Goal: Task Accomplishment & Management: Use online tool/utility

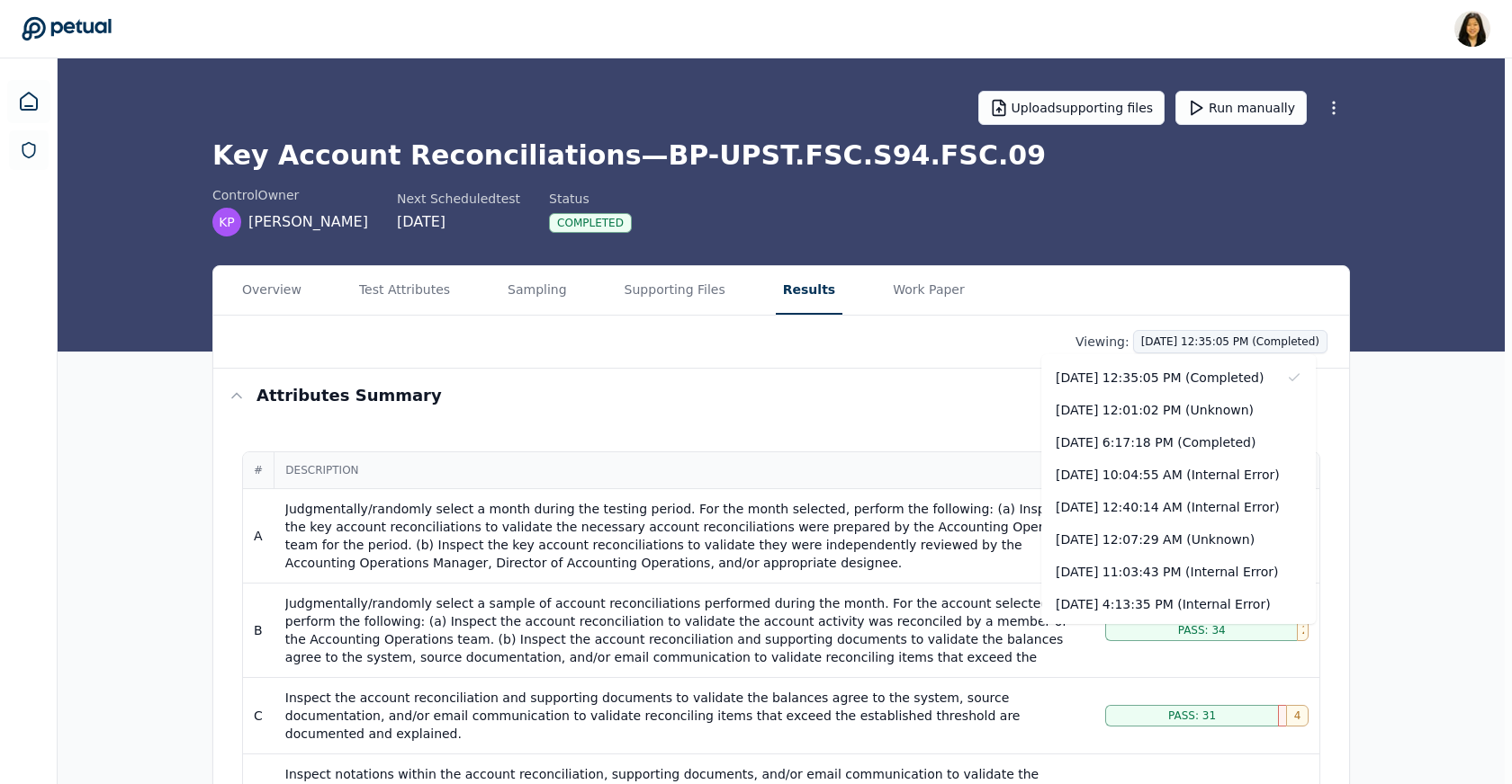
click at [1150, 362] on div "[DATE] 12:35:05 PM (Completed)" at bounding box center [1179, 377] width 275 height 32
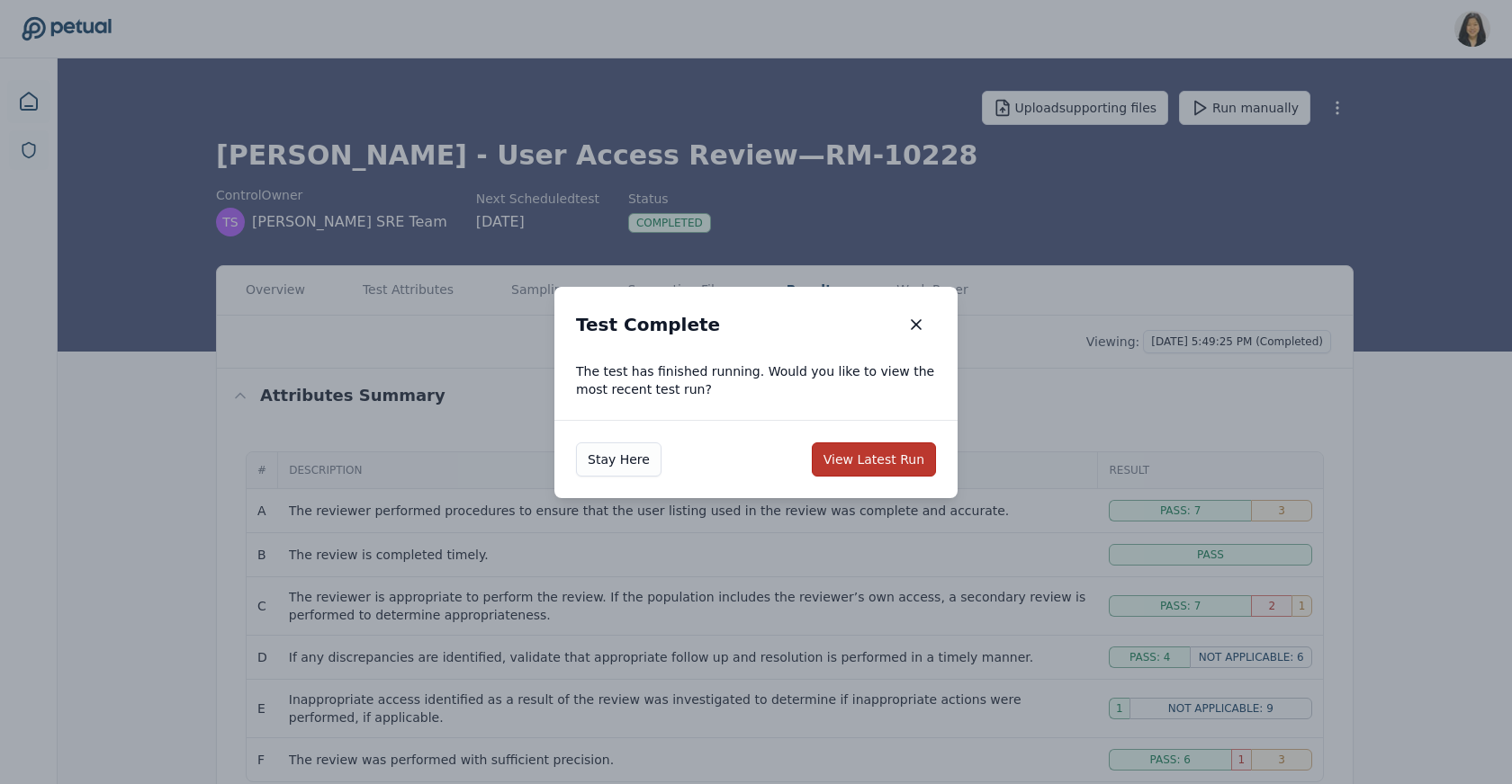
click at [894, 453] on button "View Latest Run" at bounding box center [874, 459] width 125 height 34
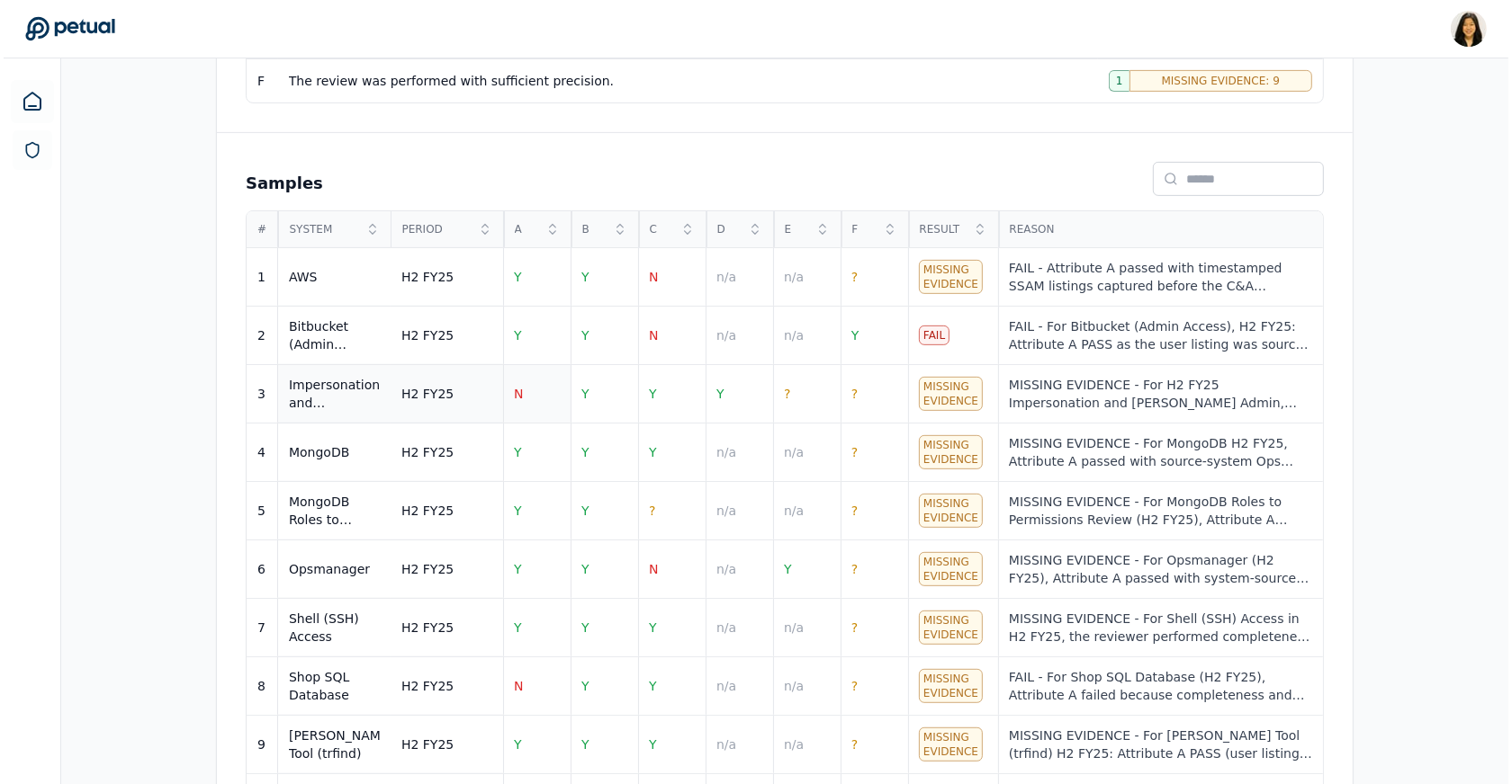
scroll to position [744, 0]
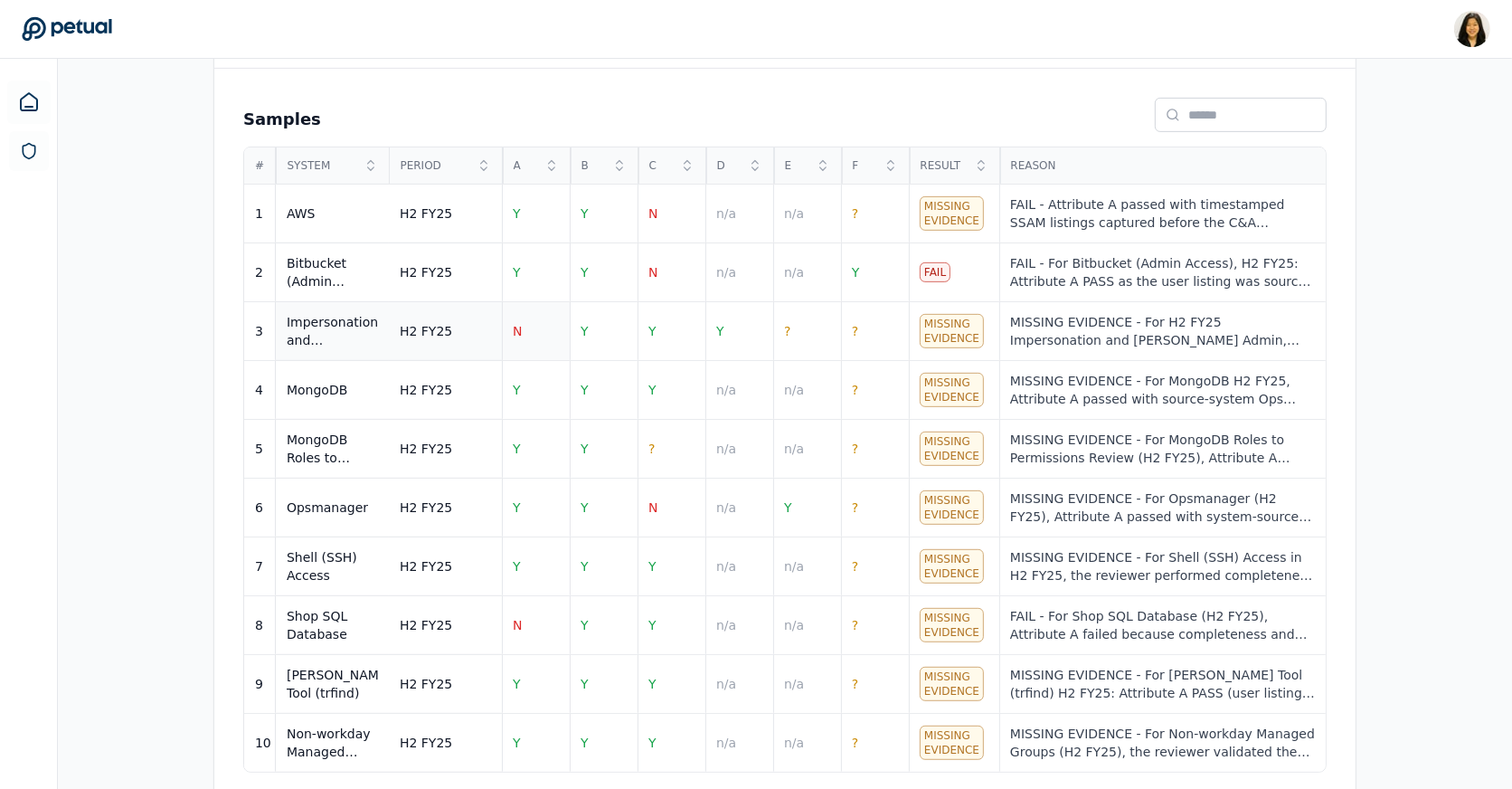
click at [523, 314] on td "N" at bounding box center [535, 331] width 68 height 59
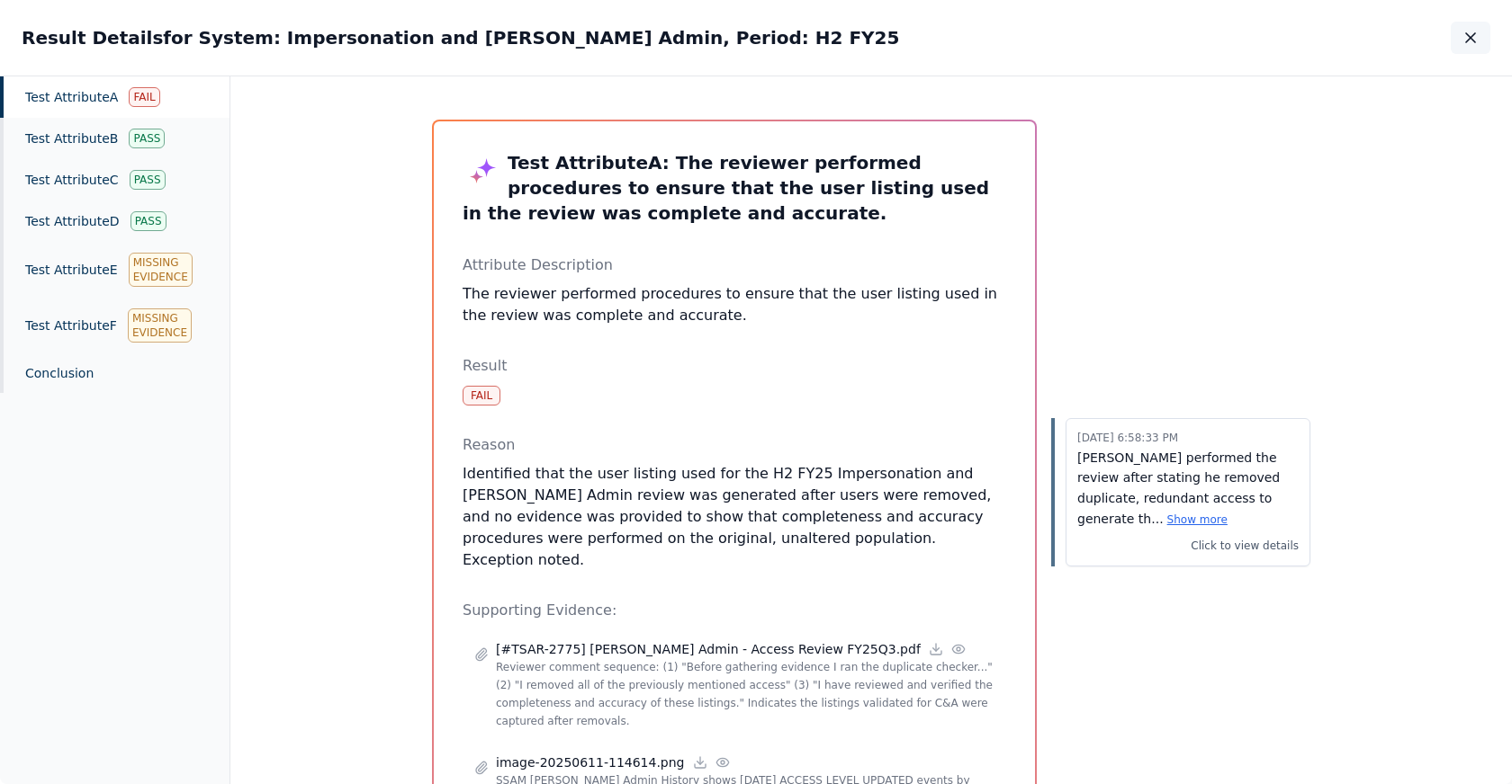
click at [1467, 37] on icon "button" at bounding box center [1470, 37] width 18 height 18
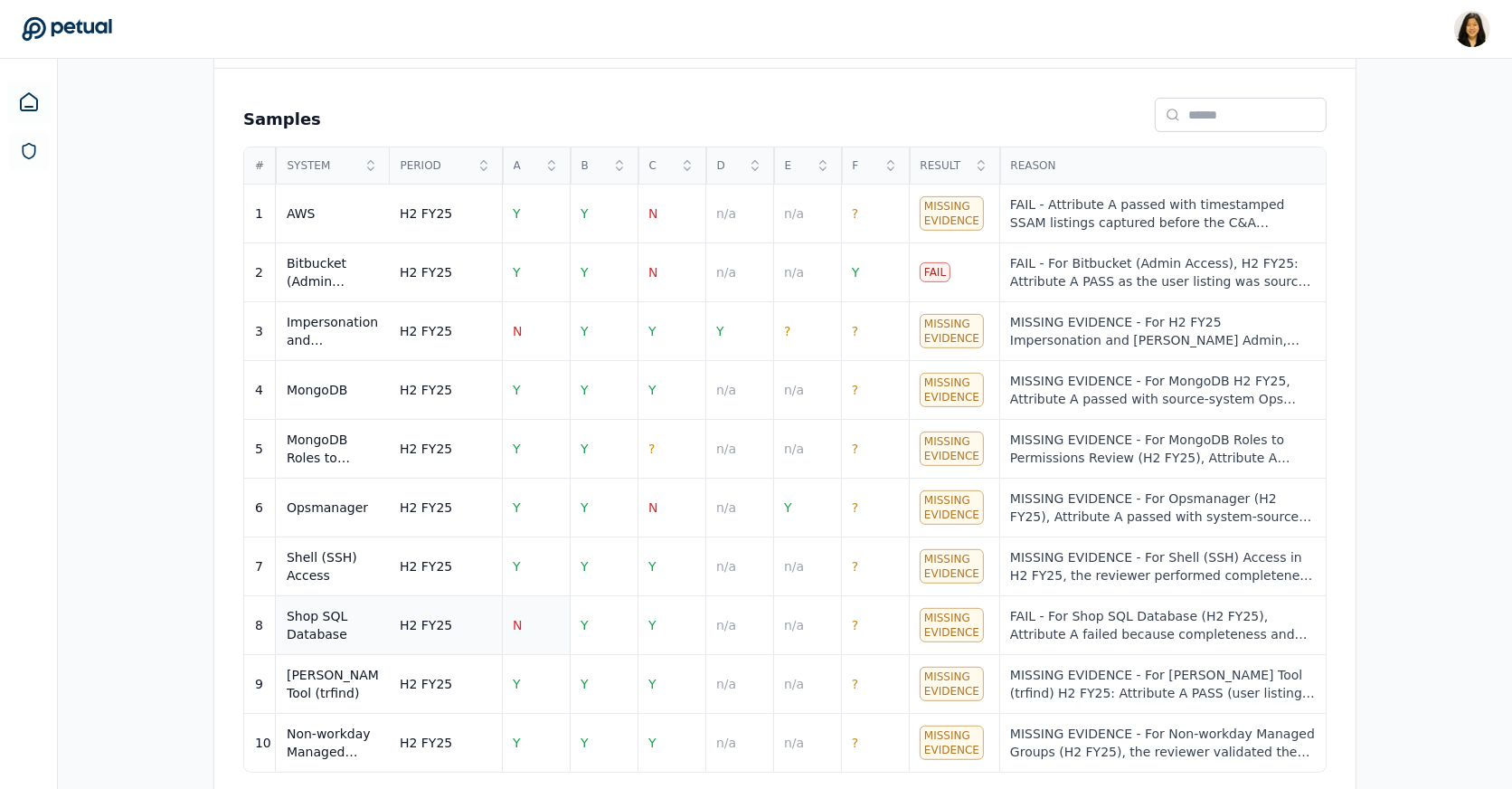
click at [534, 608] on td "N" at bounding box center [535, 626] width 68 height 59
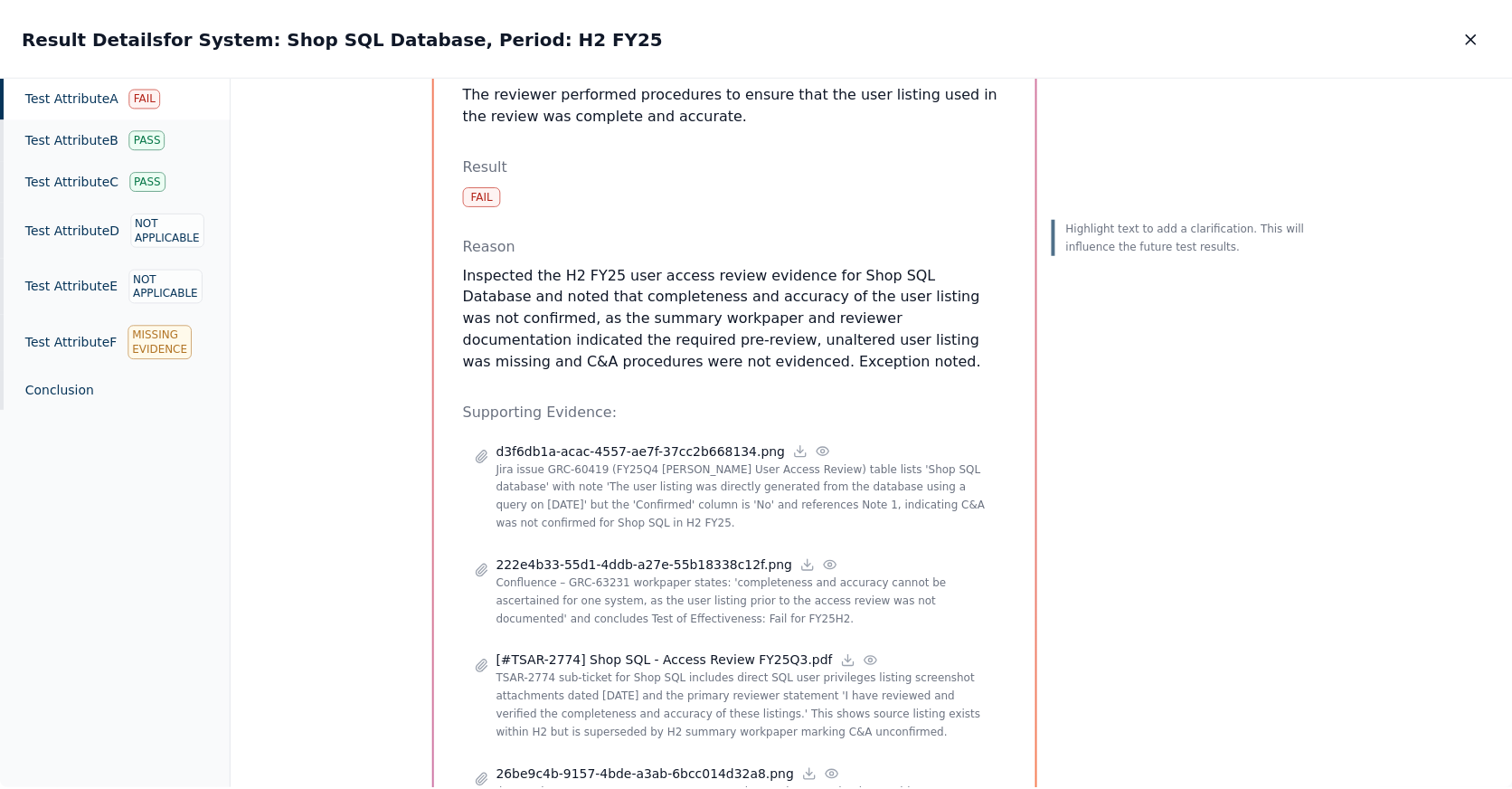
scroll to position [228, 0]
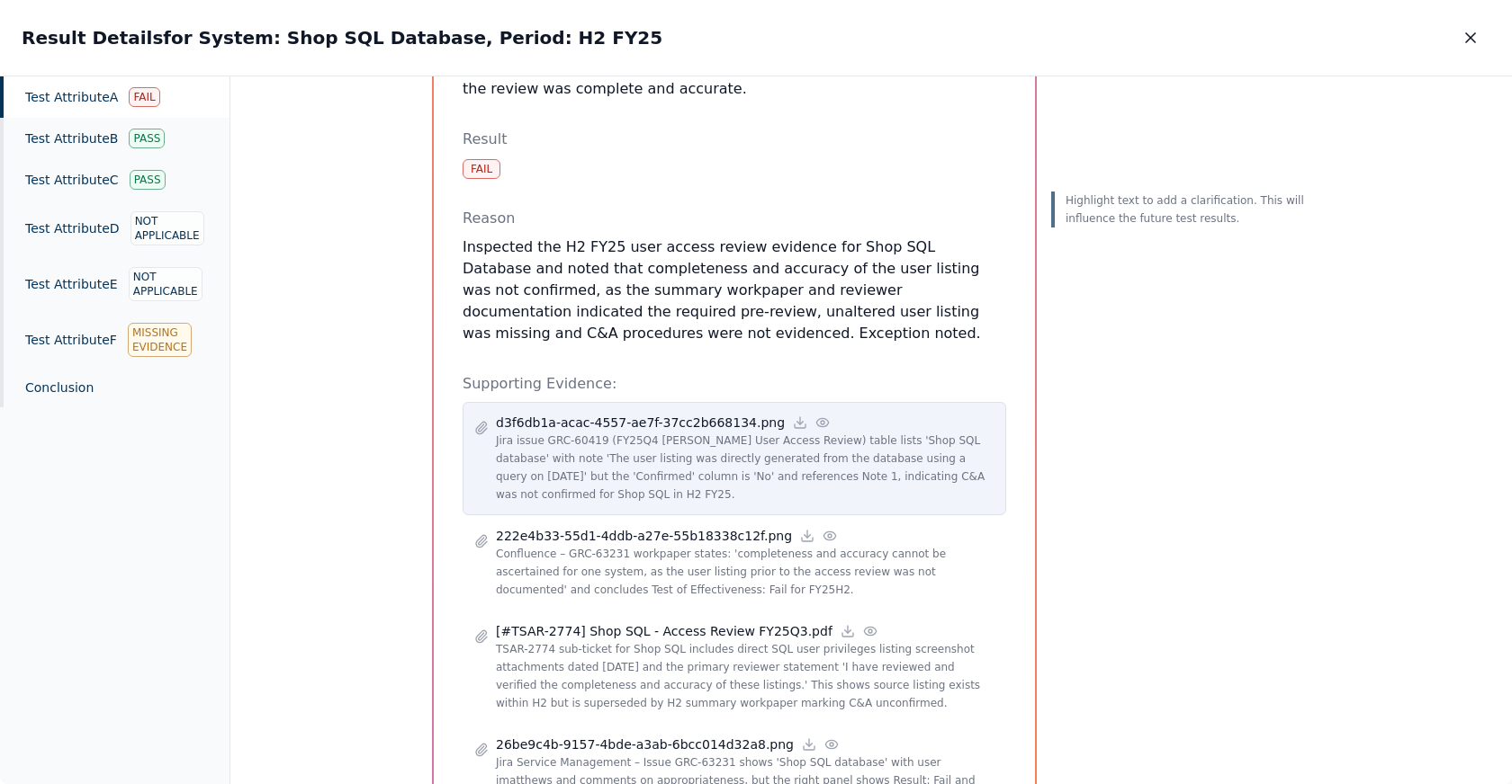
click at [637, 483] on p "Jira issue GRC-60419 (FY25Q4 [PERSON_NAME] User Access Review) table lists 'Sho…" at bounding box center [745, 466] width 498 height 72
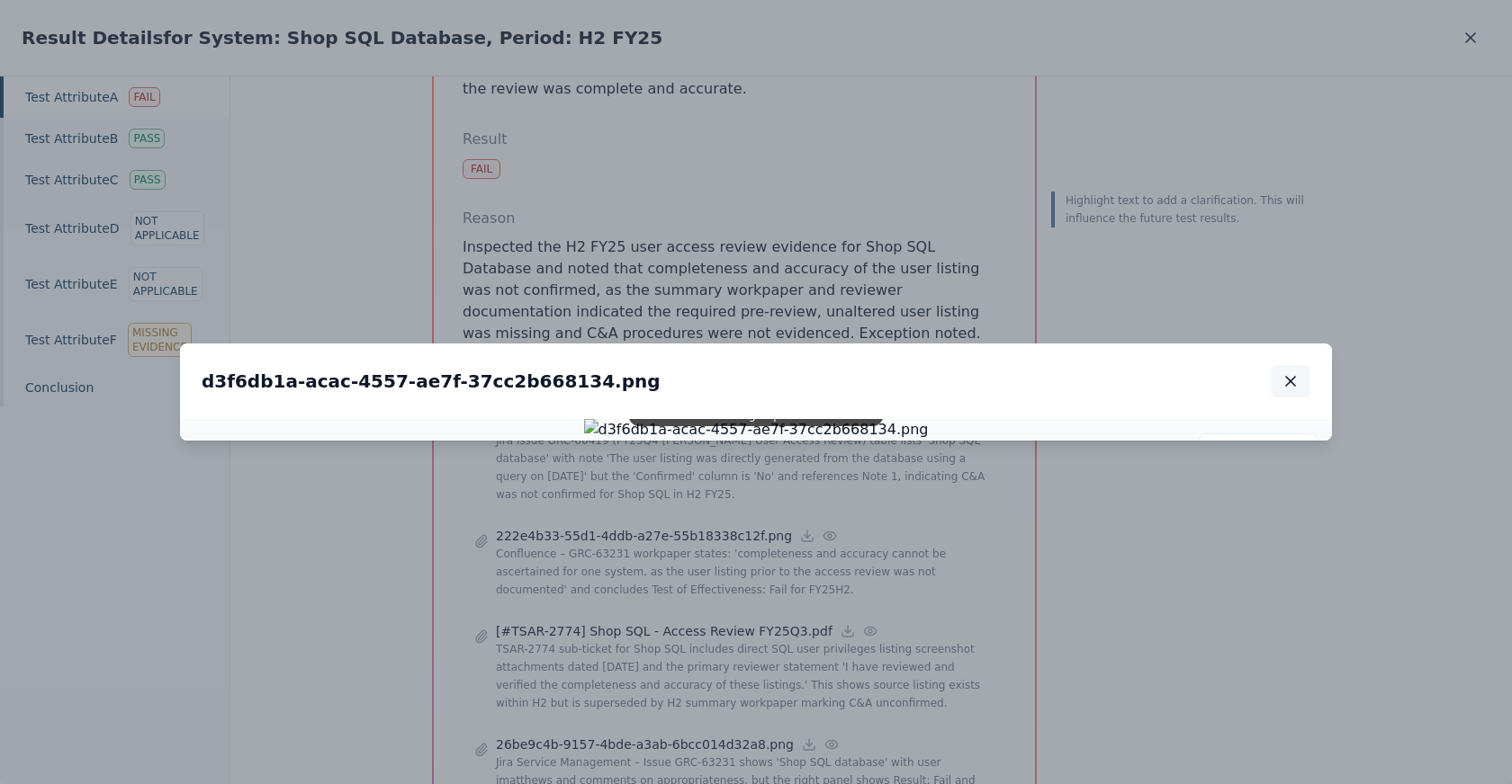
click at [1293, 376] on icon "button" at bounding box center [1289, 380] width 9 height 9
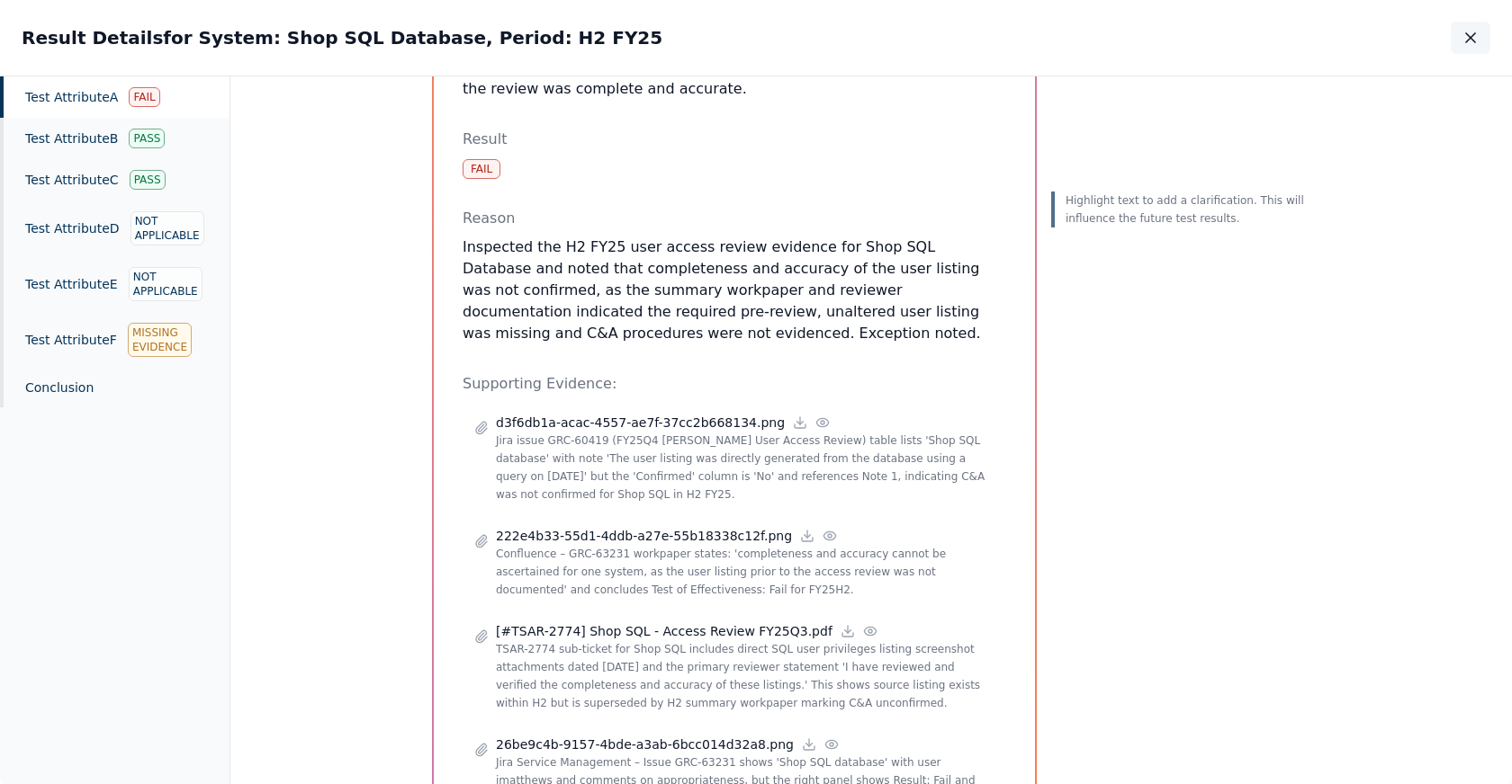
click at [1473, 43] on icon "button" at bounding box center [1470, 37] width 18 height 18
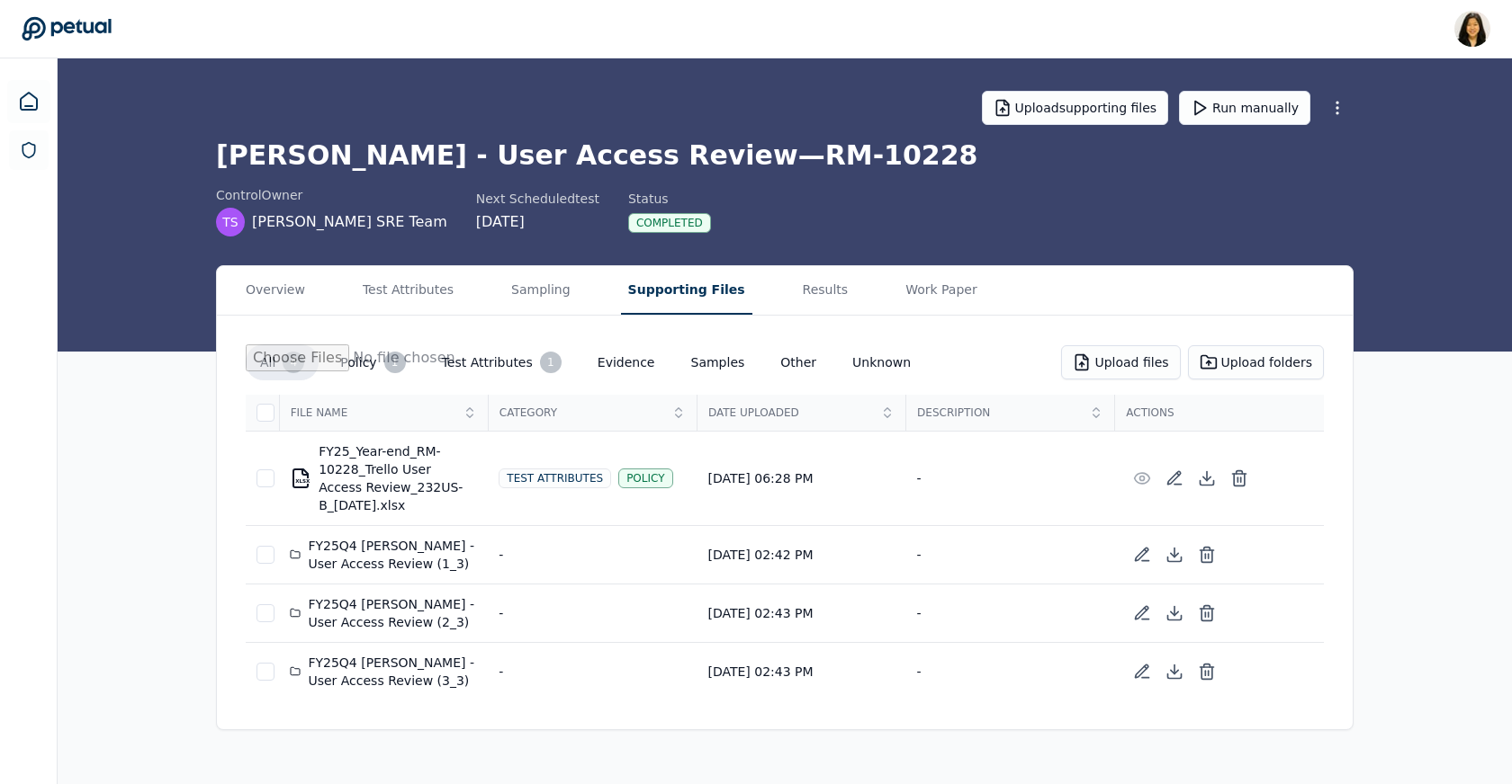
click at [661, 278] on button "Supporting Files" at bounding box center [686, 291] width 131 height 49
click at [354, 540] on div "FY25Q4 [PERSON_NAME] - User Access Review (1_3)" at bounding box center [382, 555] width 187 height 36
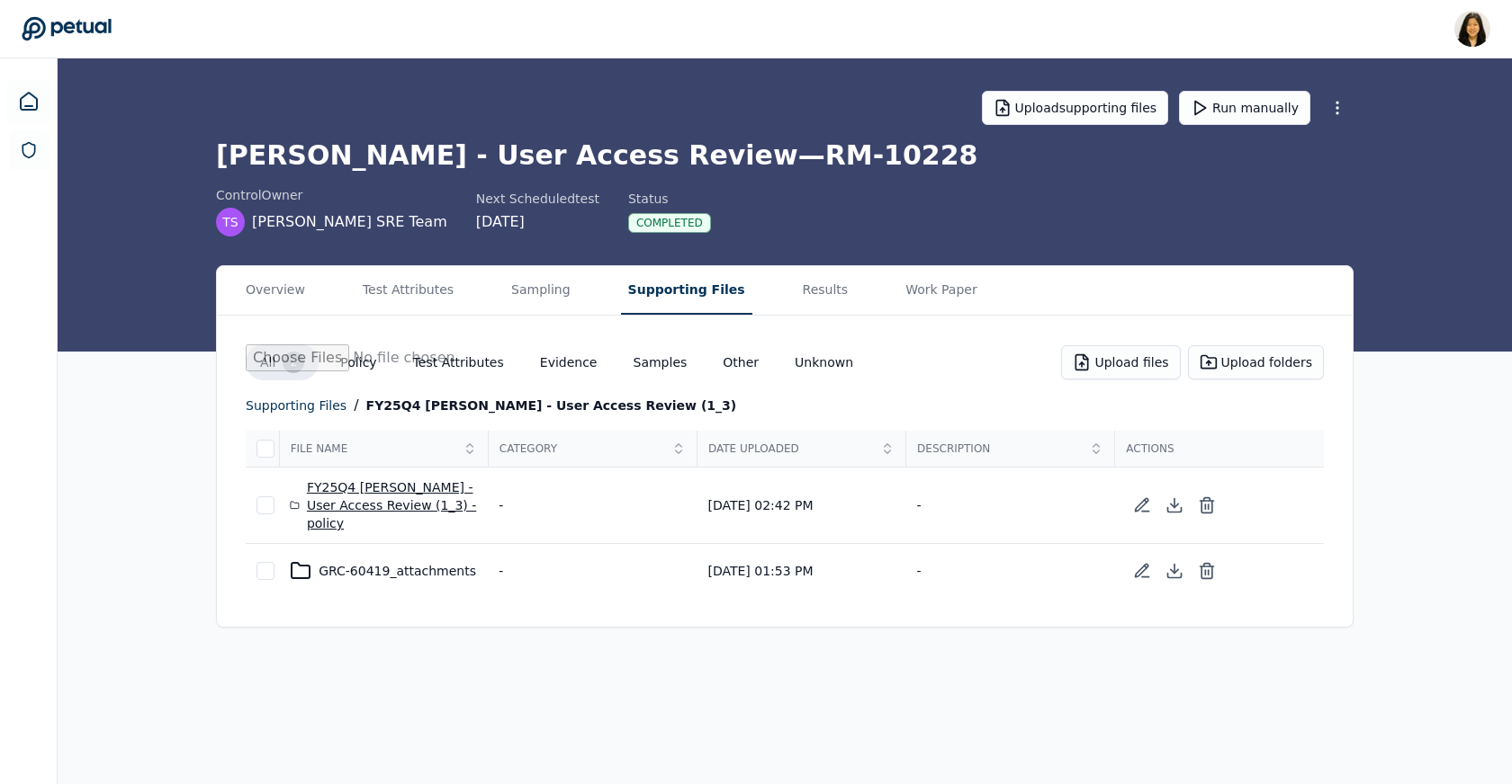
click at [378, 496] on div "FY25Q4 [PERSON_NAME] - User Access Review (1_3) - policy" at bounding box center [382, 505] width 187 height 54
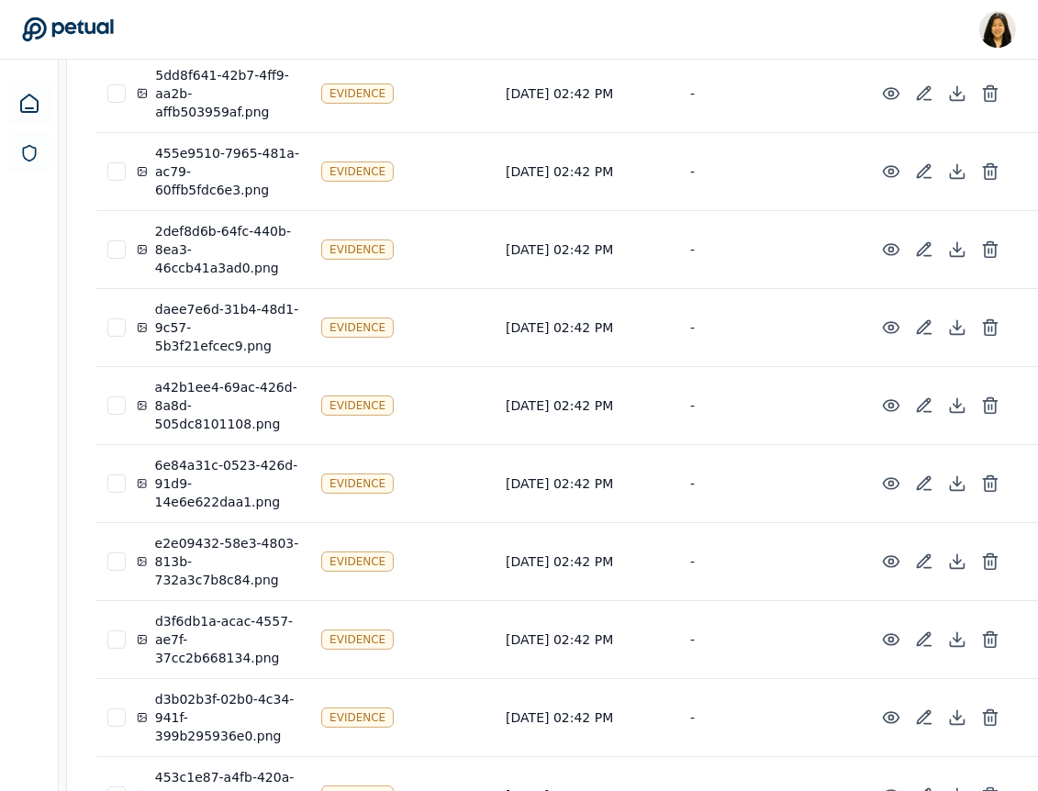
scroll to position [426, 0]
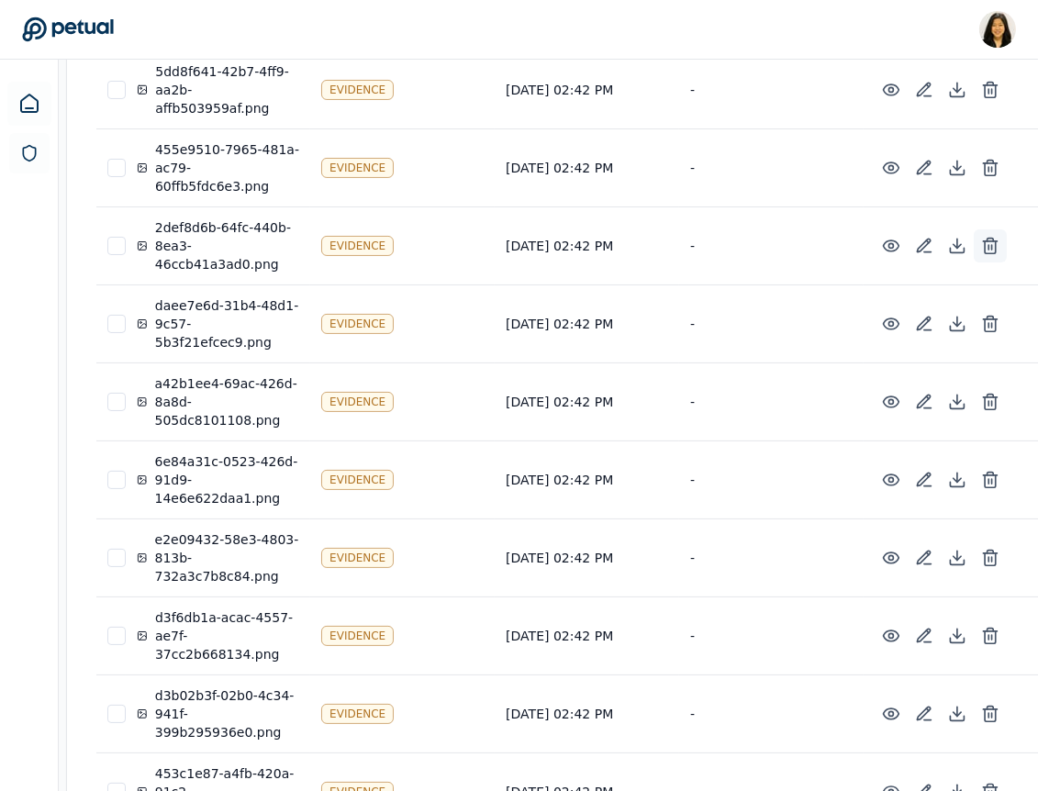
click at [981, 240] on icon at bounding box center [990, 246] width 18 height 18
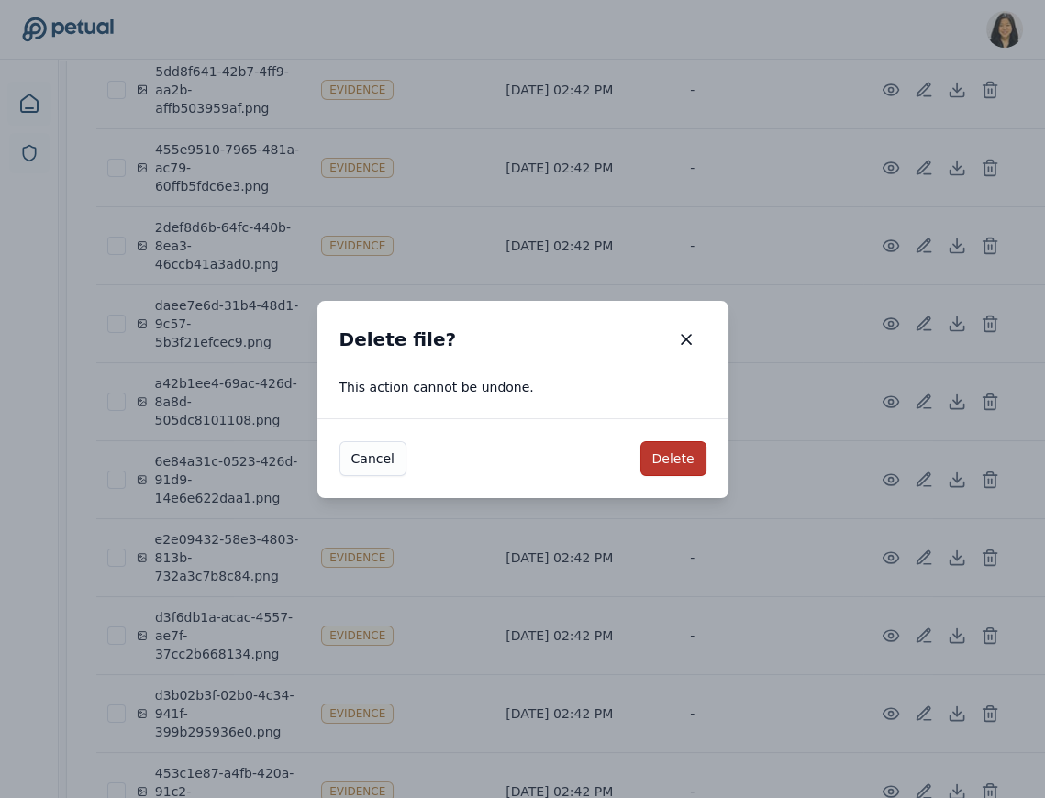
click at [679, 456] on button "Delete" at bounding box center [673, 458] width 66 height 35
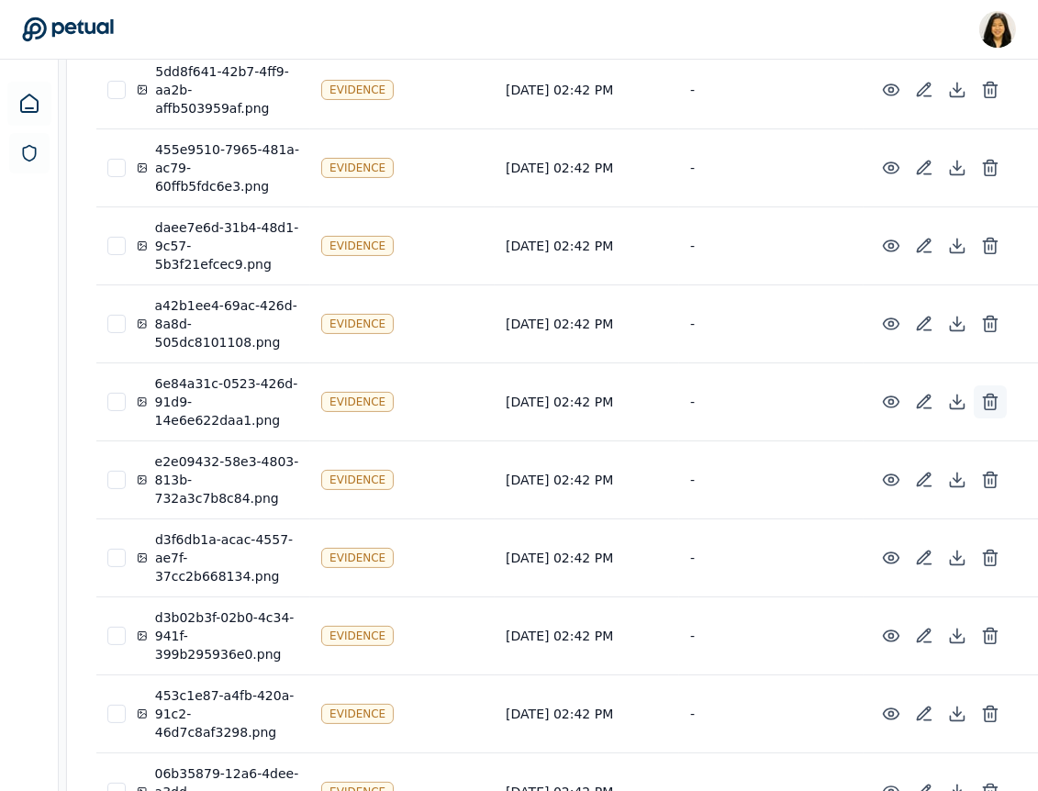
click at [985, 399] on icon at bounding box center [990, 403] width 11 height 12
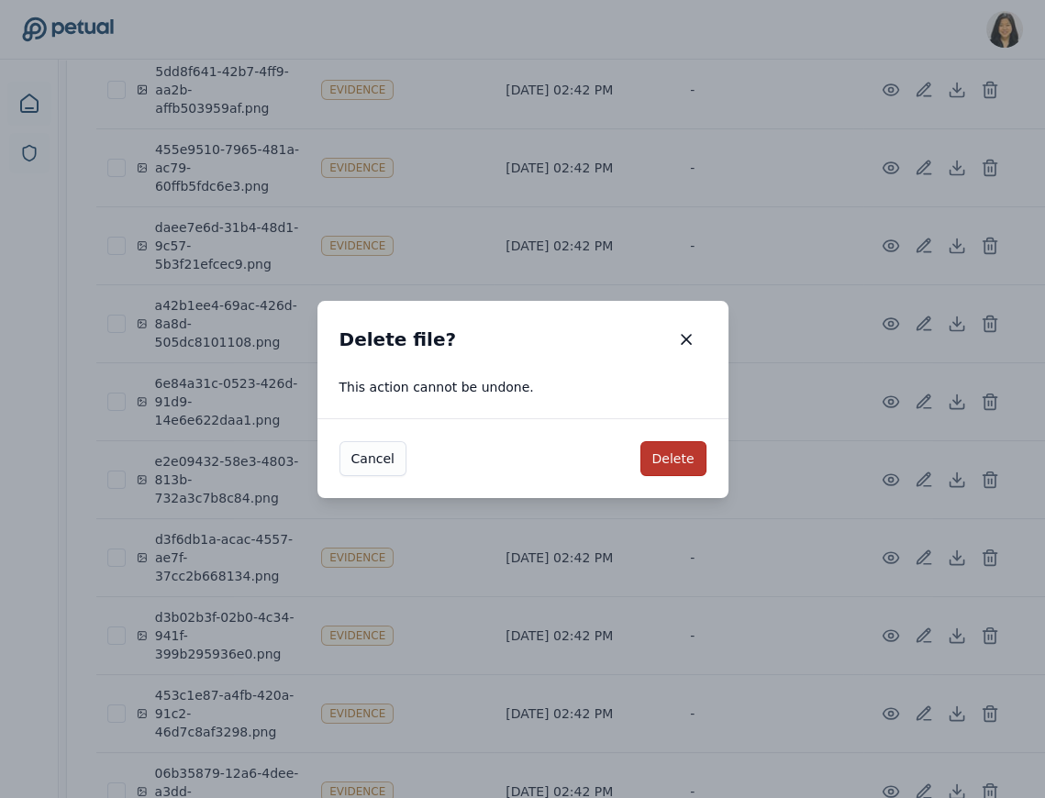
click at [669, 462] on button "Delete" at bounding box center [673, 458] width 66 height 35
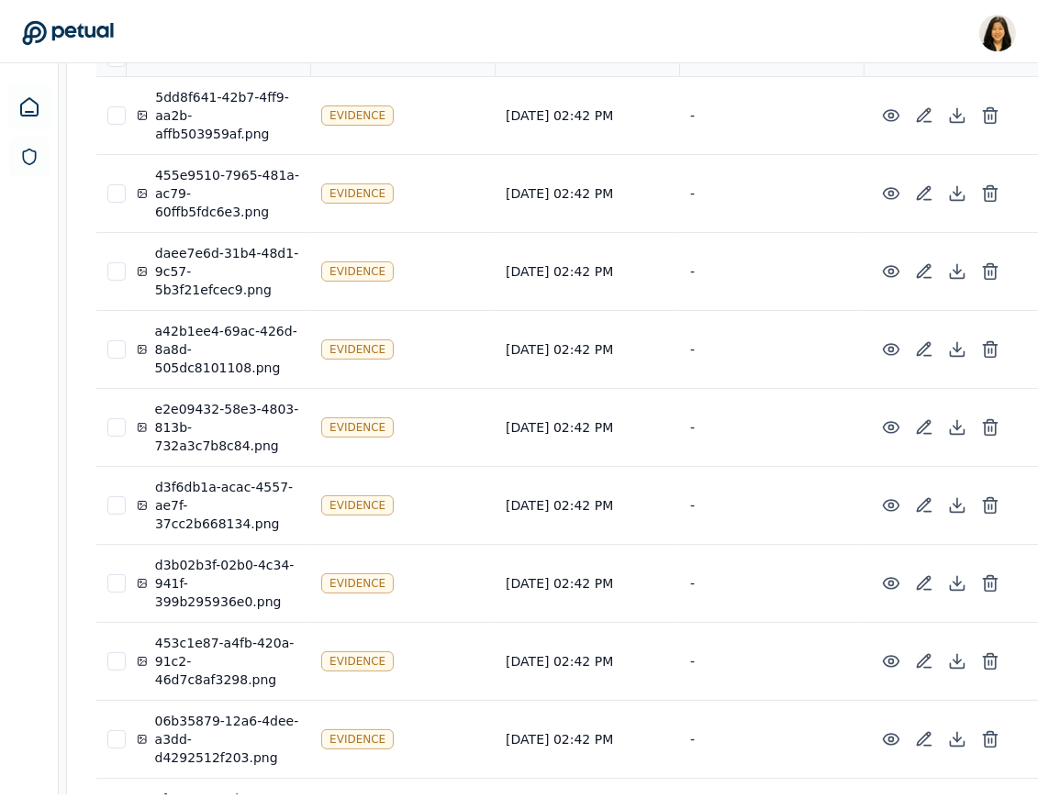
scroll to position [402, 0]
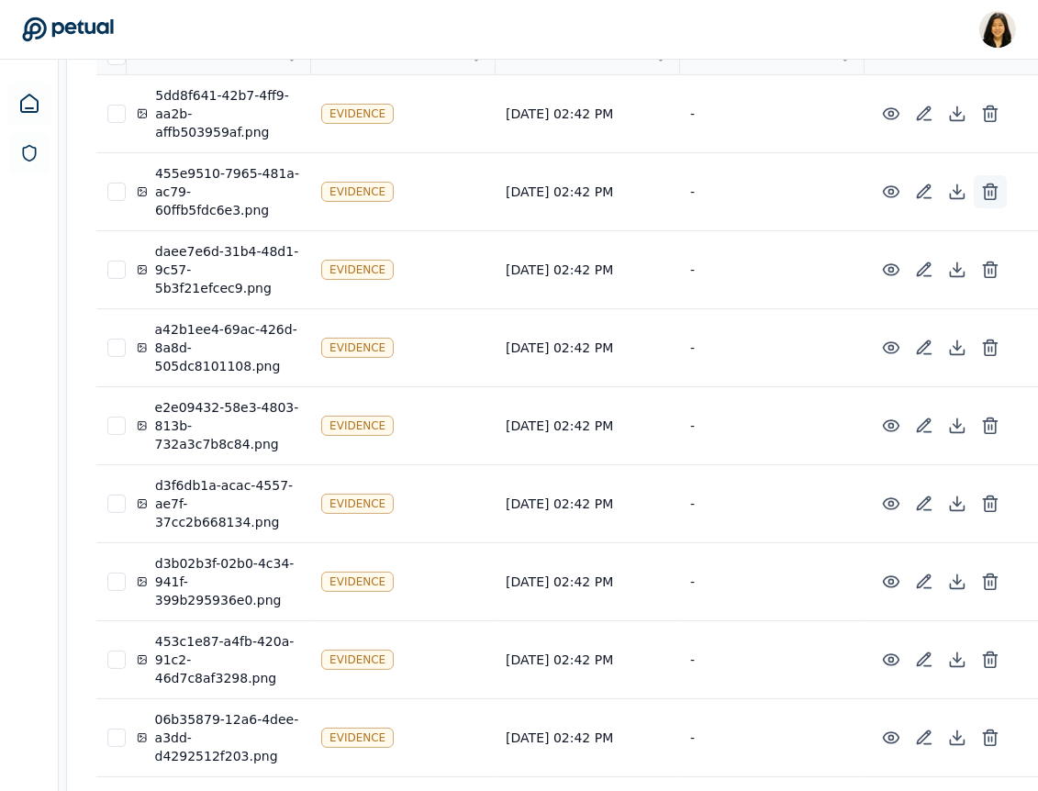
click at [981, 184] on icon at bounding box center [990, 192] width 18 height 18
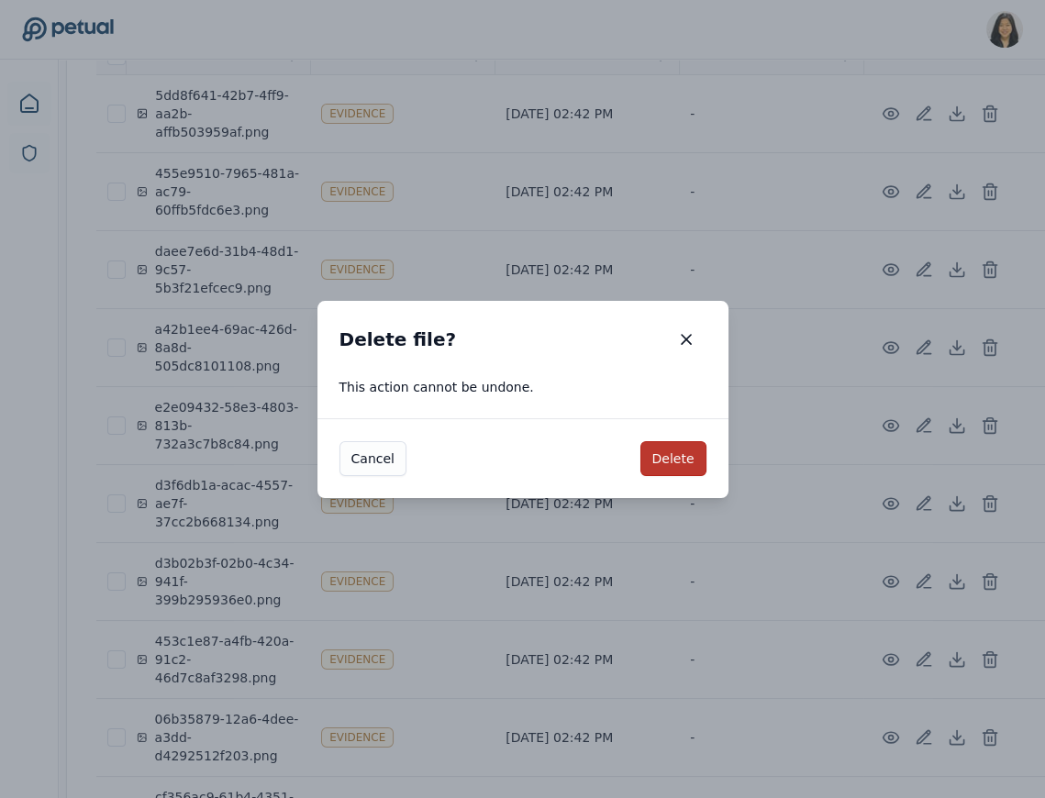
click at [674, 459] on button "Delete" at bounding box center [673, 458] width 66 height 35
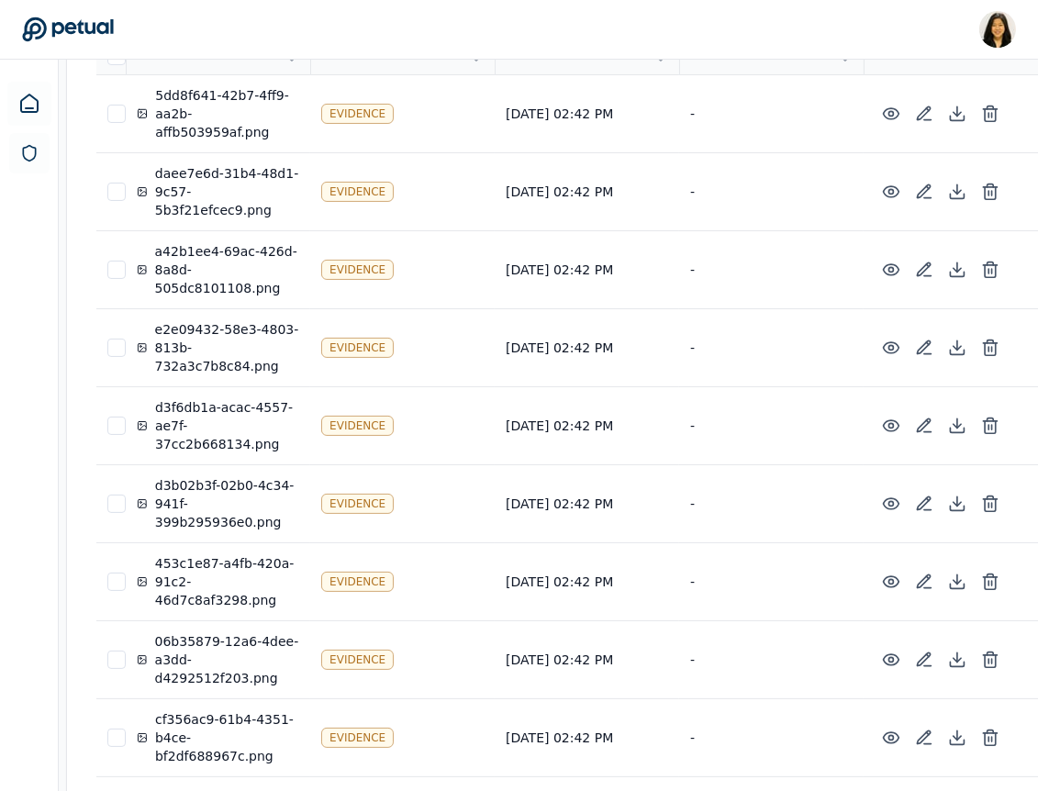
click at [981, 265] on icon at bounding box center [990, 270] width 18 height 18
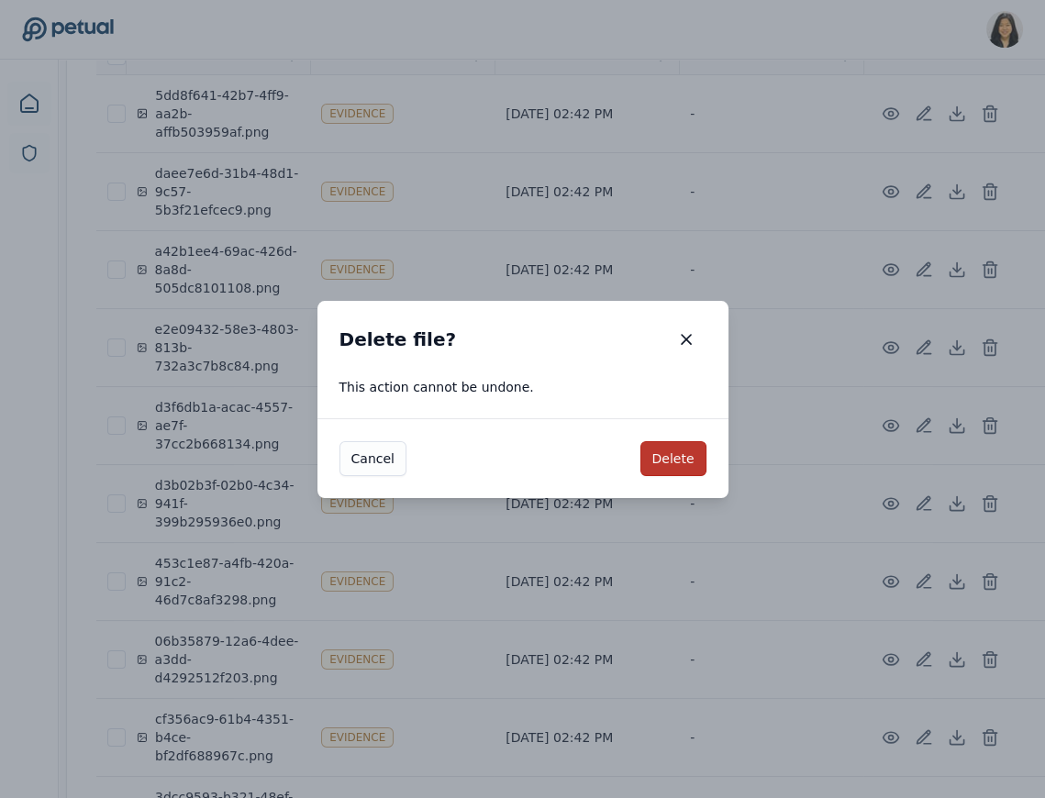
click at [689, 460] on button "Delete" at bounding box center [673, 458] width 66 height 35
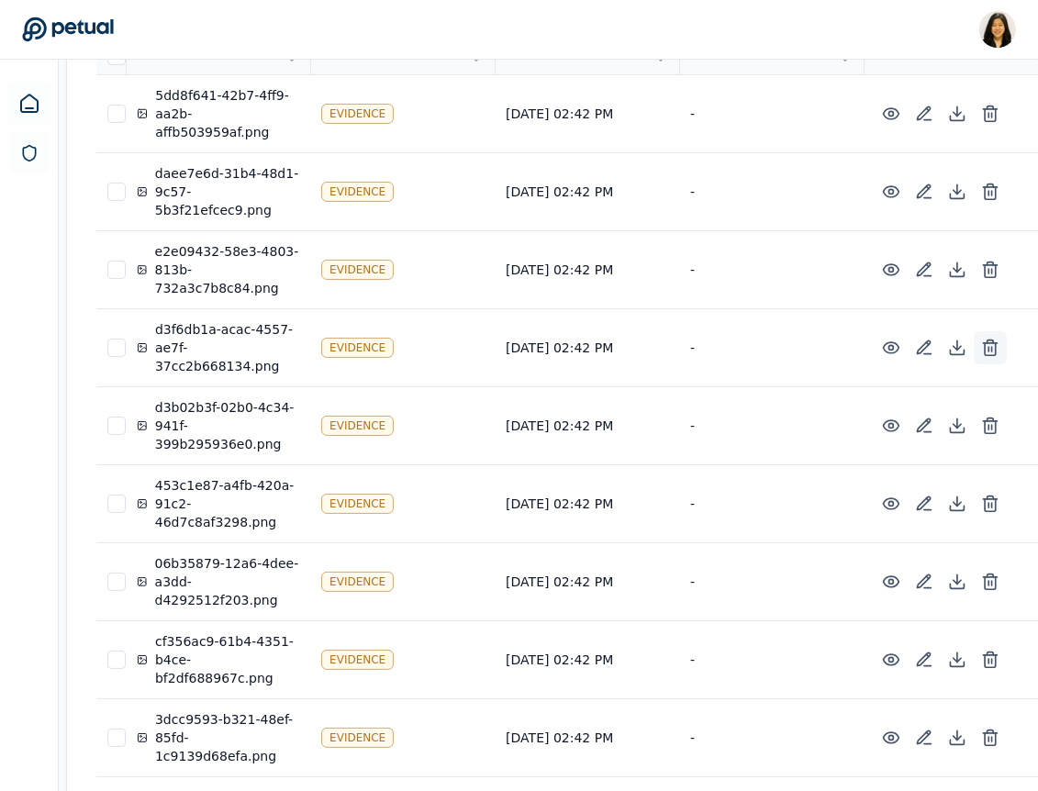
click at [974, 355] on button at bounding box center [990, 347] width 33 height 33
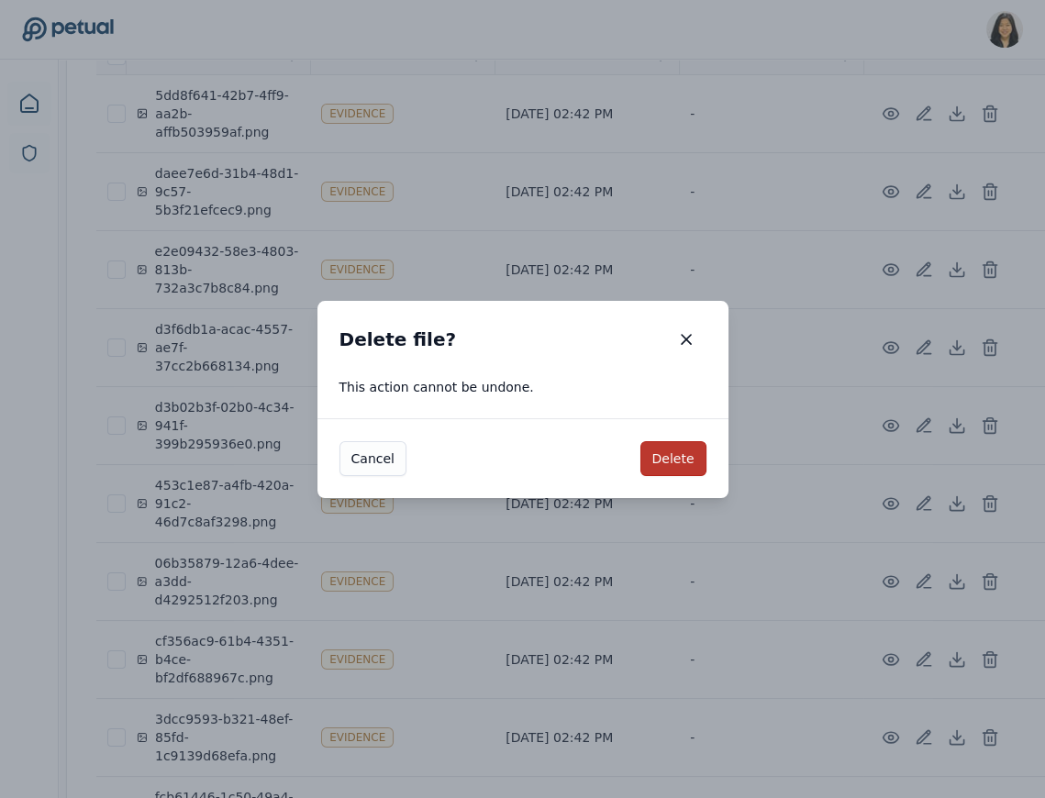
click at [678, 460] on button "Delete" at bounding box center [673, 458] width 66 height 35
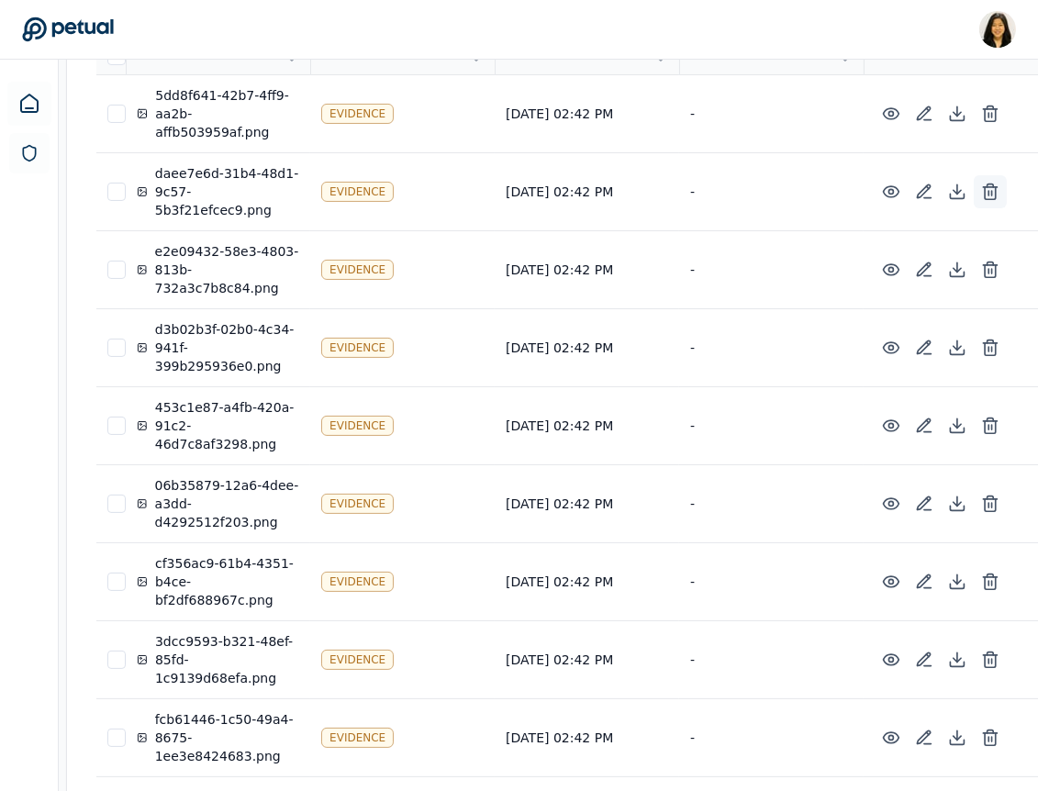
click at [981, 185] on icon at bounding box center [990, 192] width 18 height 18
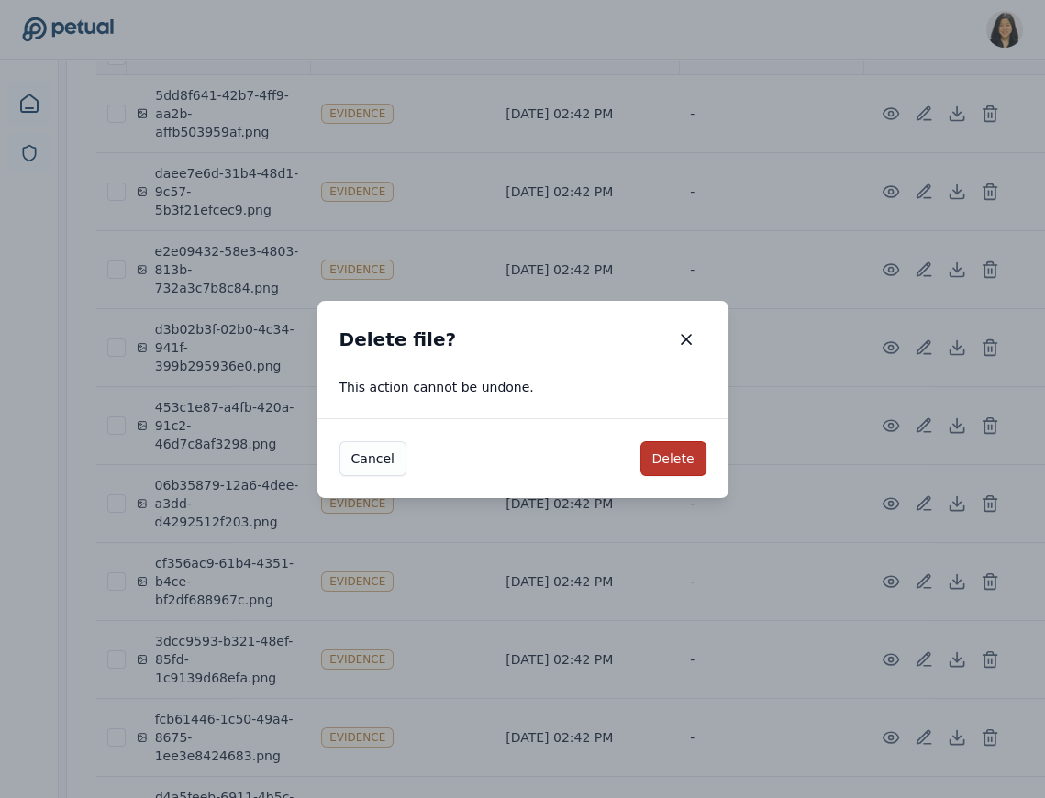
click at [658, 451] on button "Delete" at bounding box center [673, 458] width 66 height 35
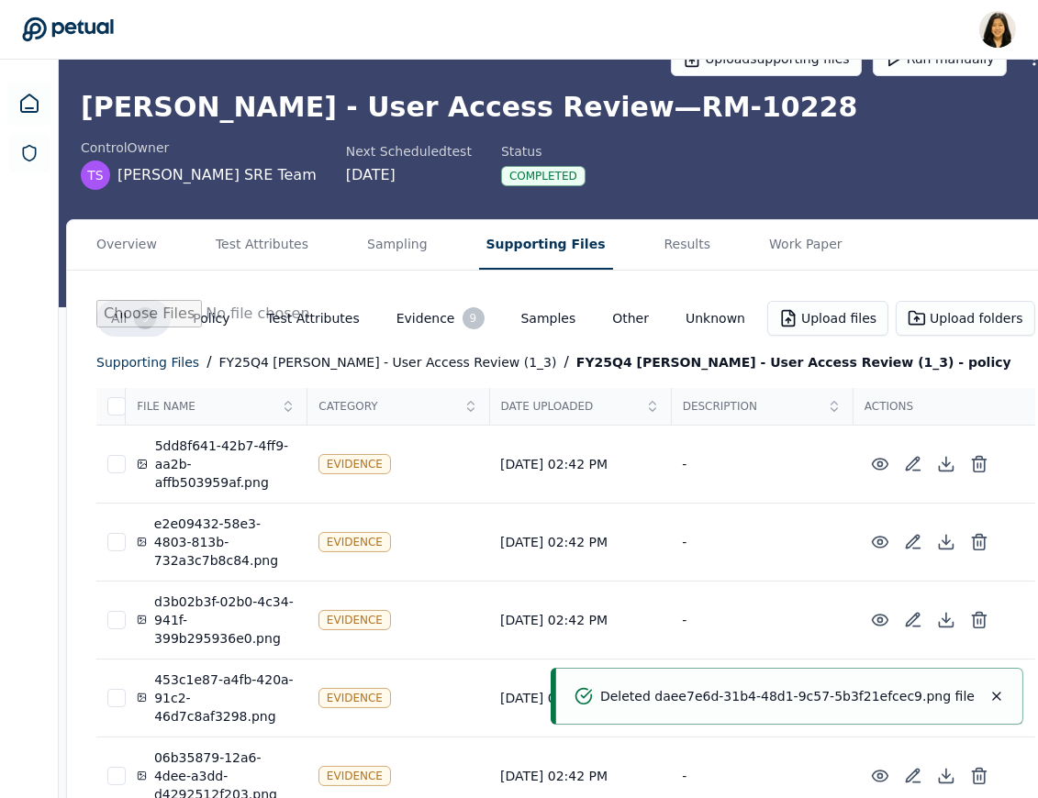
scroll to position [8, 0]
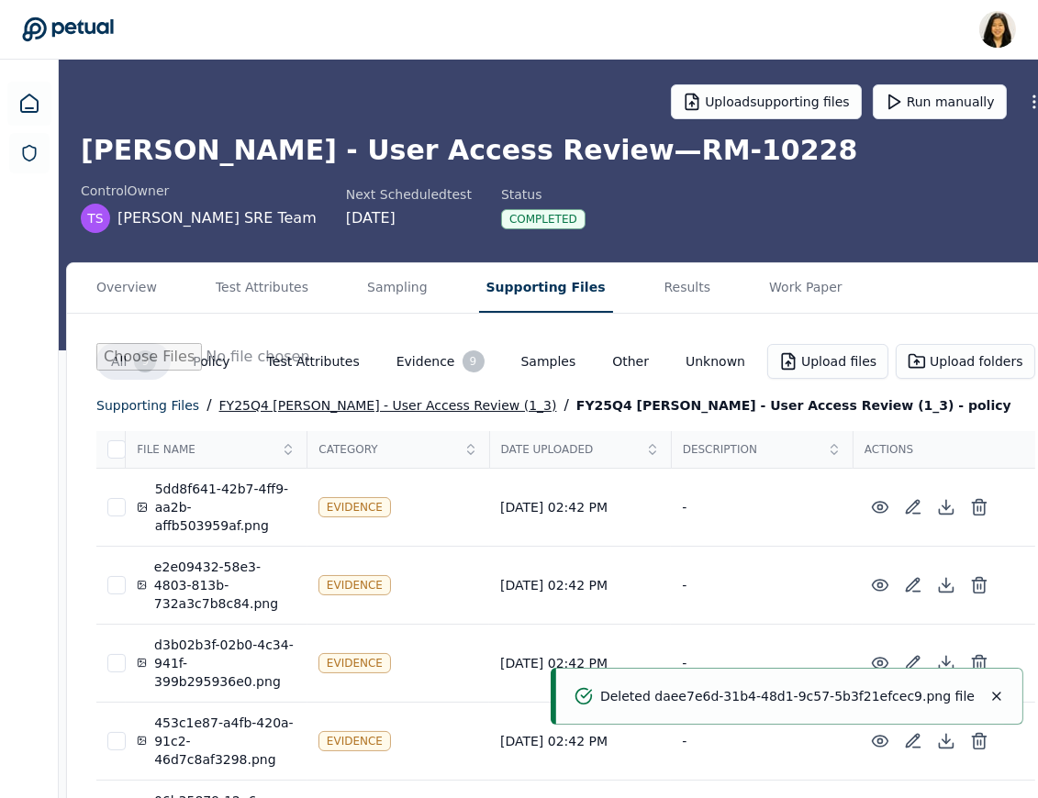
click at [326, 400] on div "FY25Q4 [PERSON_NAME] - User Access Review (1_3)" at bounding box center [388, 406] width 338 height 22
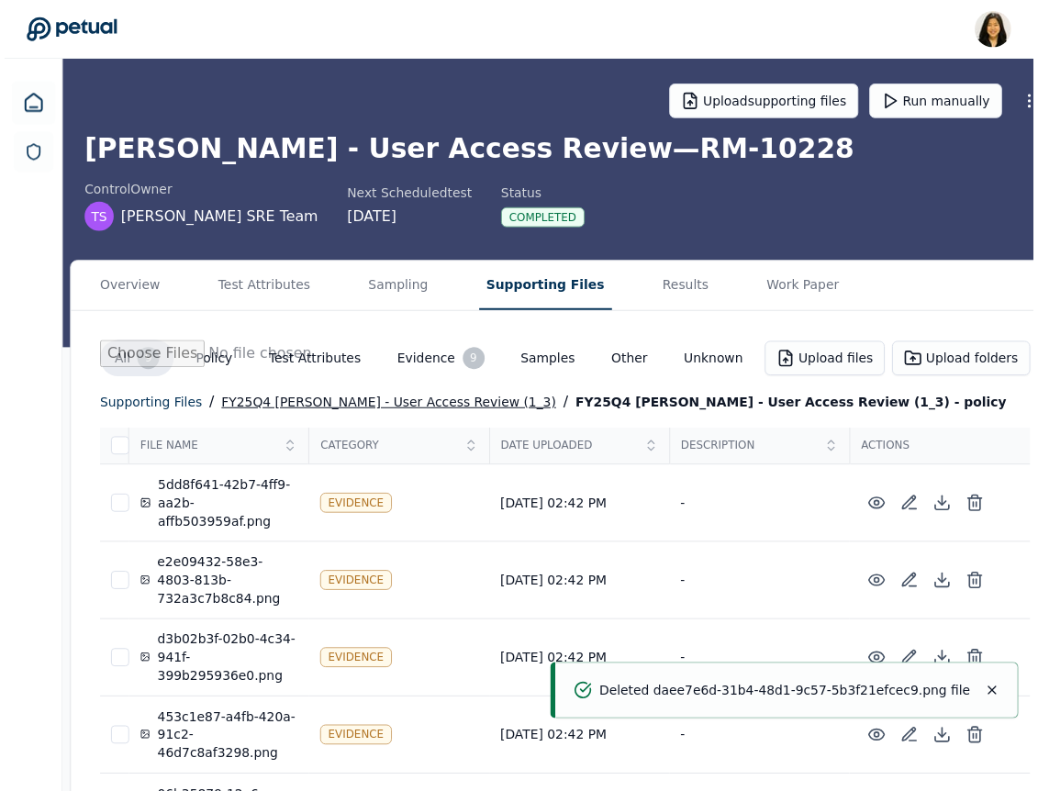
scroll to position [0, 0]
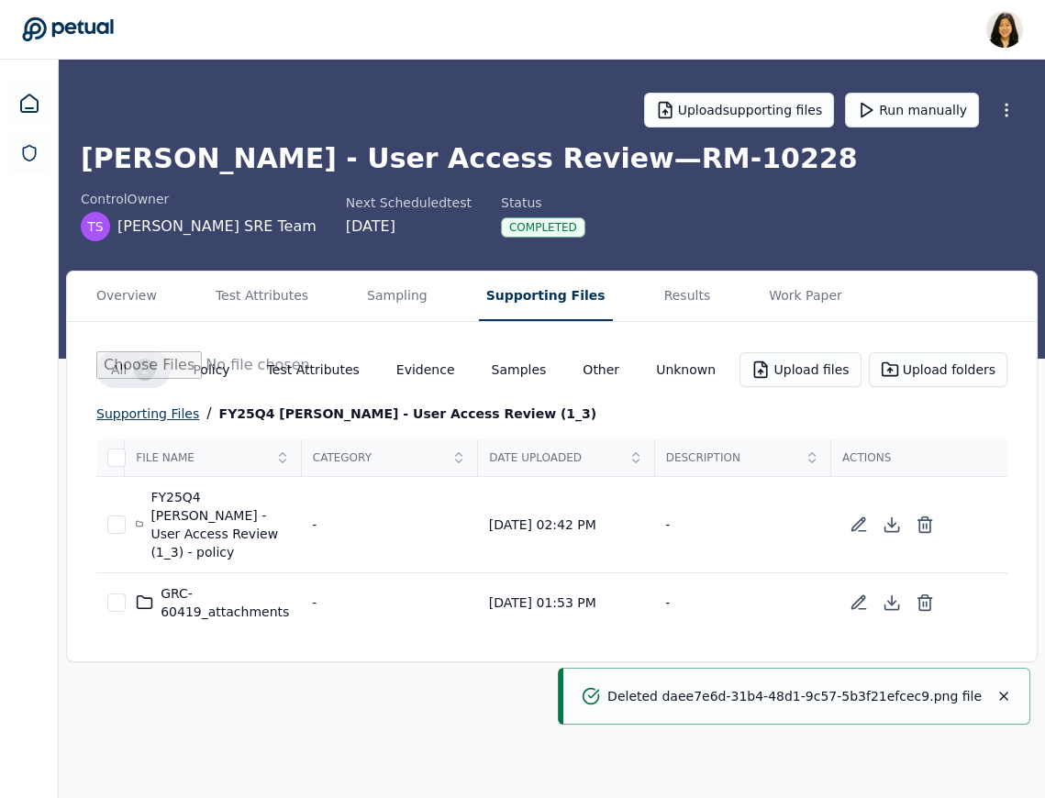
click at [161, 416] on div "supporting files" at bounding box center [147, 414] width 103 height 22
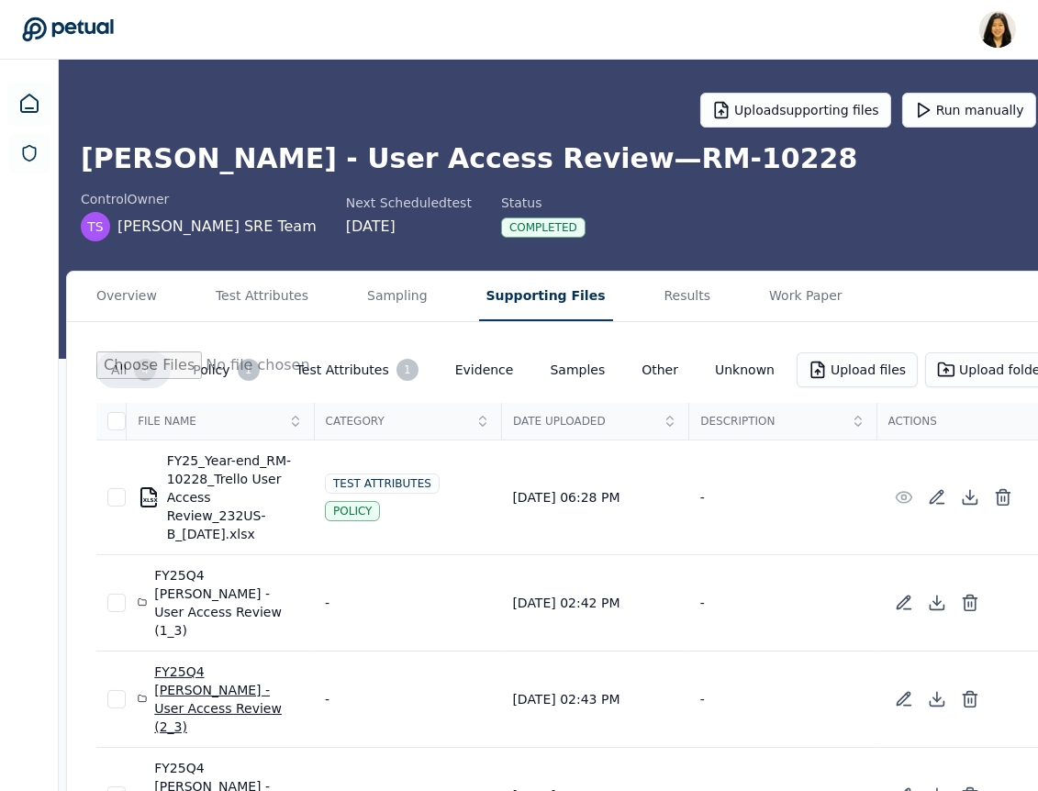
click at [223, 662] on div "FY25Q4 [PERSON_NAME] - User Access Review (2_3)" at bounding box center [220, 698] width 165 height 73
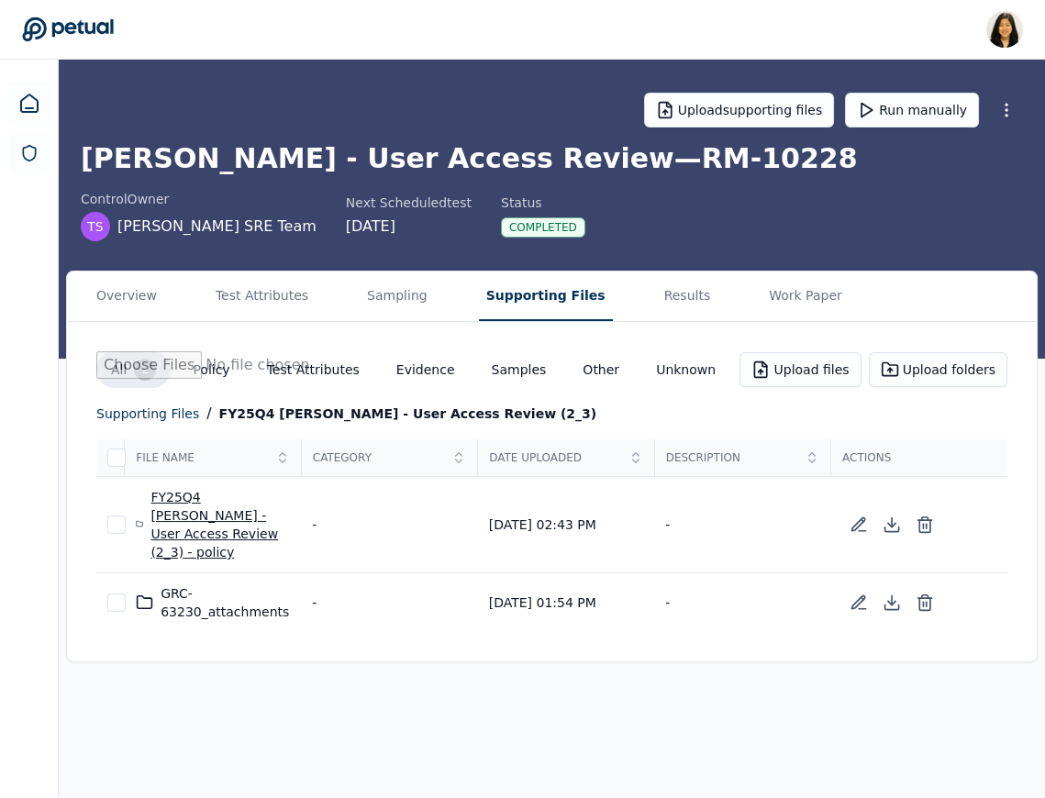
click at [246, 503] on div "FY25Q4 [PERSON_NAME] - User Access Review (2_3) - policy" at bounding box center [213, 524] width 154 height 73
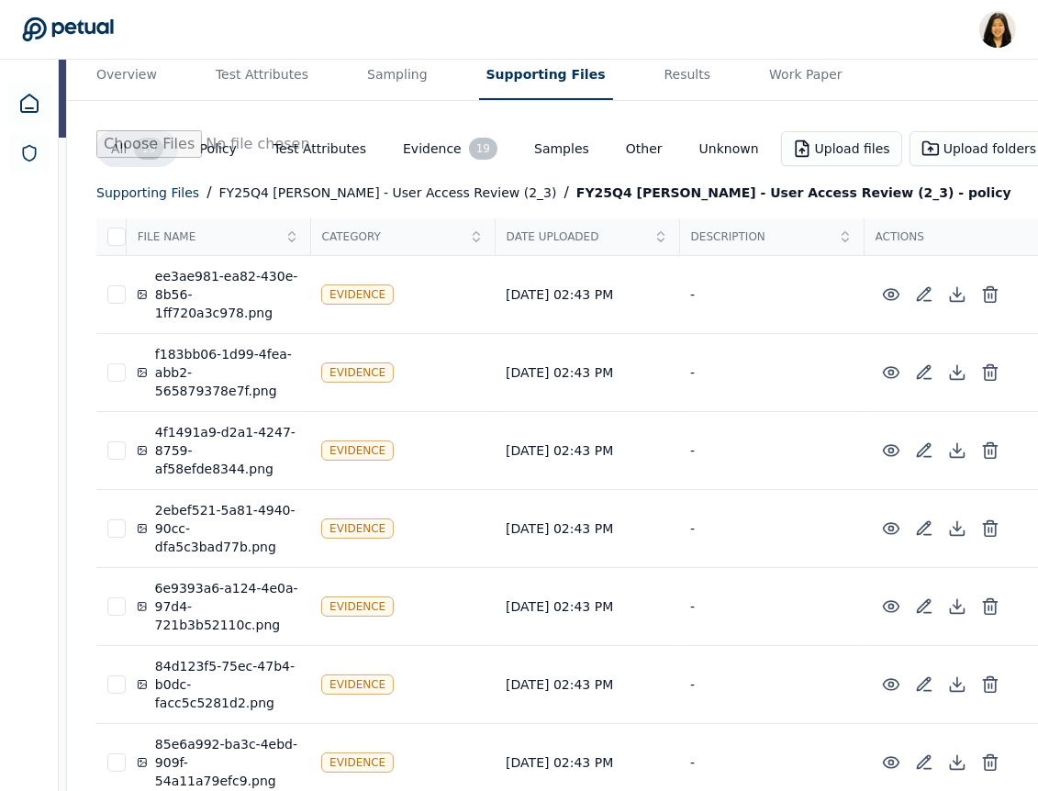
scroll to position [413, 0]
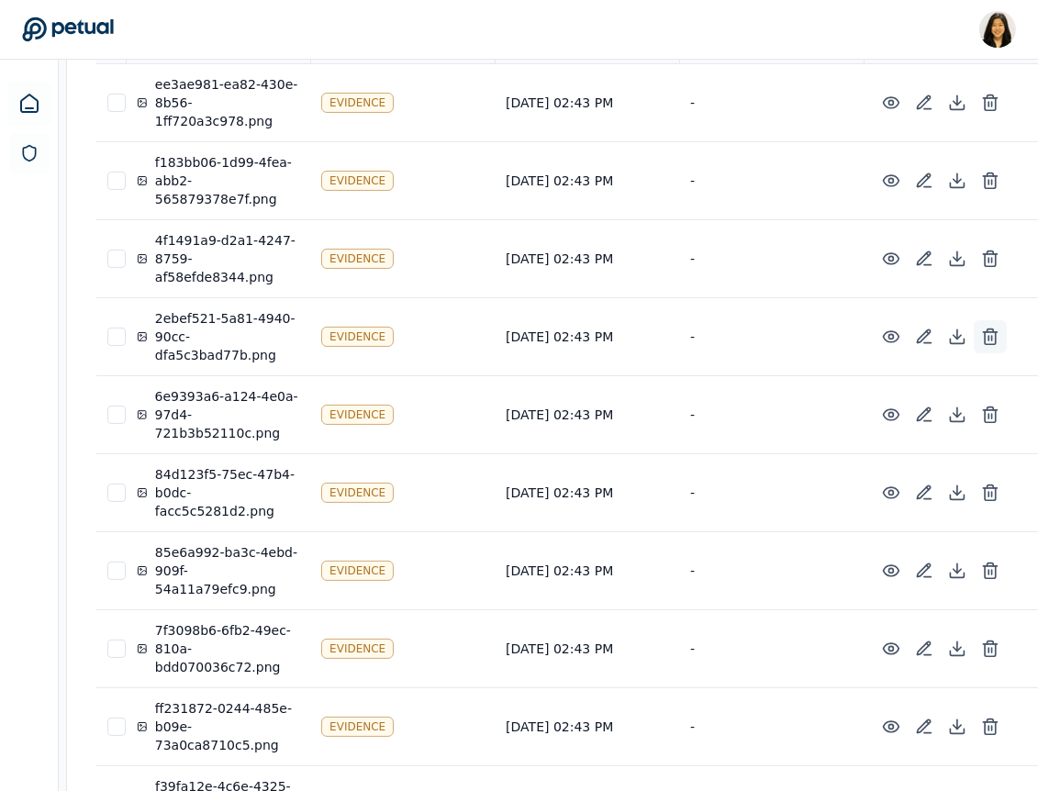
click at [974, 334] on button at bounding box center [990, 336] width 33 height 33
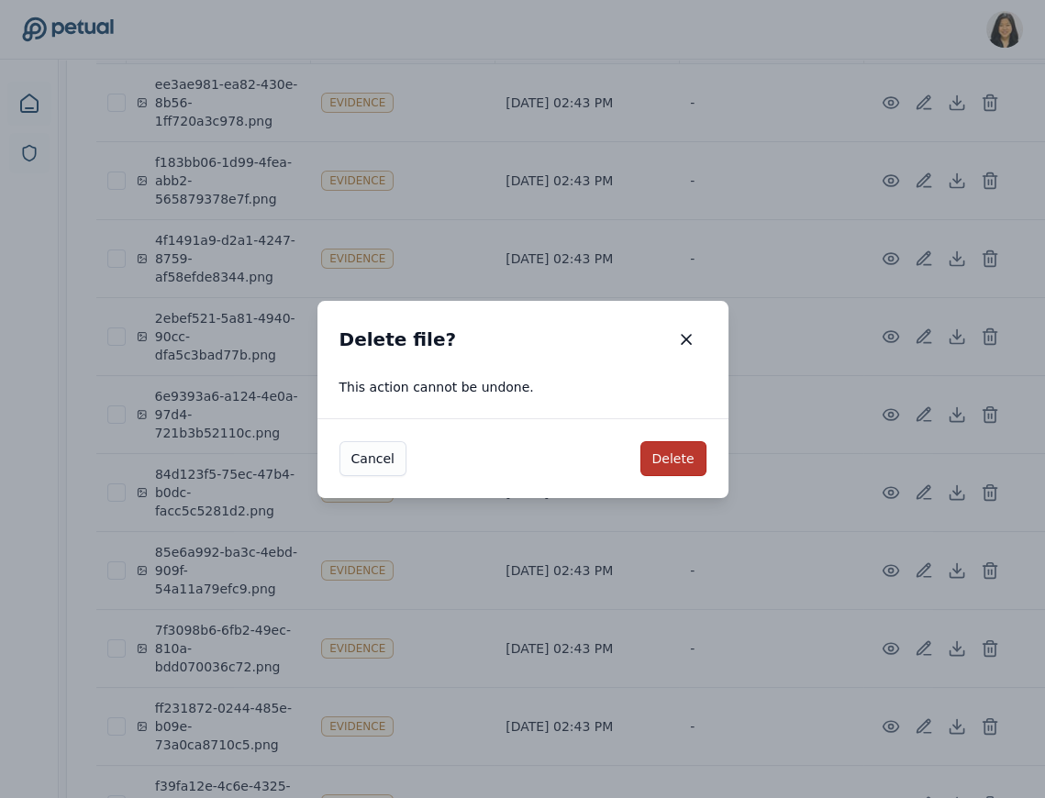
click at [685, 473] on button "Delete" at bounding box center [673, 458] width 66 height 35
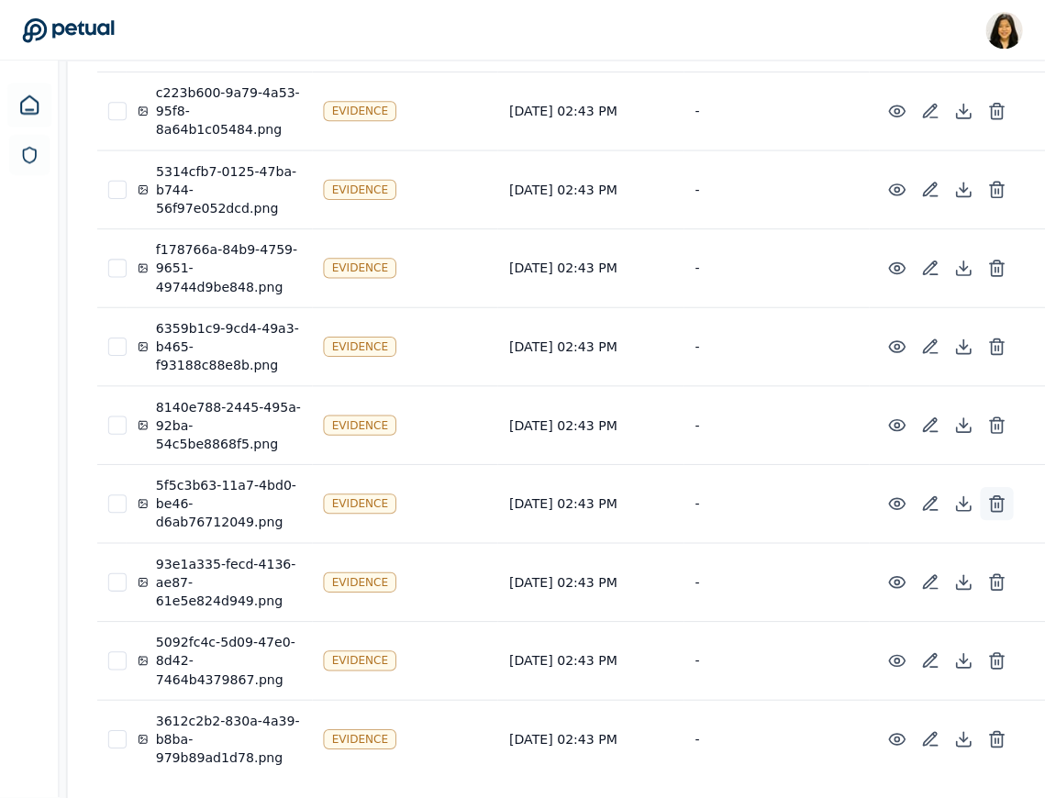
scroll to position [1102, 0]
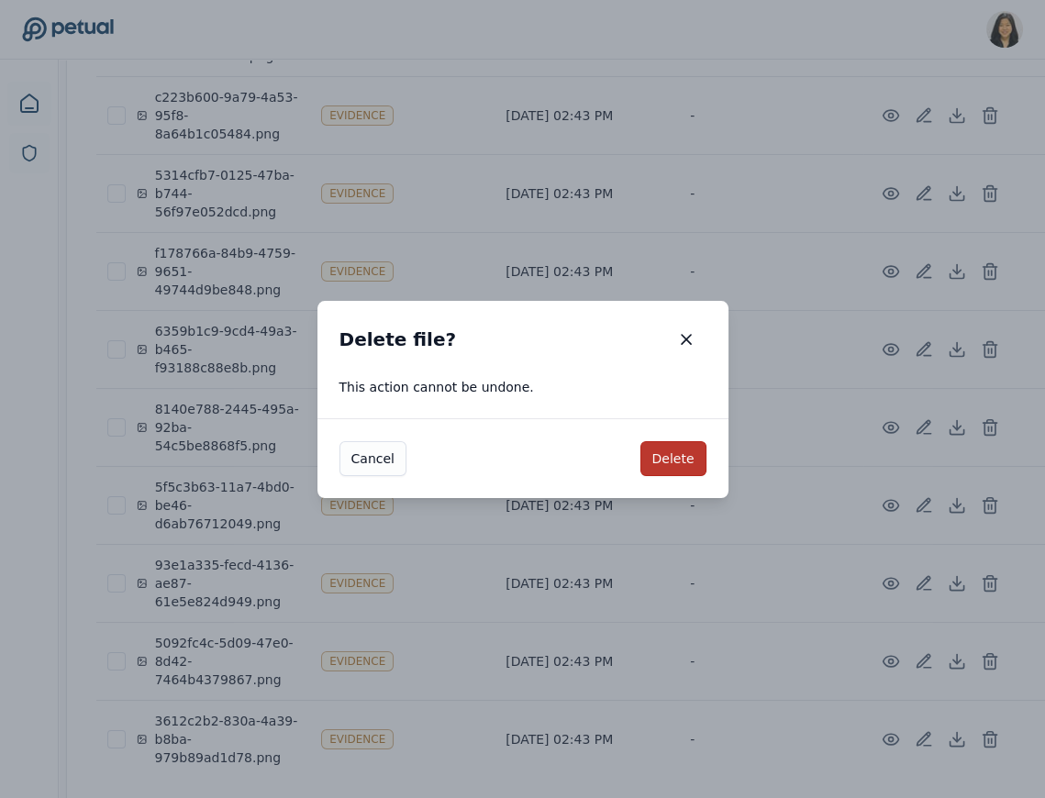
click at [676, 452] on button "Delete" at bounding box center [673, 458] width 66 height 35
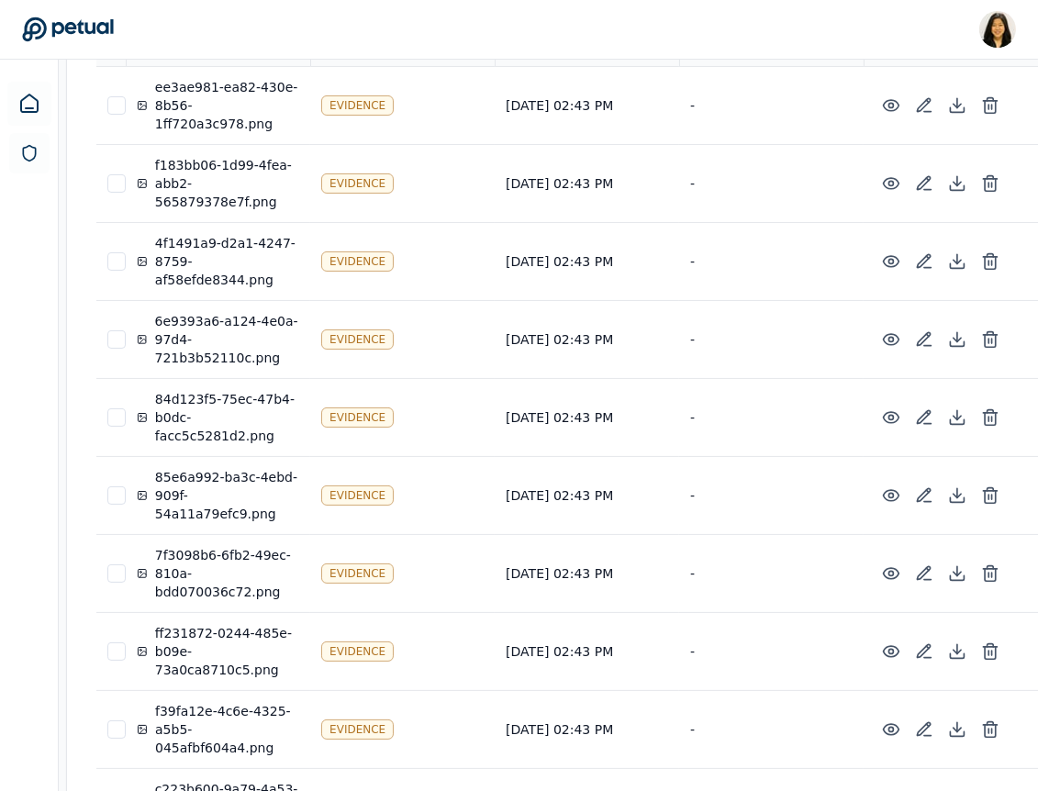
scroll to position [407, 0]
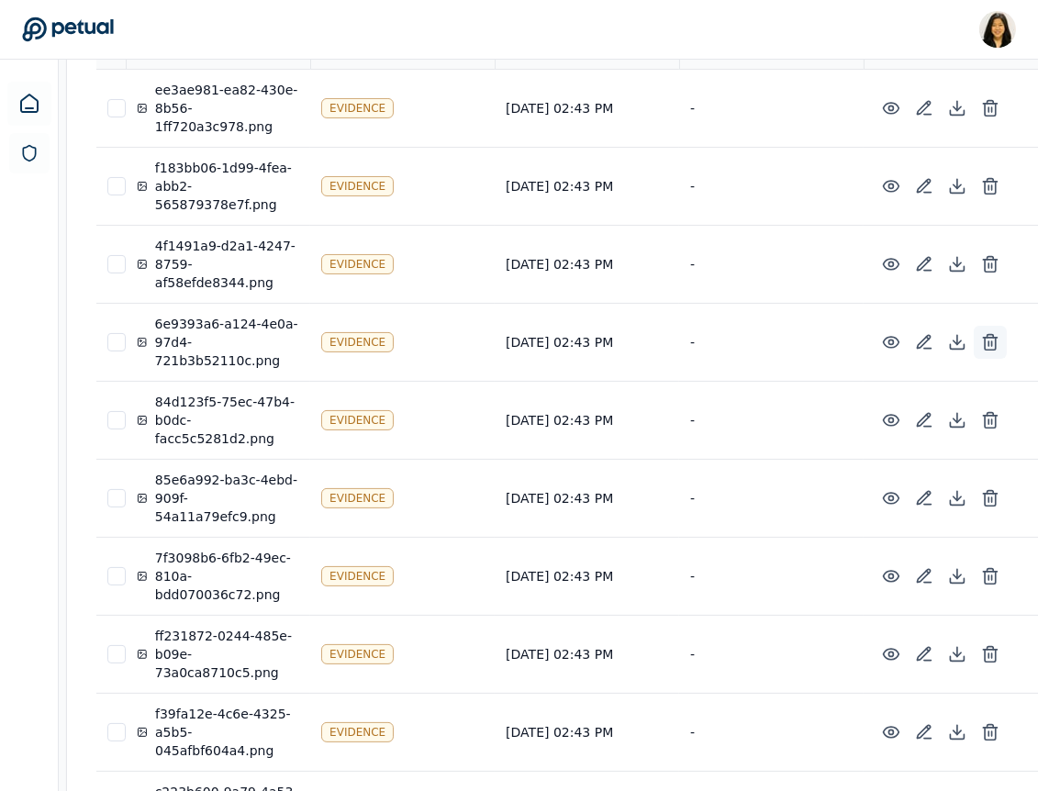
click at [981, 337] on icon at bounding box center [990, 342] width 18 height 18
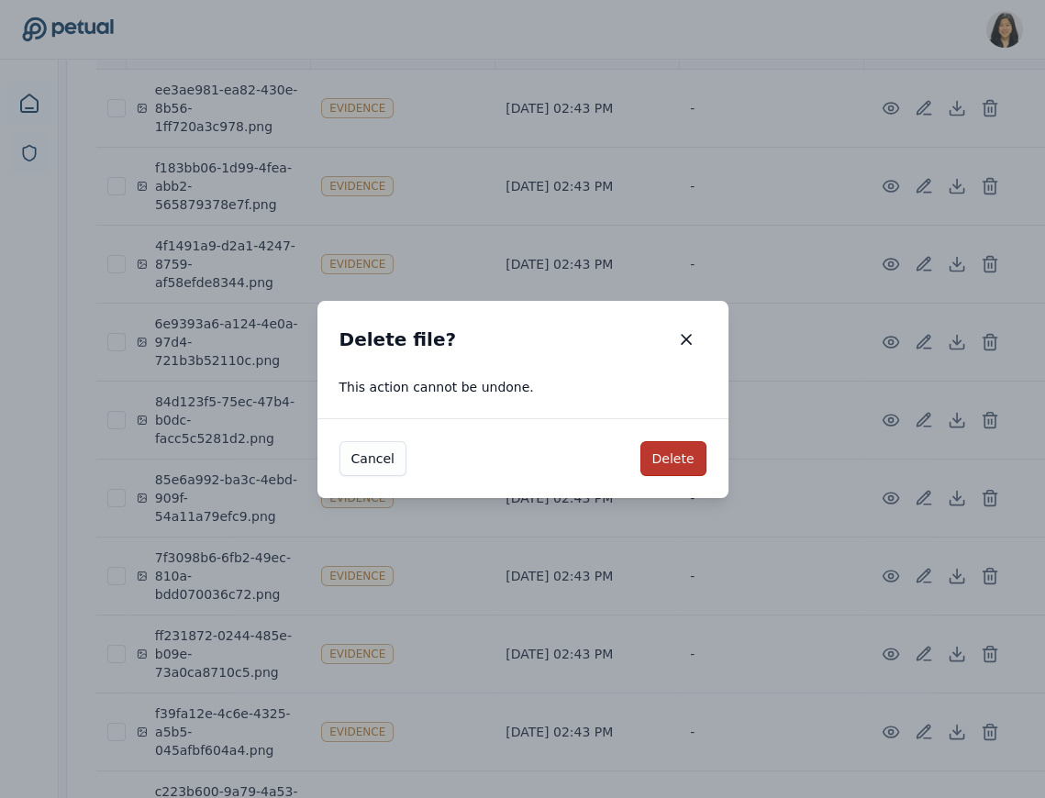
click at [678, 460] on button "Delete" at bounding box center [673, 458] width 66 height 35
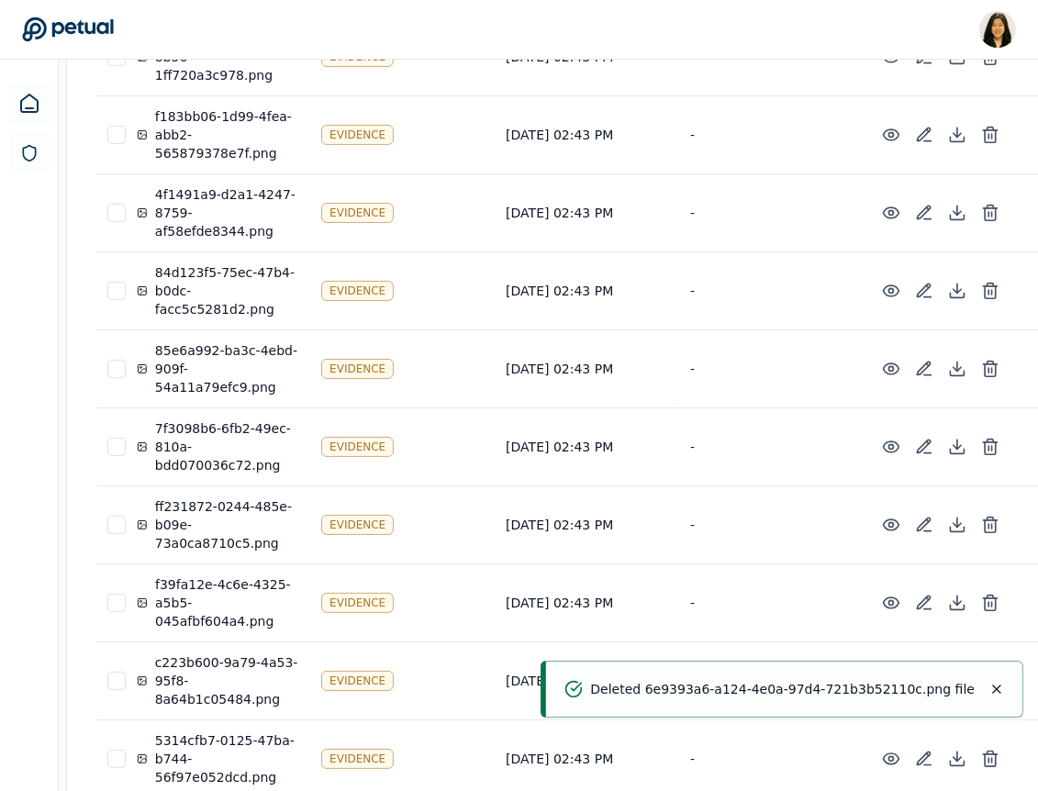
scroll to position [462, 0]
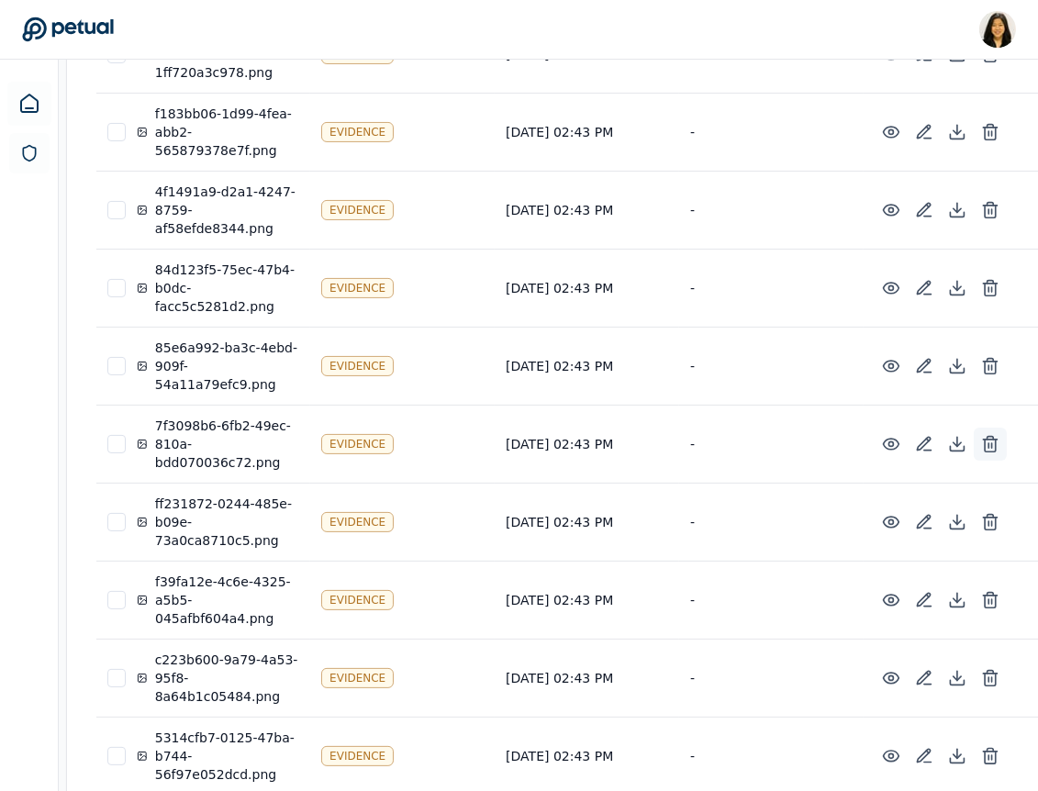
click at [981, 440] on icon at bounding box center [990, 444] width 18 height 18
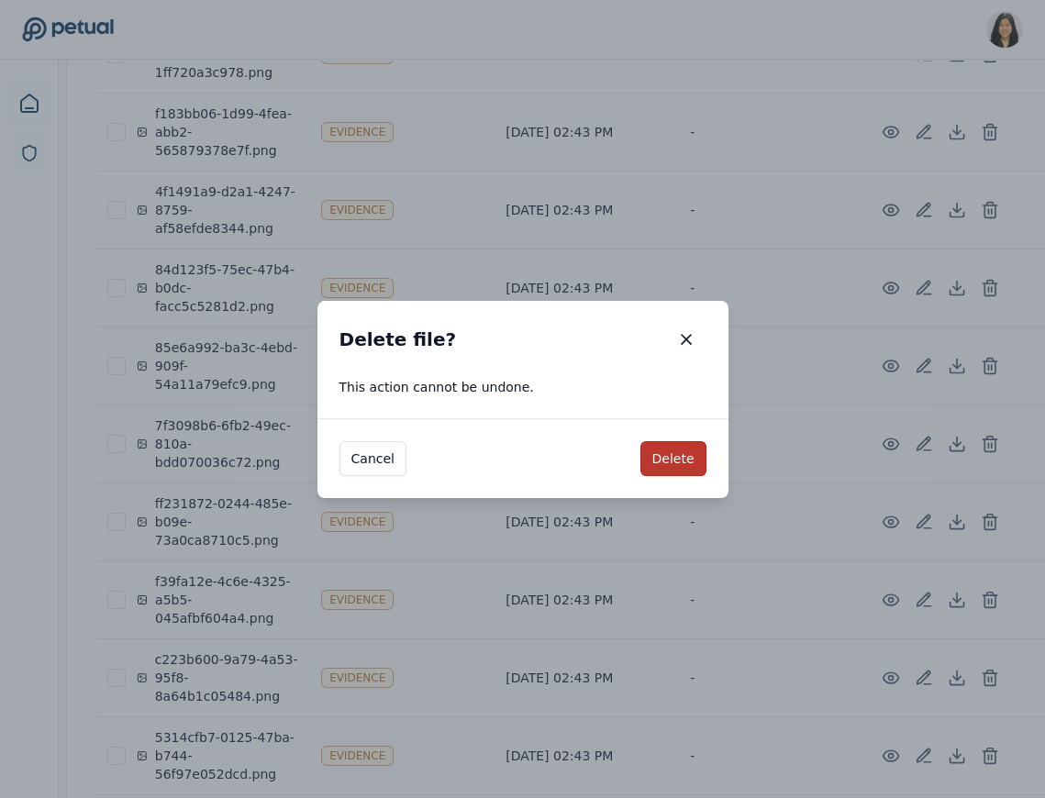
click at [678, 453] on button "Delete" at bounding box center [673, 458] width 66 height 35
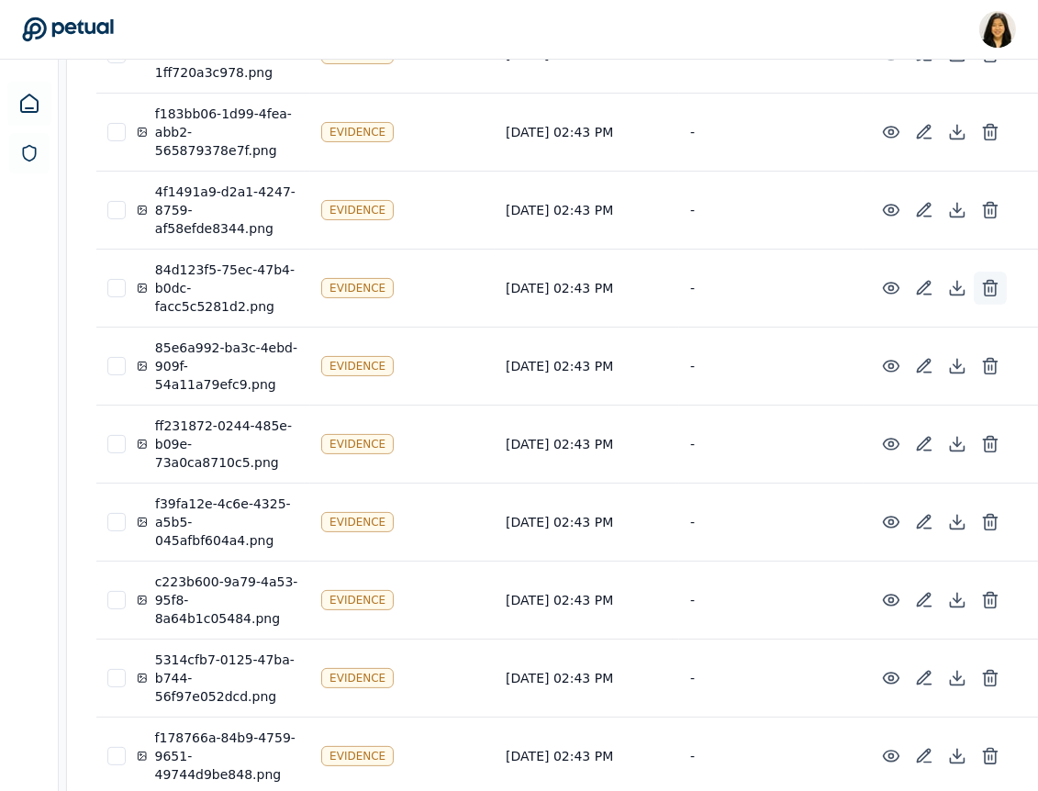
click at [981, 284] on icon at bounding box center [990, 288] width 18 height 18
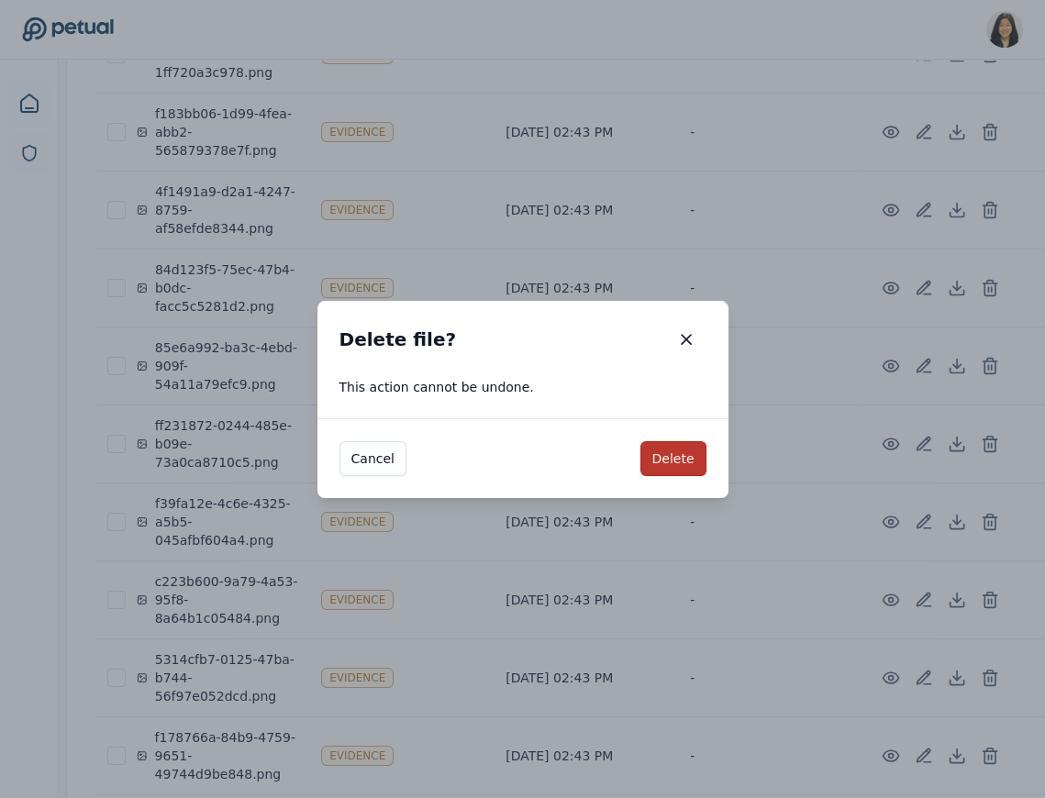
click at [673, 454] on button "Delete" at bounding box center [673, 458] width 66 height 35
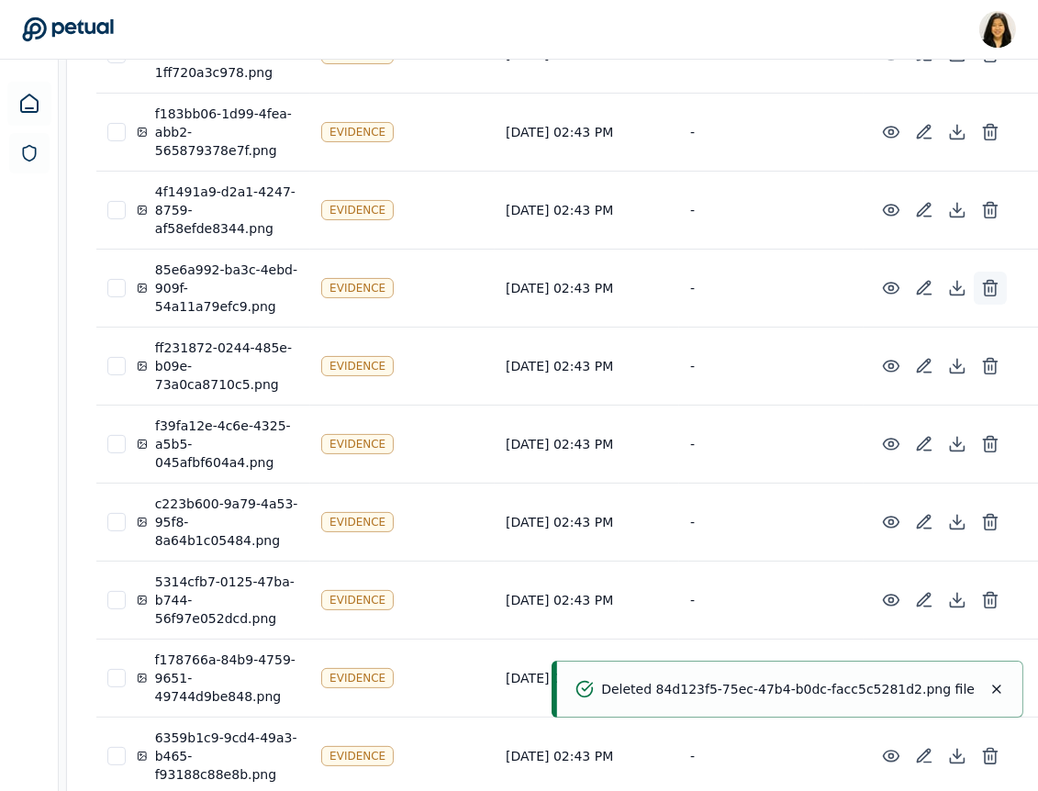
click at [981, 283] on icon at bounding box center [990, 288] width 18 height 18
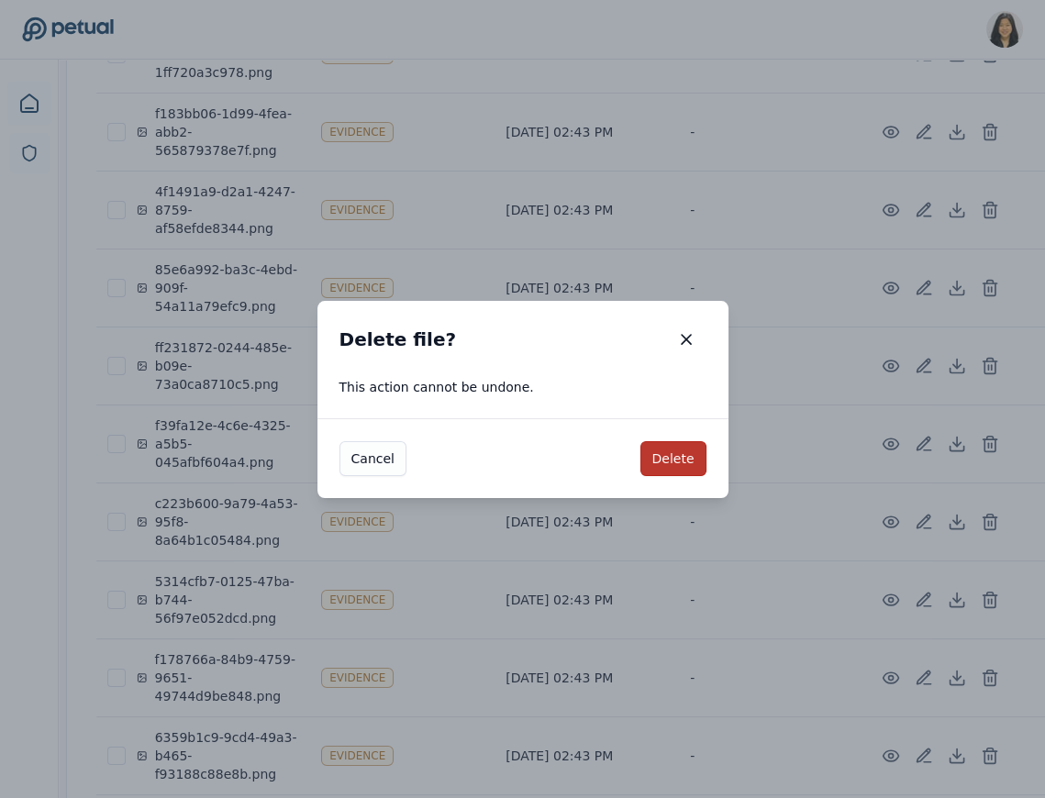
click at [671, 457] on button "Delete" at bounding box center [673, 458] width 66 height 35
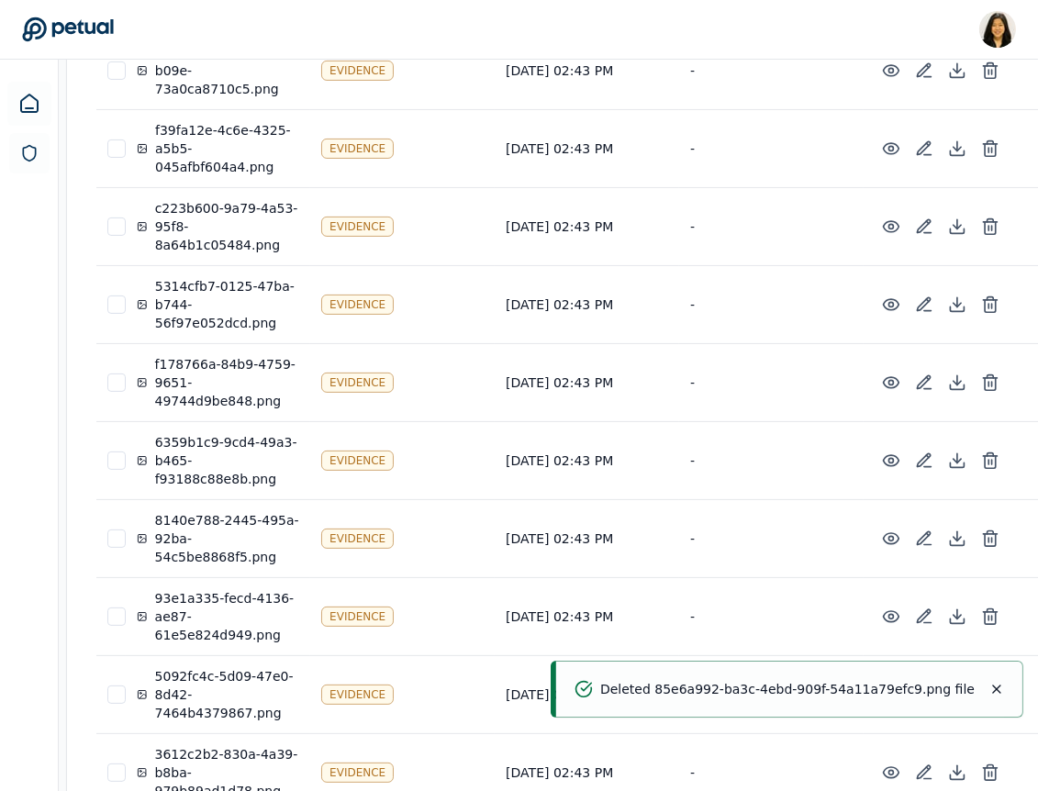
scroll to position [721, 0]
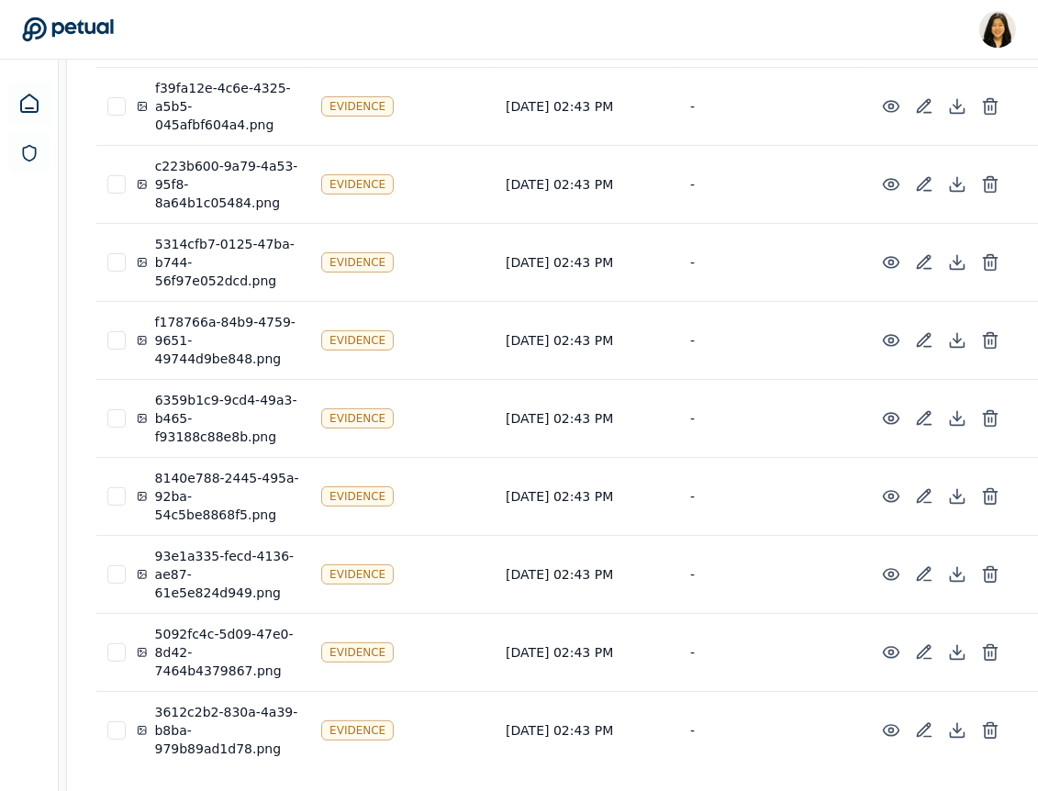
click at [985, 570] on icon at bounding box center [990, 576] width 11 height 12
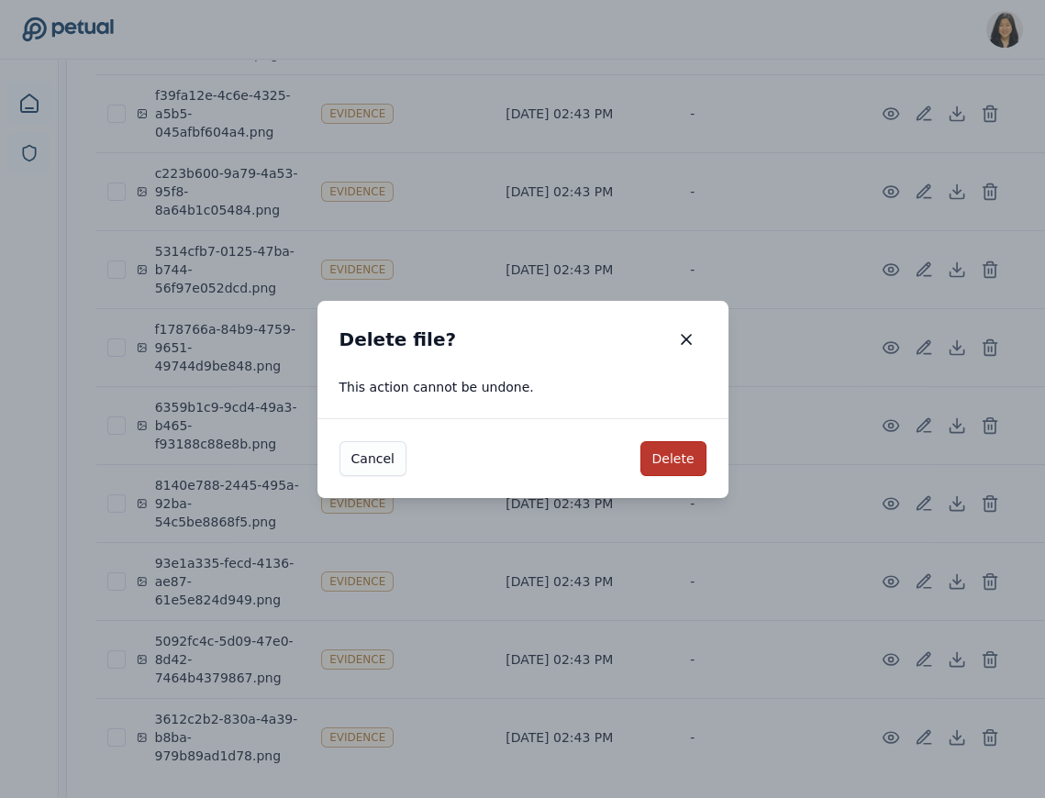
click at [695, 456] on button "Delete" at bounding box center [673, 458] width 66 height 35
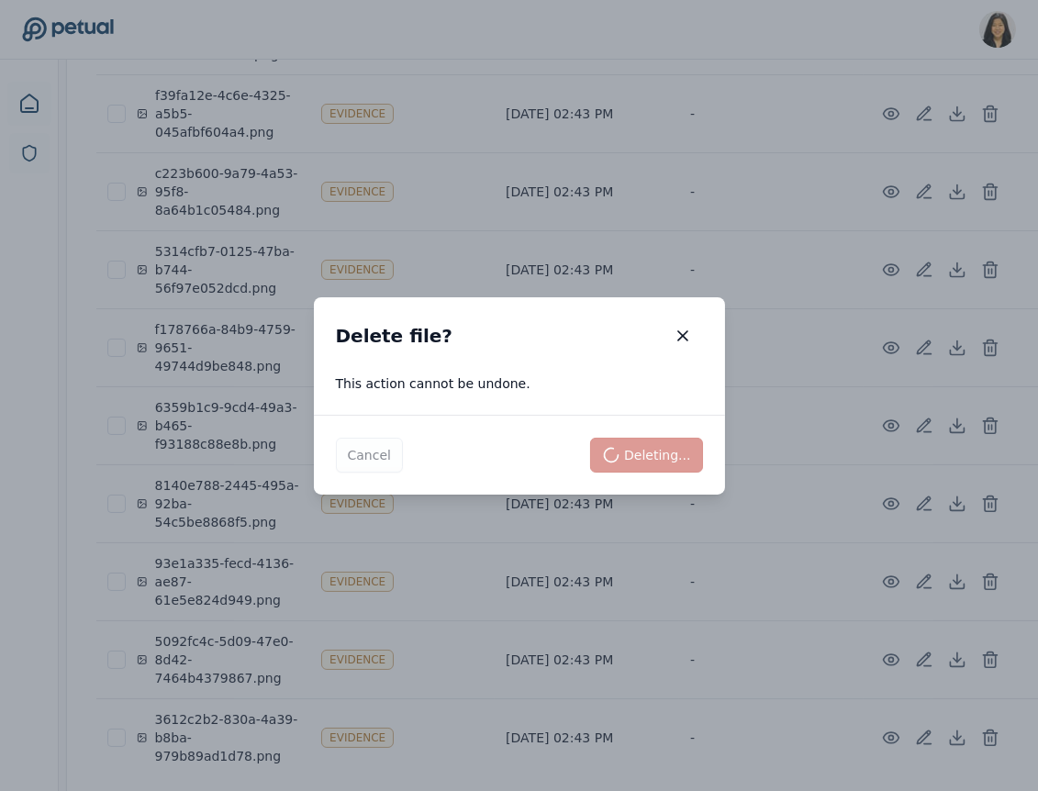
scroll to position [643, 0]
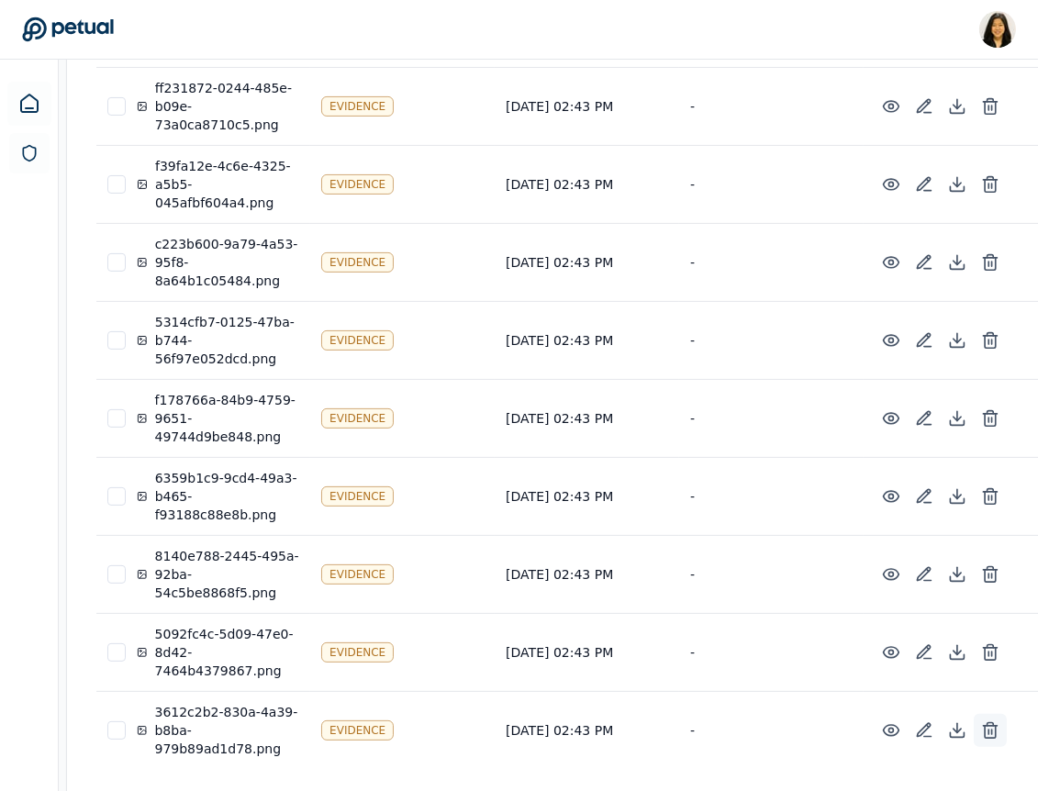
click at [981, 727] on icon at bounding box center [990, 730] width 18 height 18
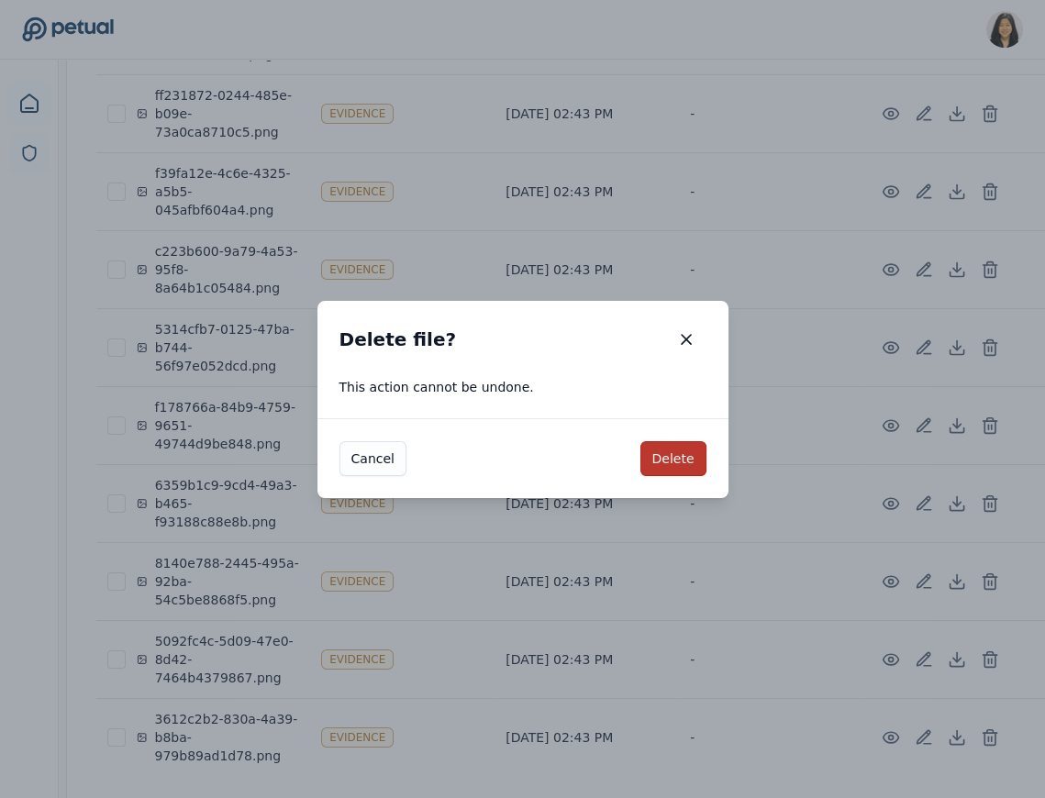
click at [669, 454] on button "Delete" at bounding box center [673, 458] width 66 height 35
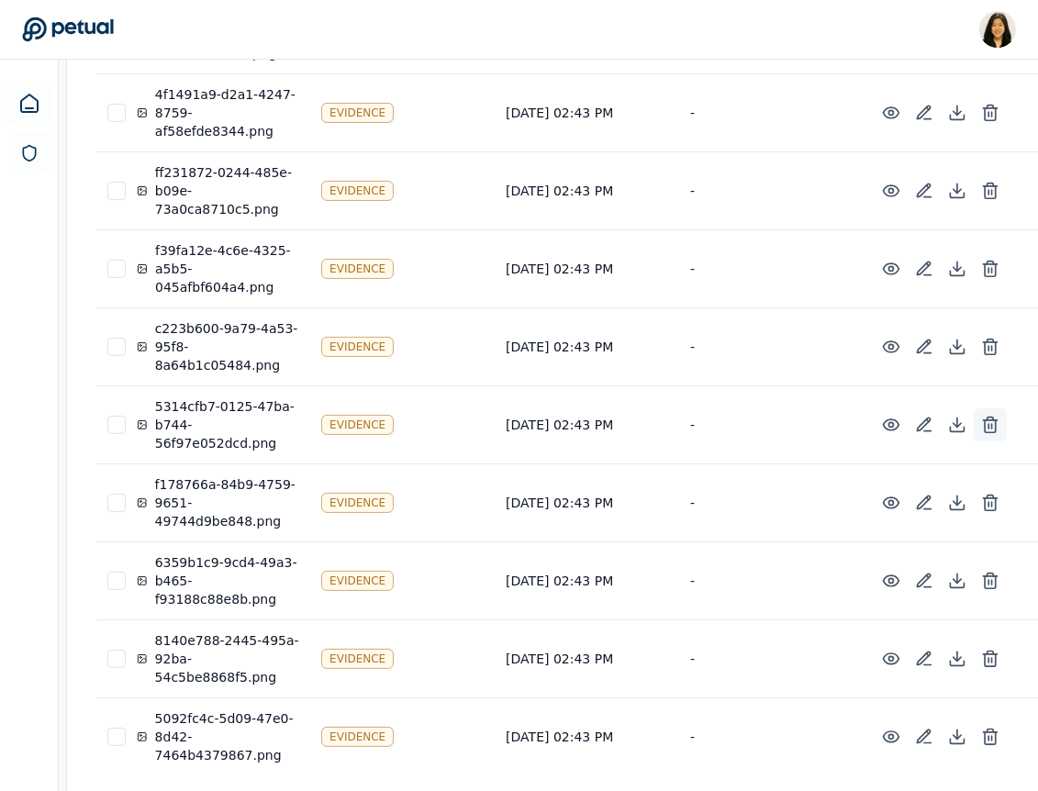
click at [988, 424] on line at bounding box center [988, 426] width 0 height 5
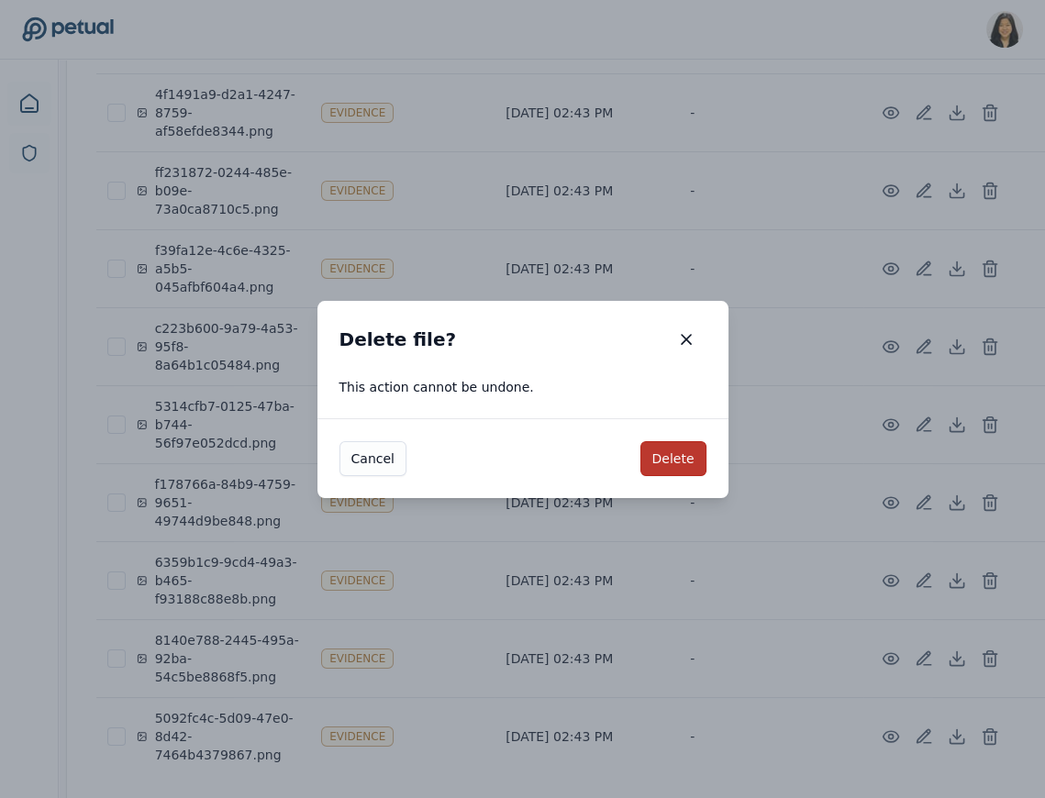
click at [667, 461] on button "Delete" at bounding box center [673, 458] width 66 height 35
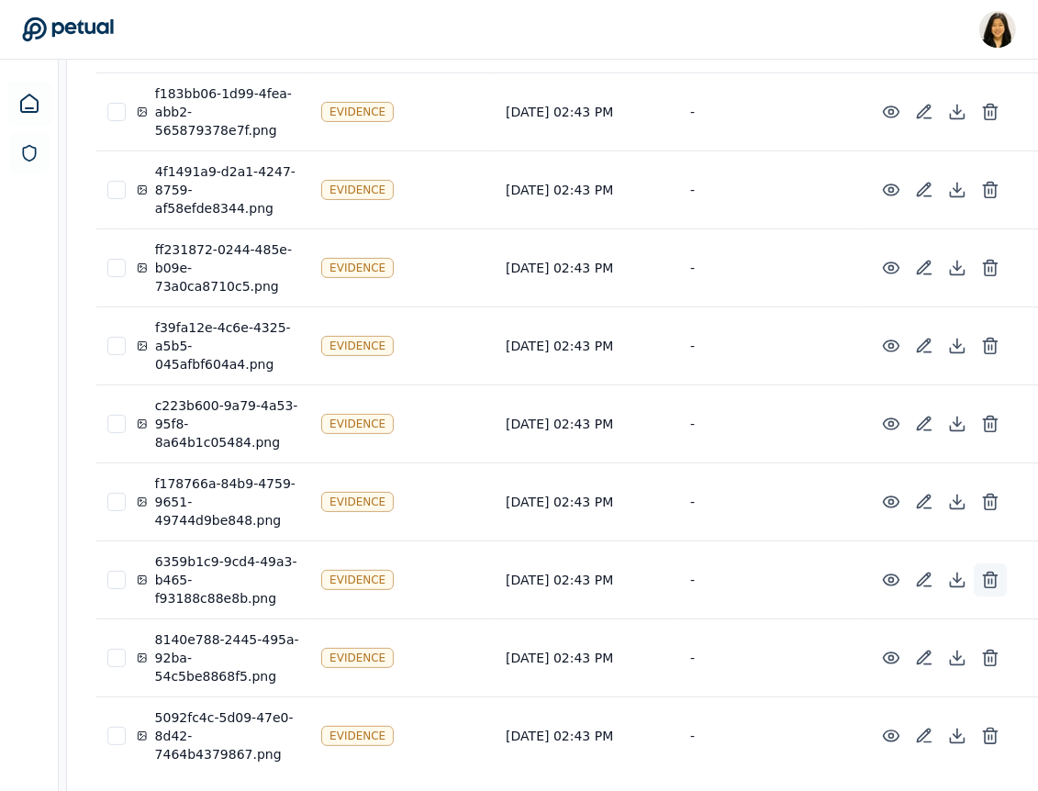
click at [985, 575] on icon at bounding box center [990, 581] width 11 height 12
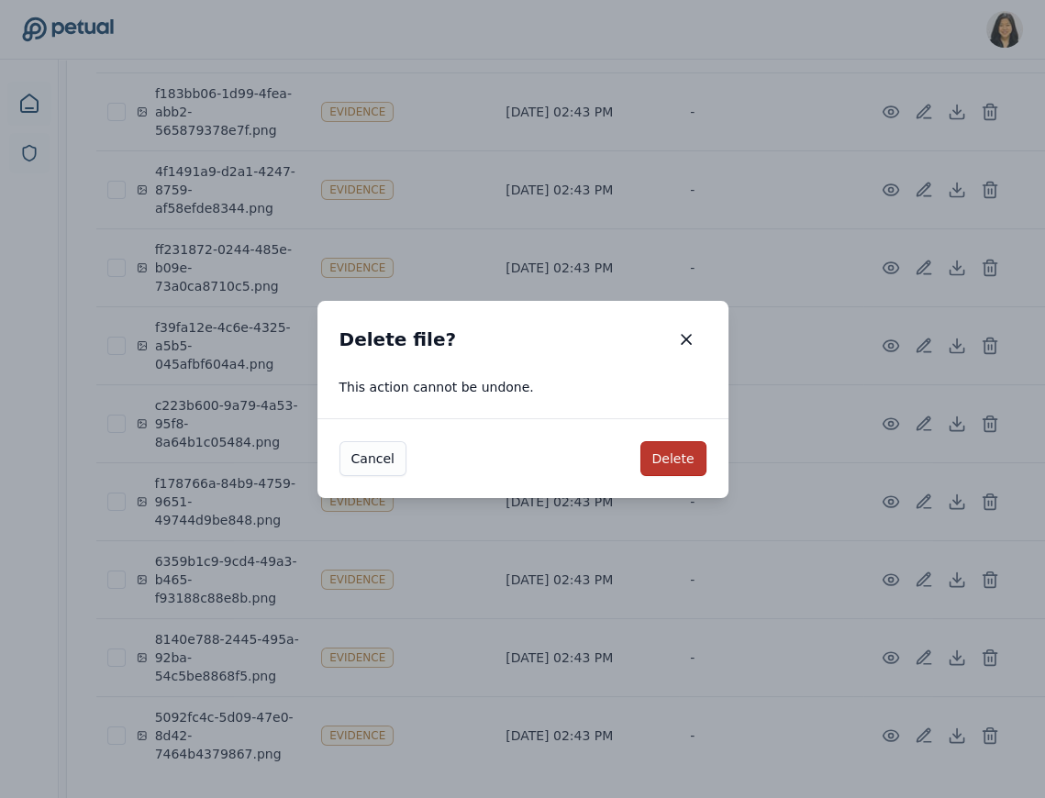
click at [662, 462] on button "Delete" at bounding box center [673, 458] width 66 height 35
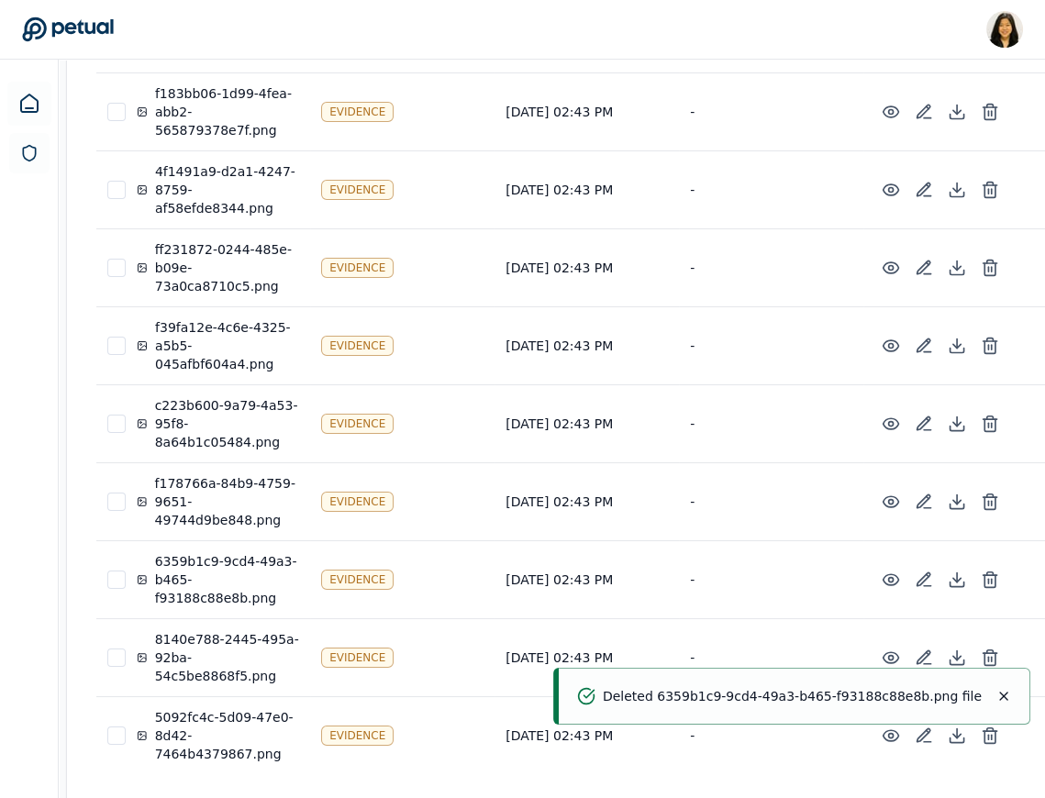
scroll to position [404, 0]
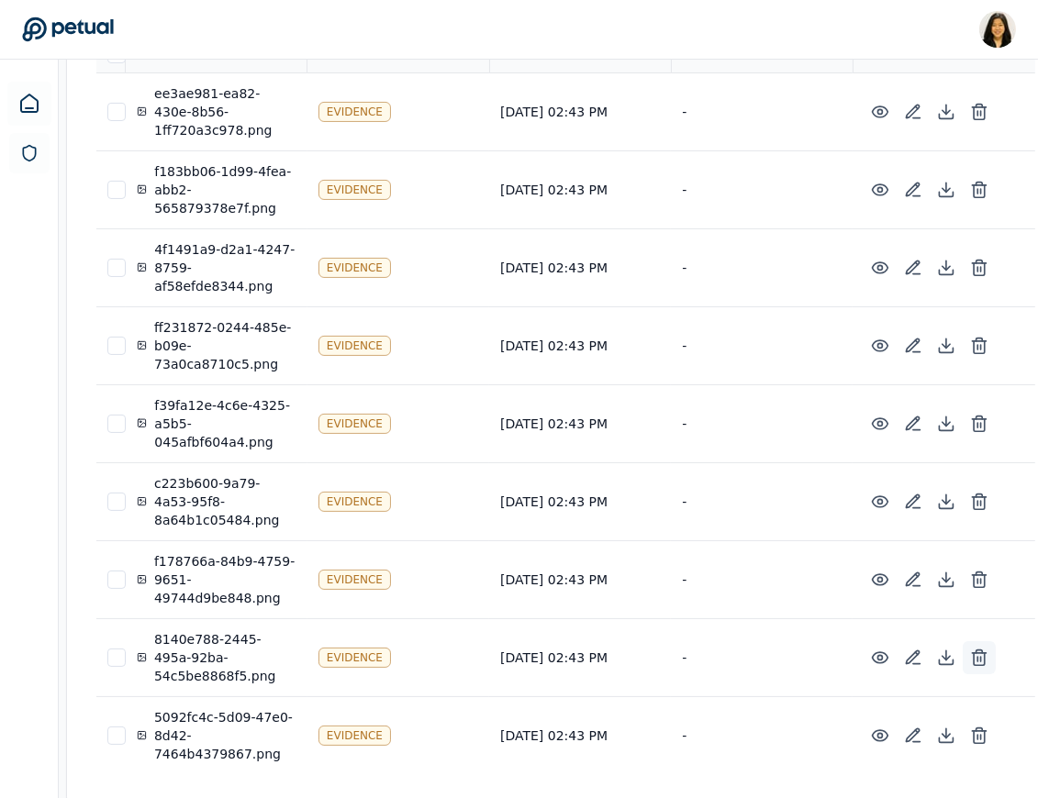
click at [963, 641] on button at bounding box center [979, 657] width 33 height 33
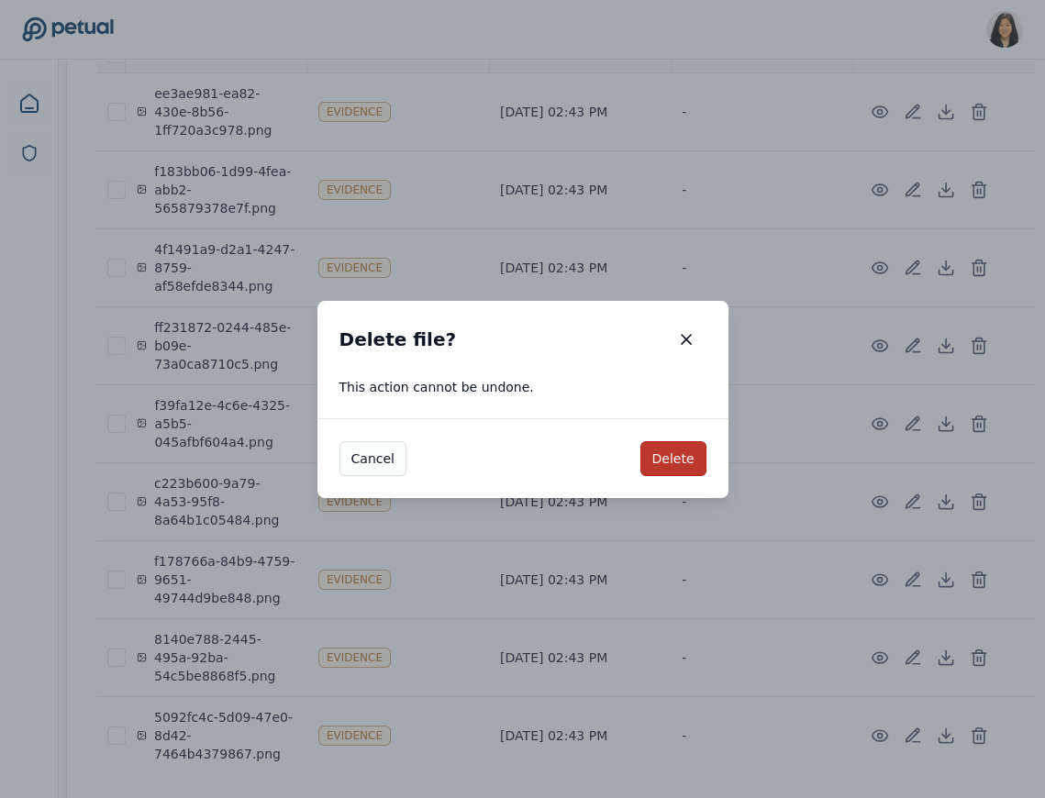
click at [666, 462] on button "Delete" at bounding box center [673, 458] width 66 height 35
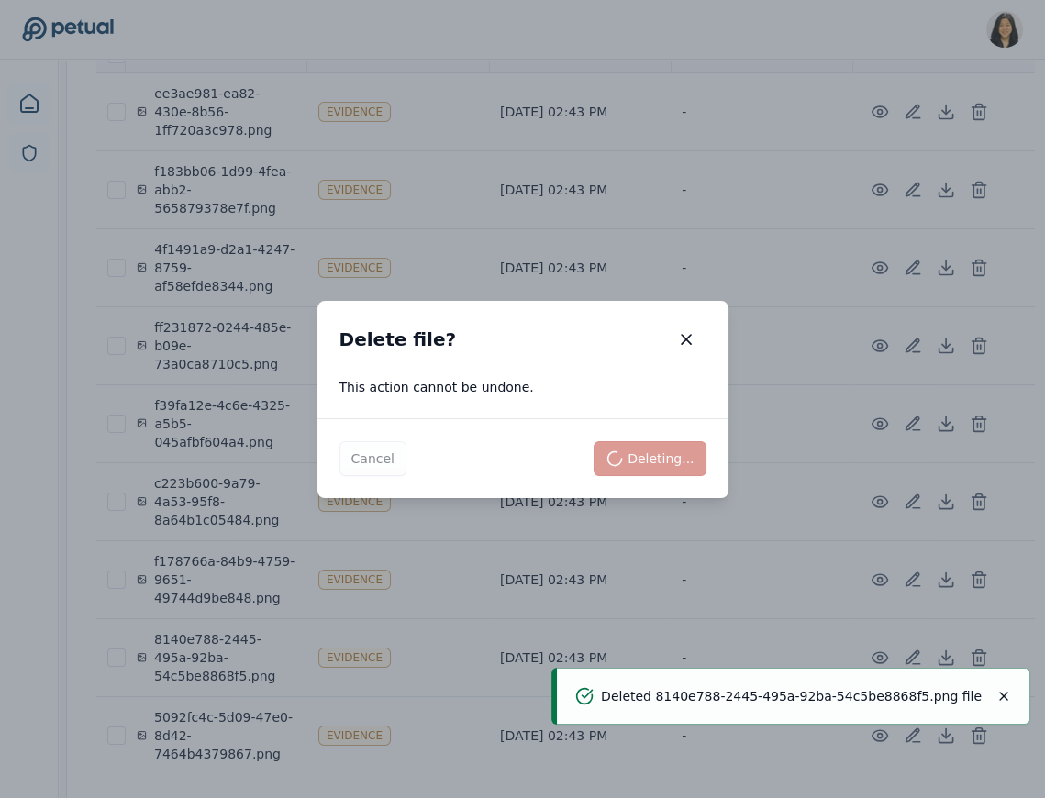
scroll to position [326, 0]
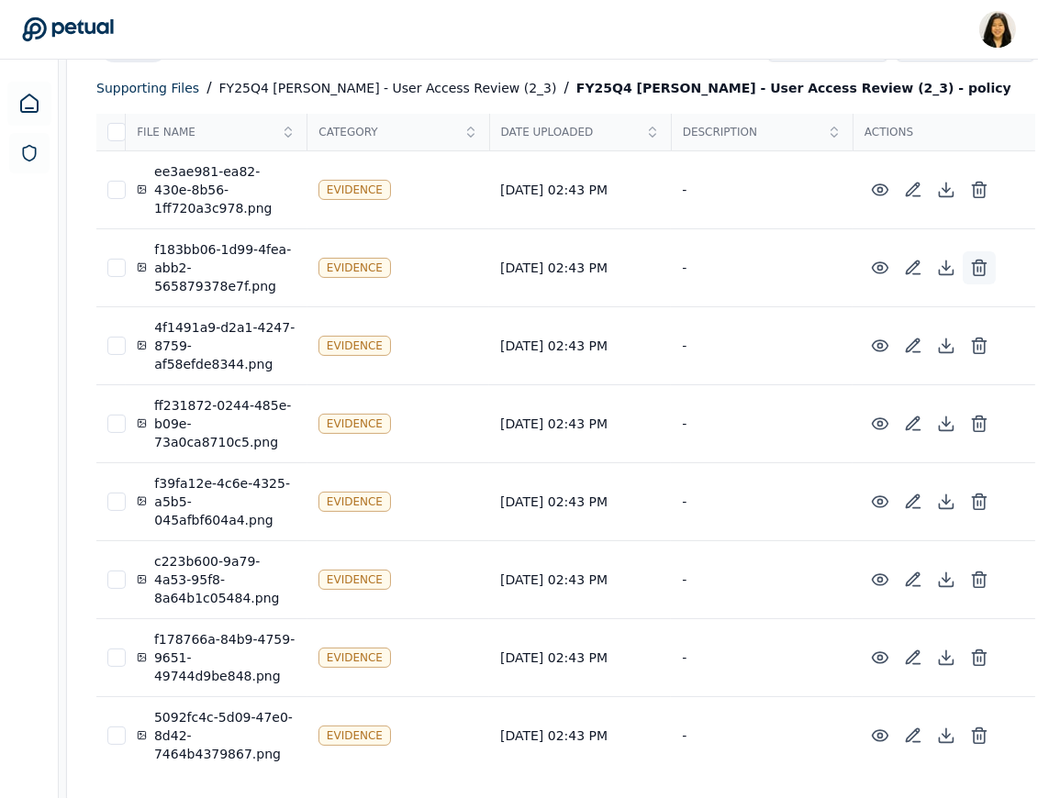
click at [963, 279] on button at bounding box center [979, 267] width 33 height 33
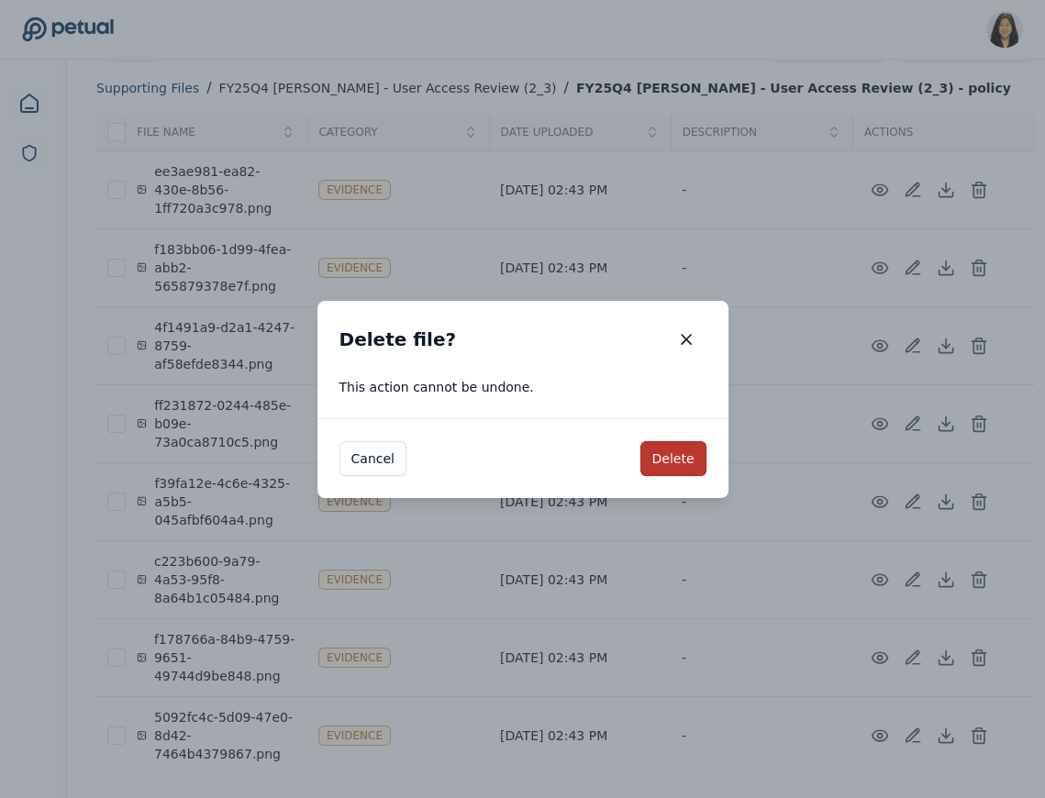
click at [667, 458] on button "Delete" at bounding box center [673, 458] width 66 height 35
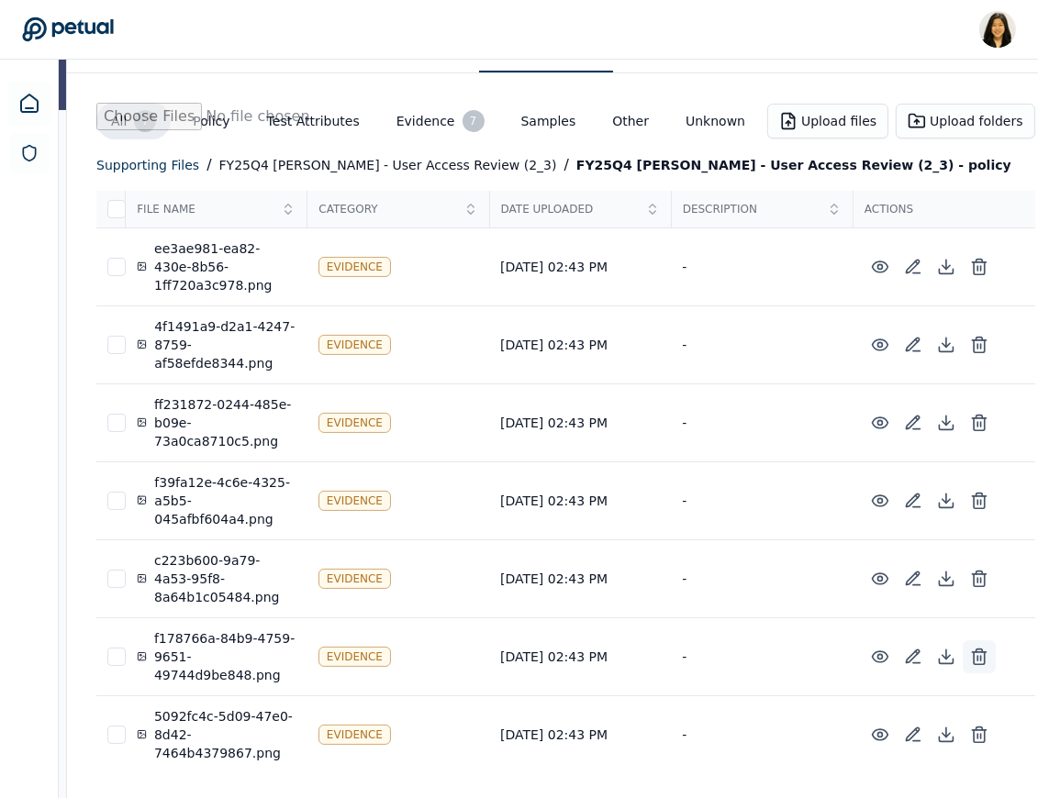
click at [978, 656] on line at bounding box center [978, 658] width 0 height 5
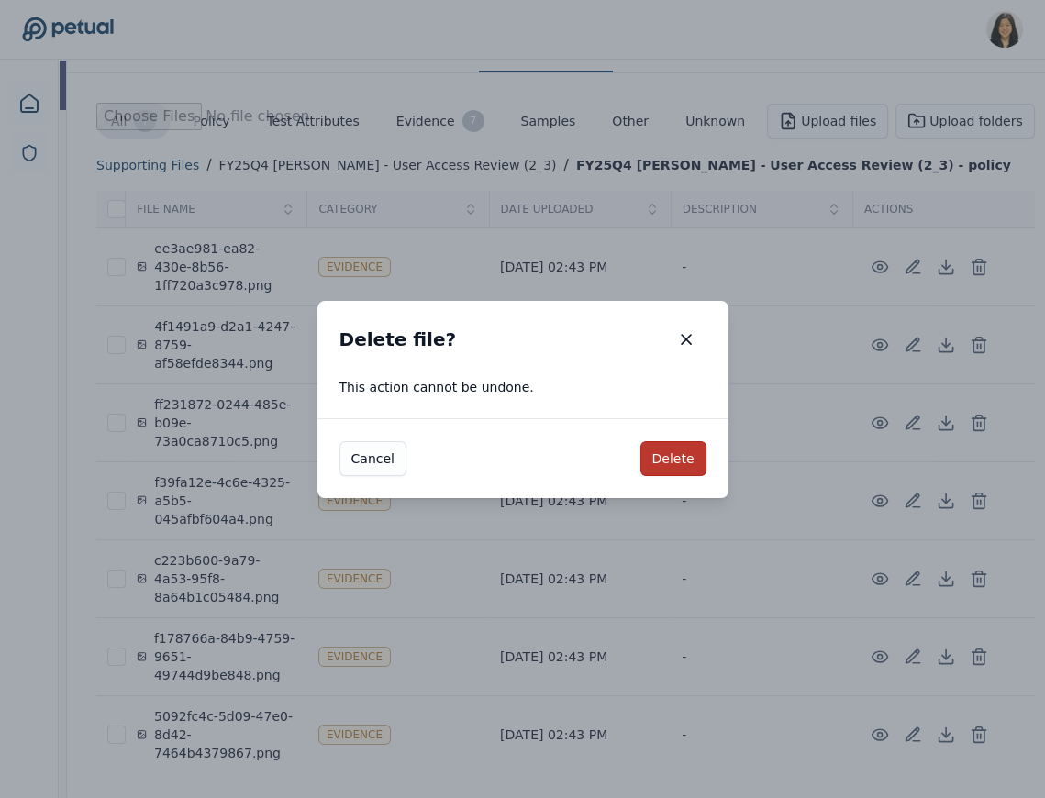
click at [693, 463] on button "Delete" at bounding box center [673, 458] width 66 height 35
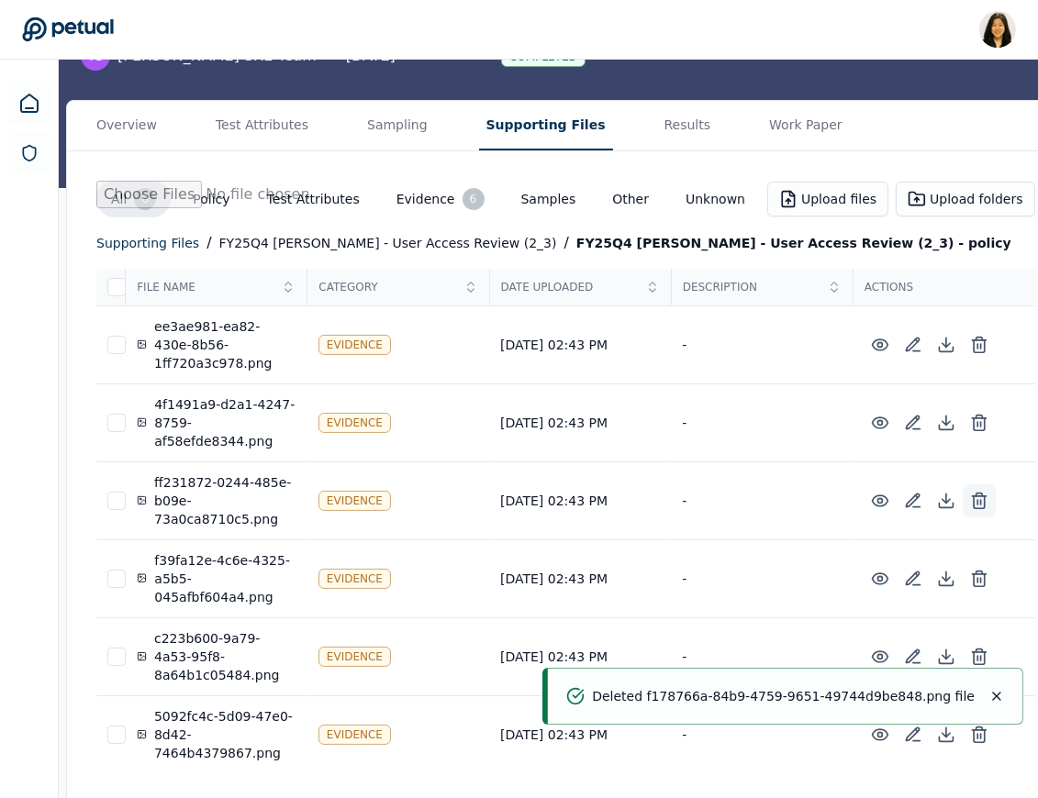
click at [970, 495] on icon at bounding box center [979, 501] width 18 height 18
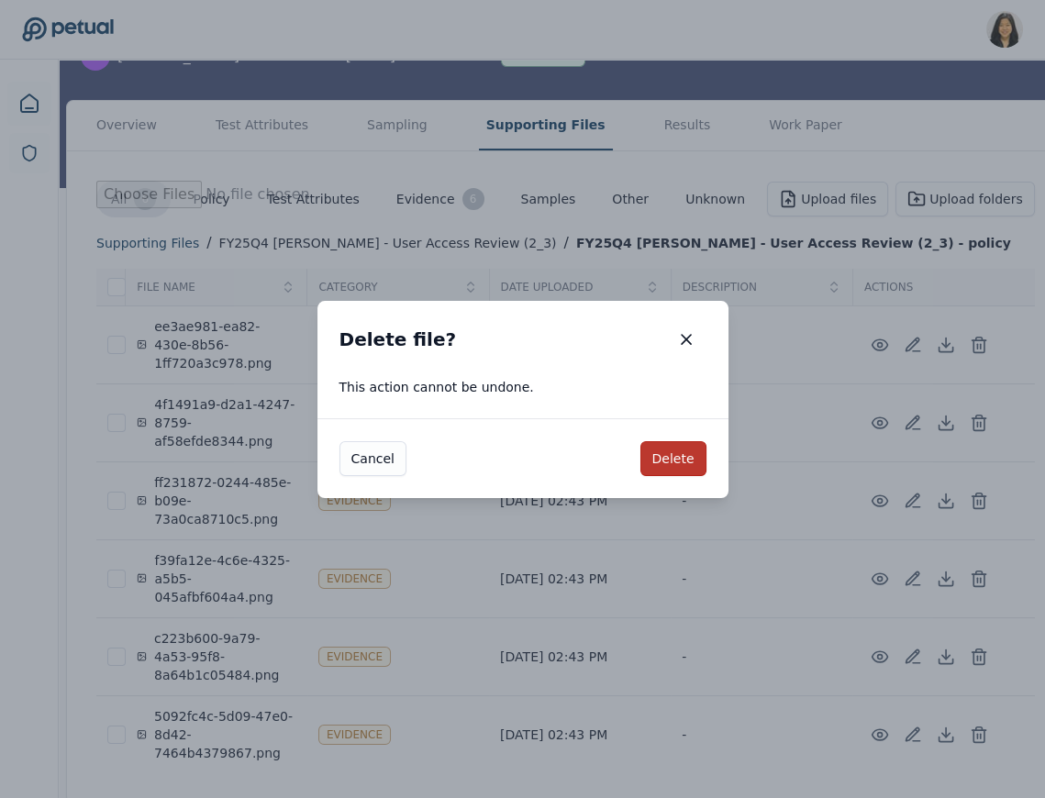
click at [670, 453] on button "Delete" at bounding box center [673, 458] width 66 height 35
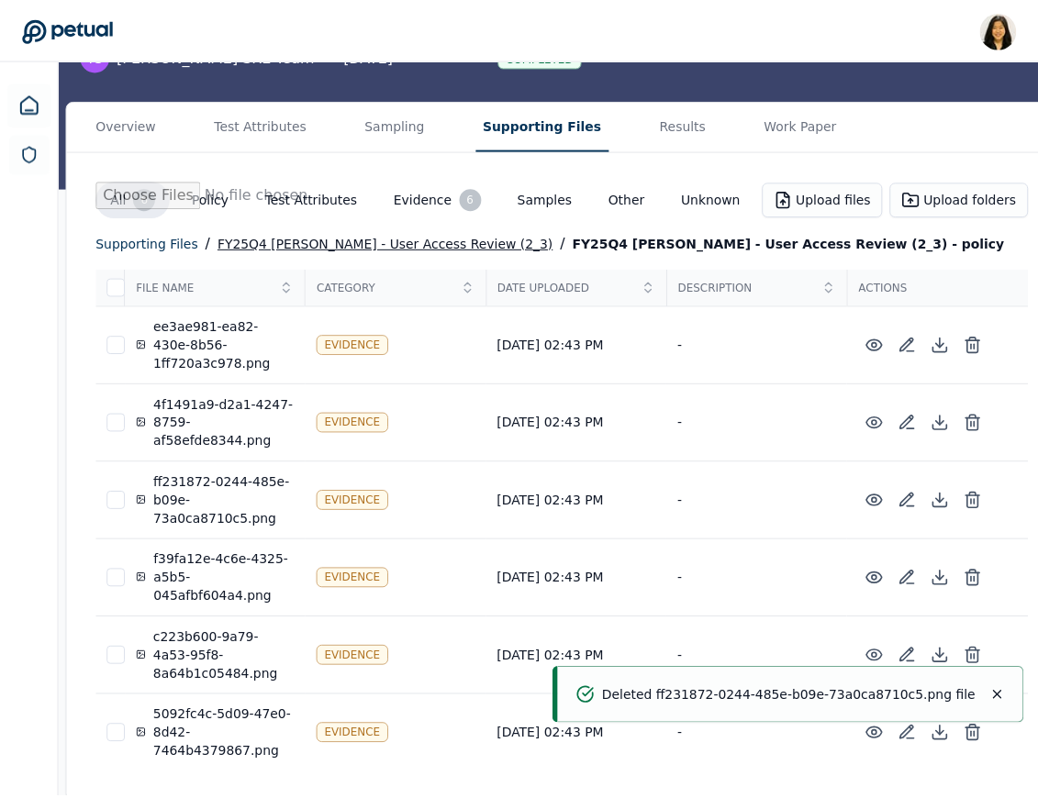
scroll to position [94, 0]
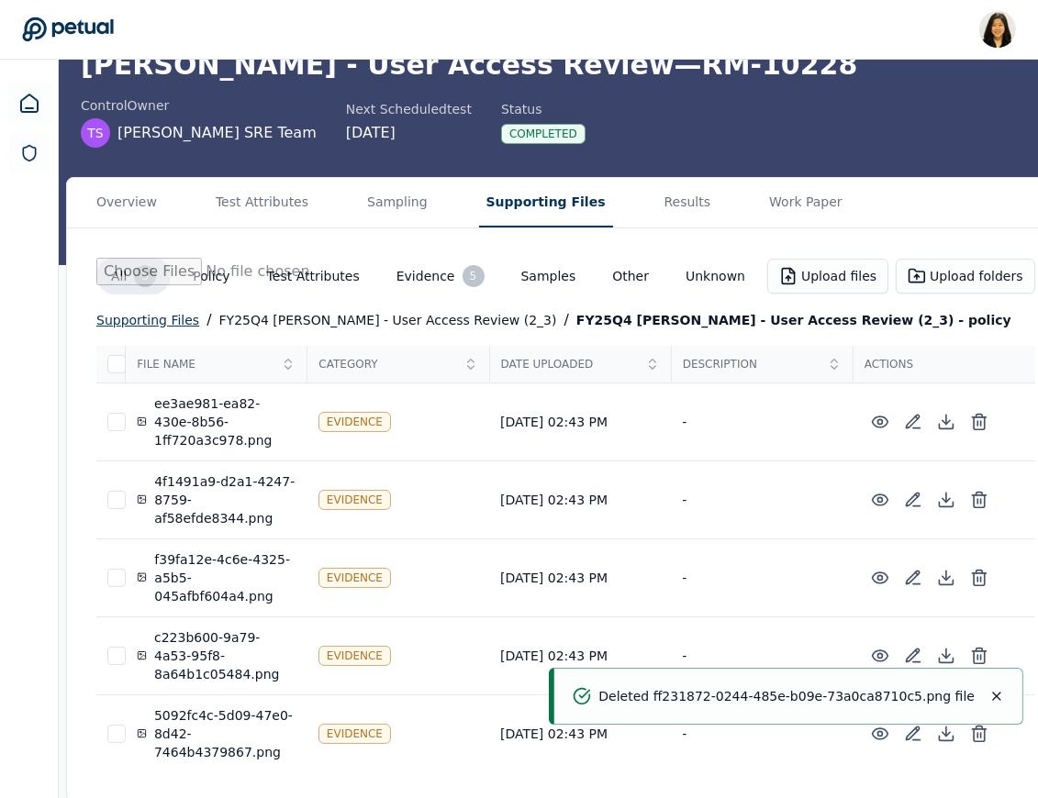
click at [158, 317] on div "supporting files" at bounding box center [147, 320] width 103 height 22
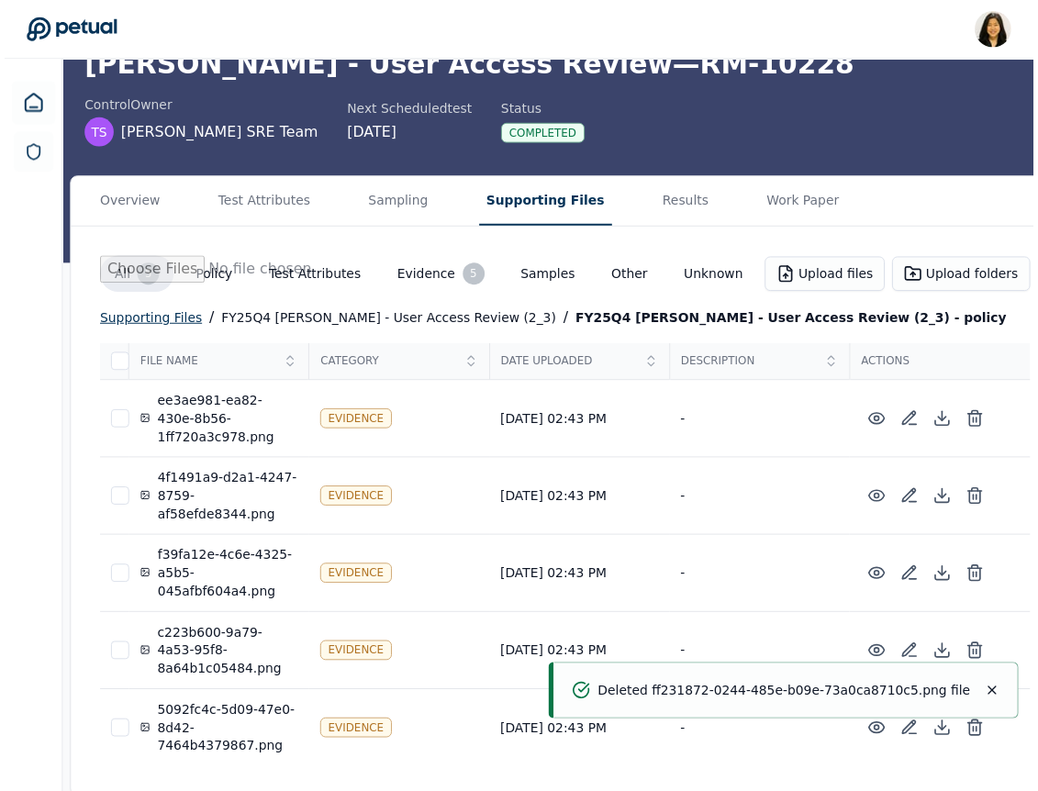
scroll to position [6, 0]
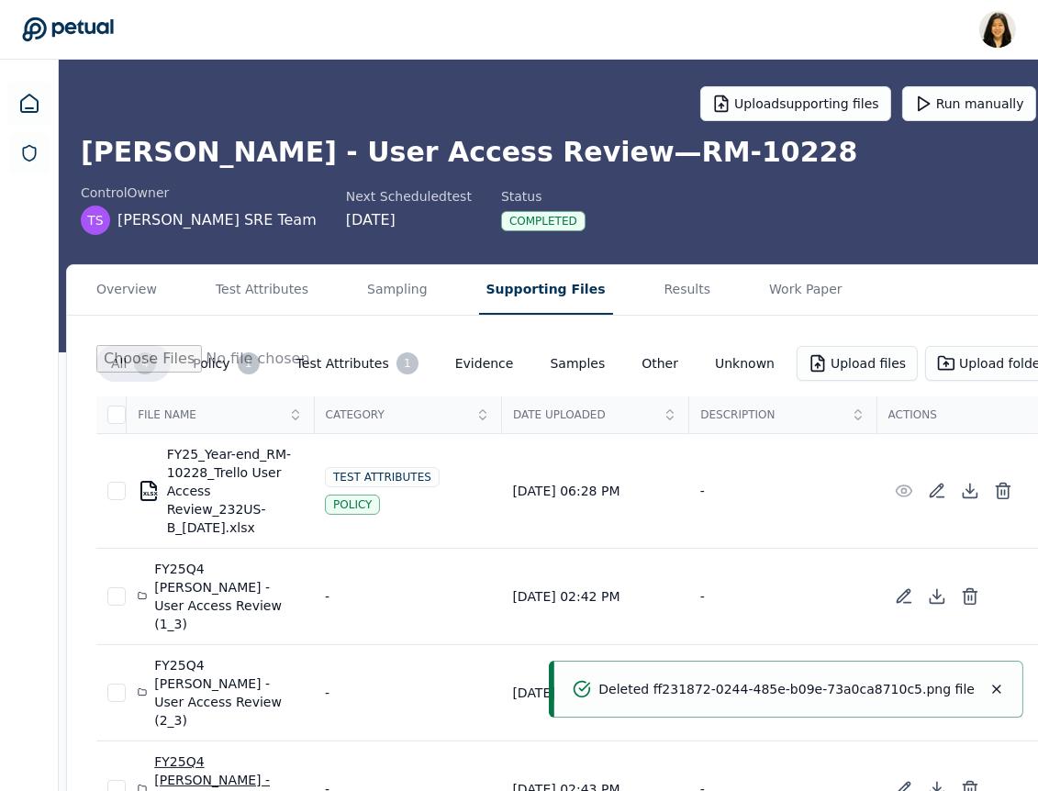
click at [188, 752] on div "FY25Q4 [PERSON_NAME] - User Access Review (3_3)" at bounding box center [220, 788] width 165 height 73
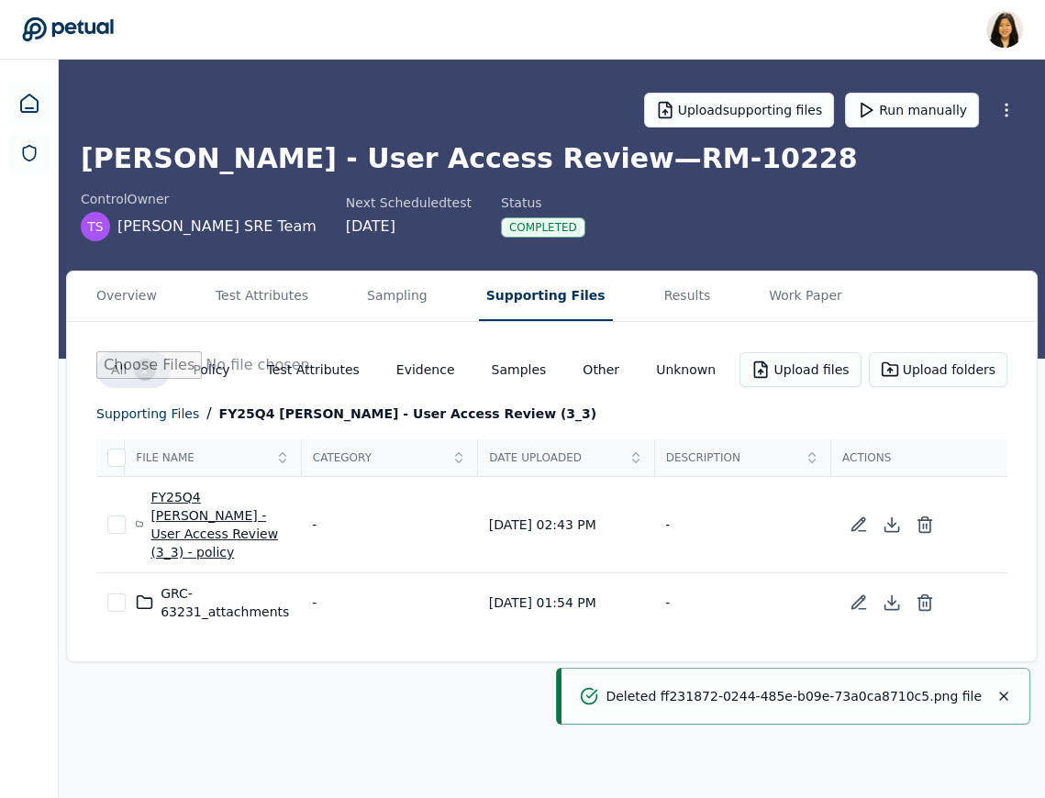
click at [191, 511] on div "FY25Q4 [PERSON_NAME] - User Access Review (3_3) - policy" at bounding box center [213, 524] width 154 height 73
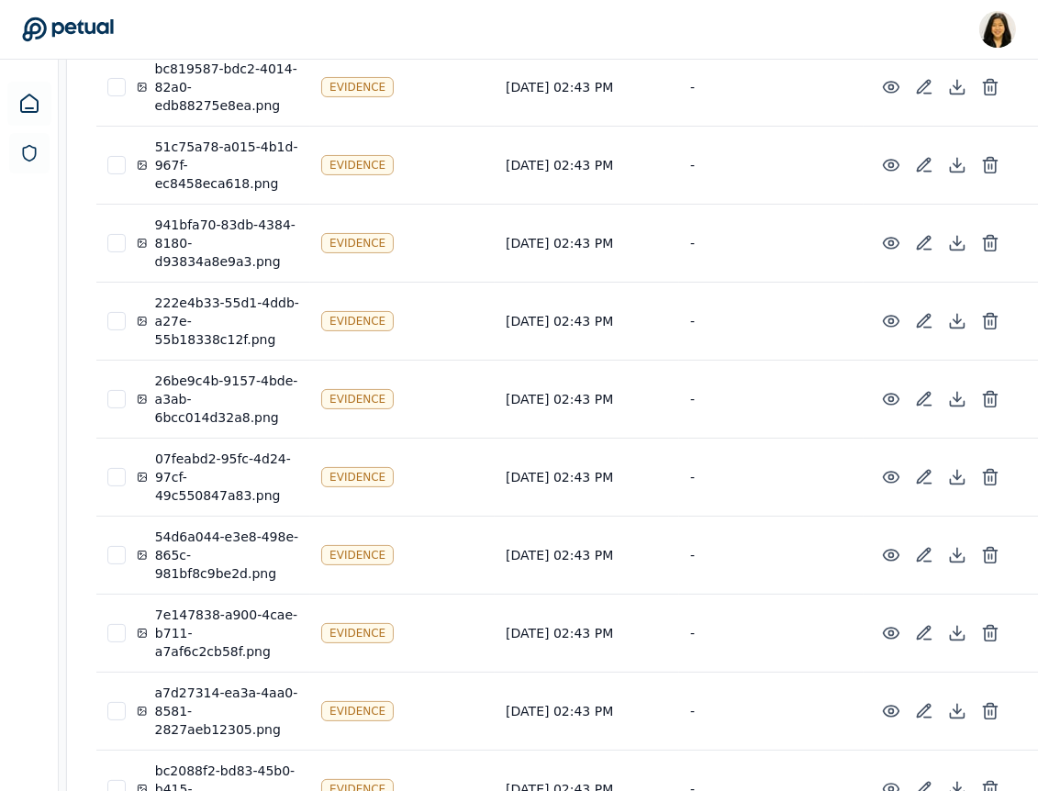
scroll to position [440, 0]
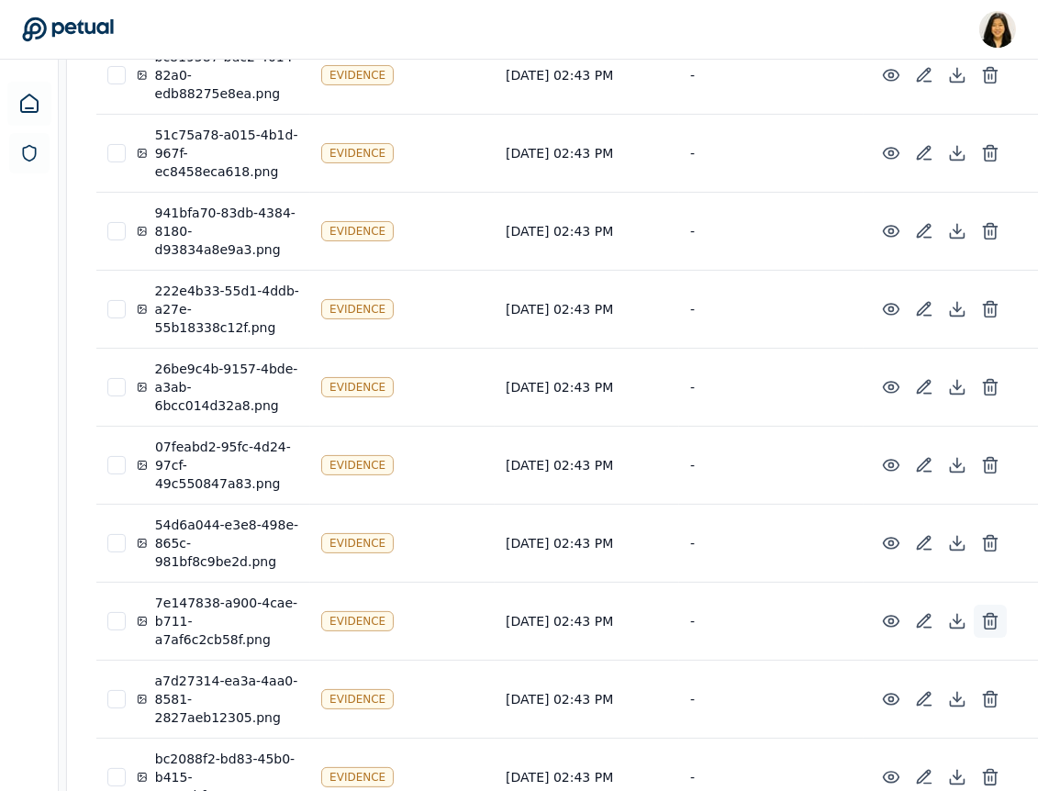
click at [981, 618] on icon at bounding box center [990, 621] width 18 height 18
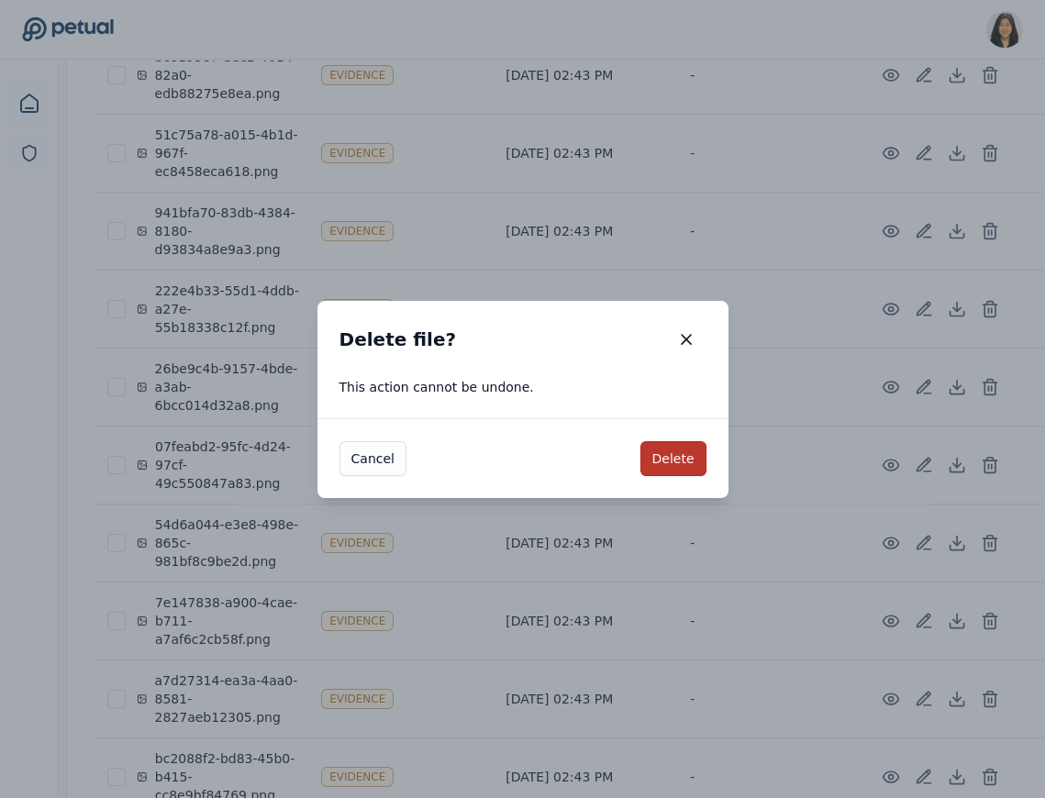
click at [677, 466] on button "Delete" at bounding box center [673, 458] width 66 height 35
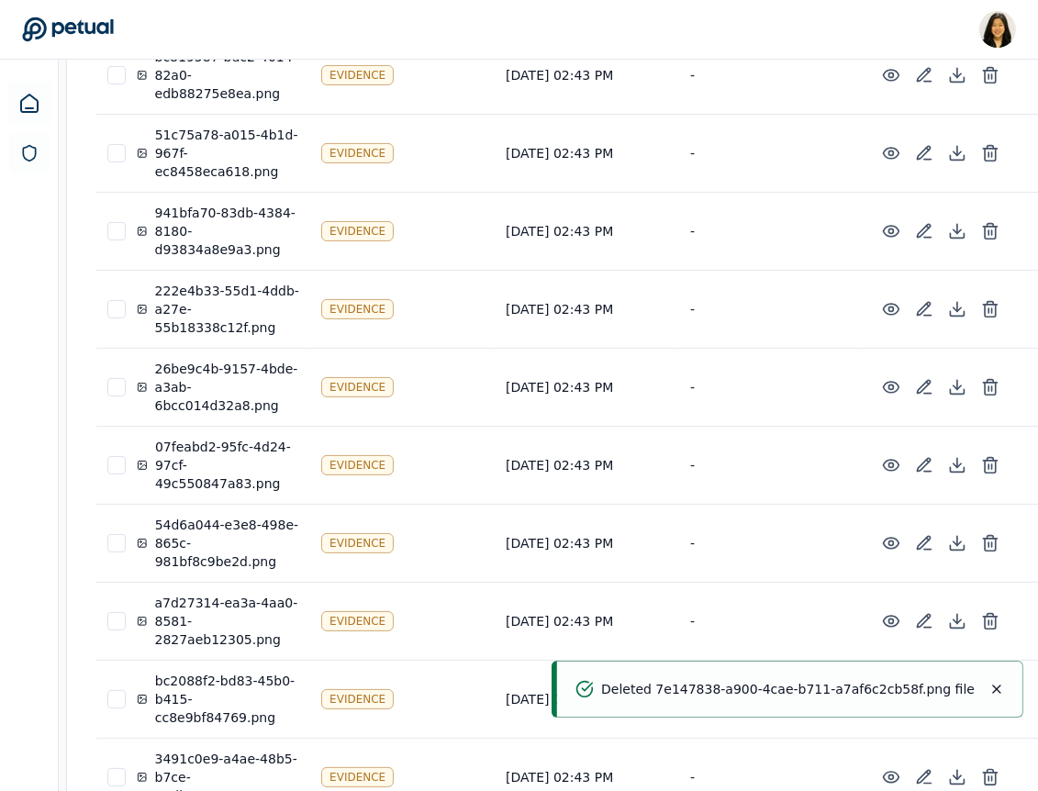
scroll to position [488, 0]
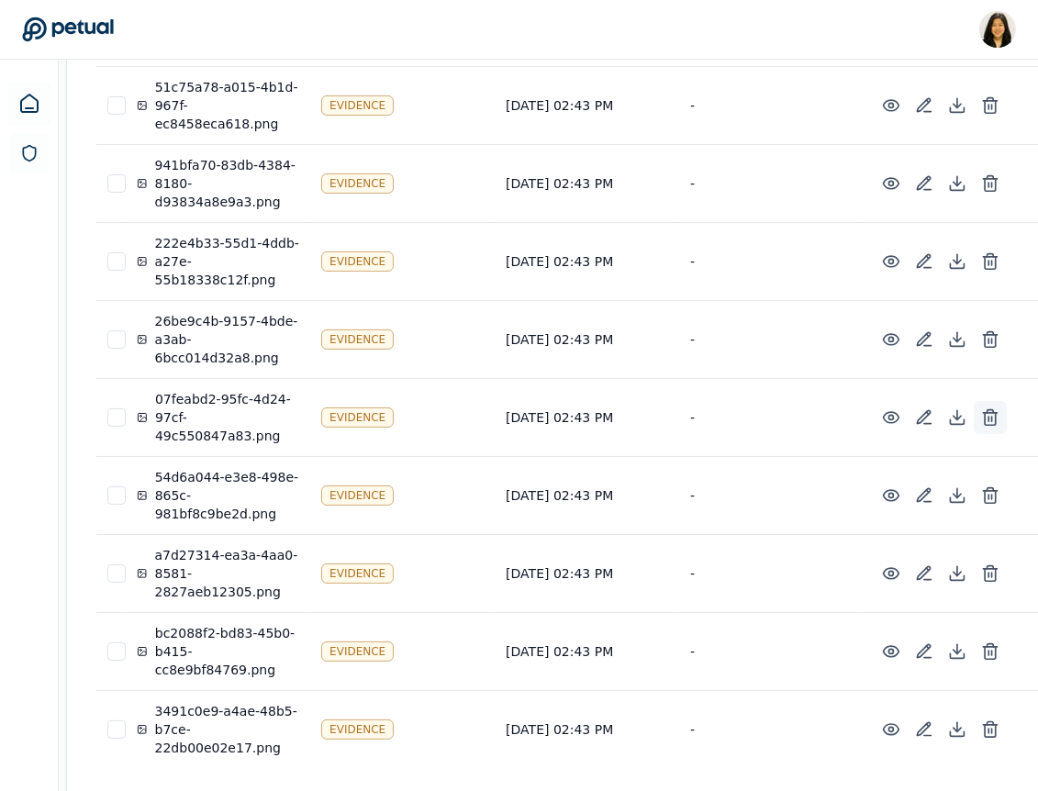
click at [985, 413] on icon at bounding box center [990, 419] width 11 height 12
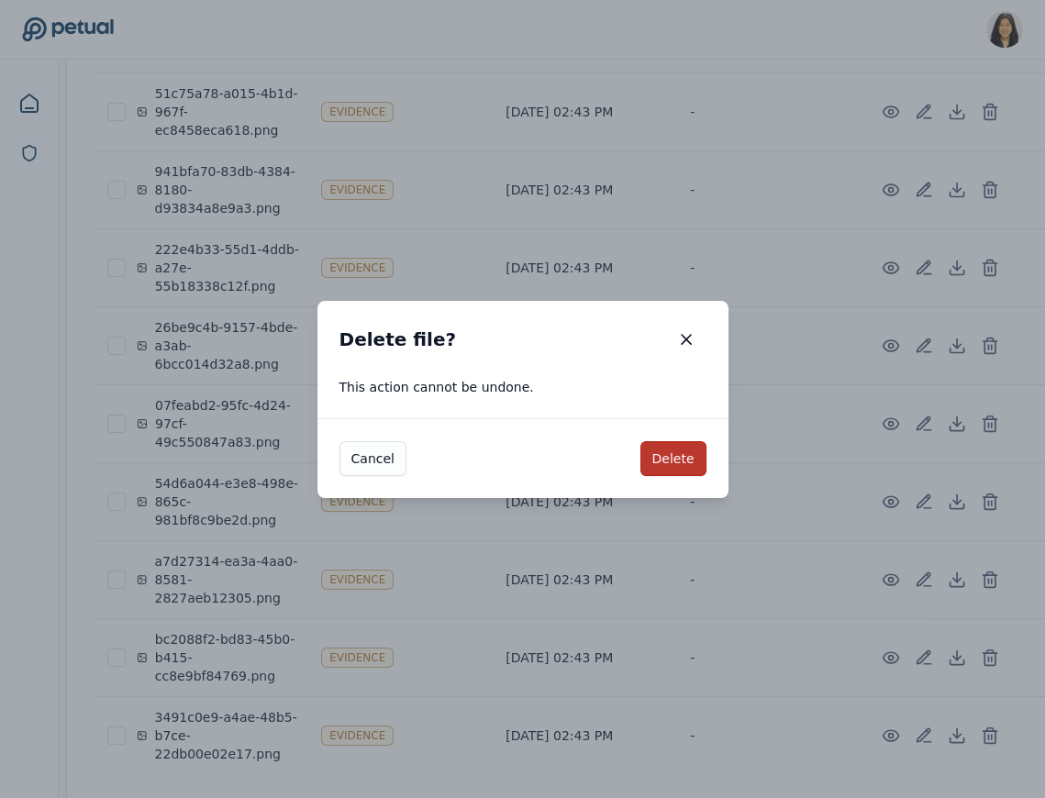
click at [663, 458] on button "Delete" at bounding box center [673, 458] width 66 height 35
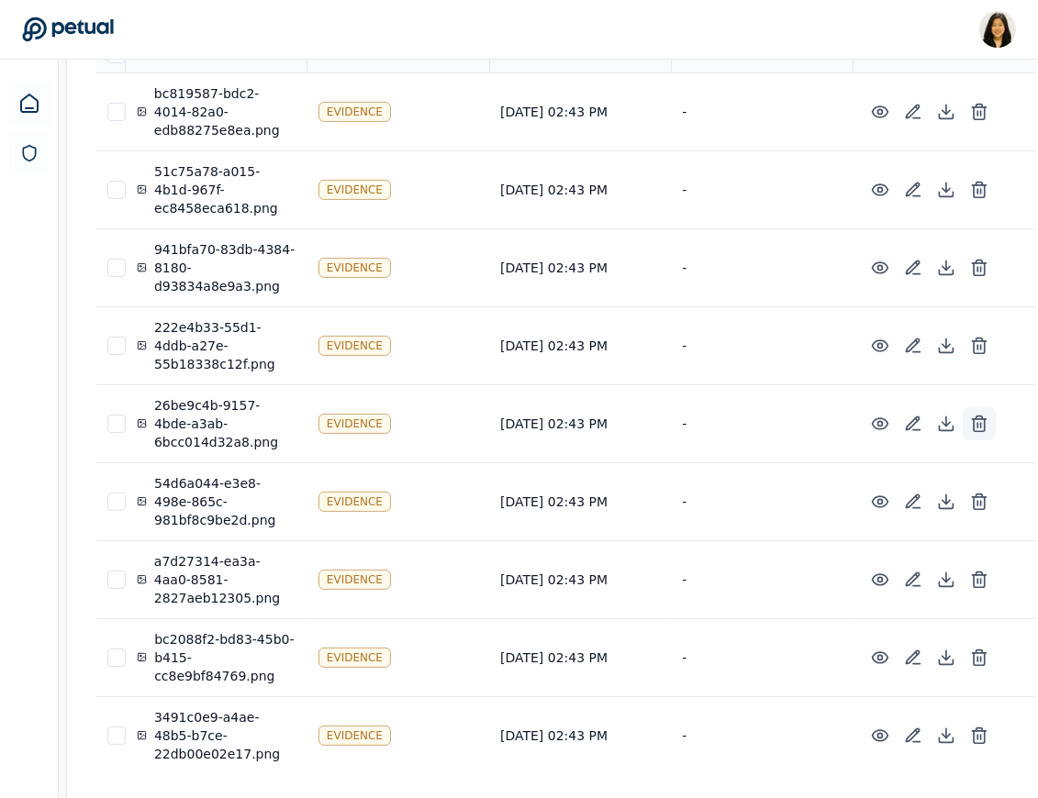
click at [970, 418] on icon at bounding box center [979, 424] width 18 height 18
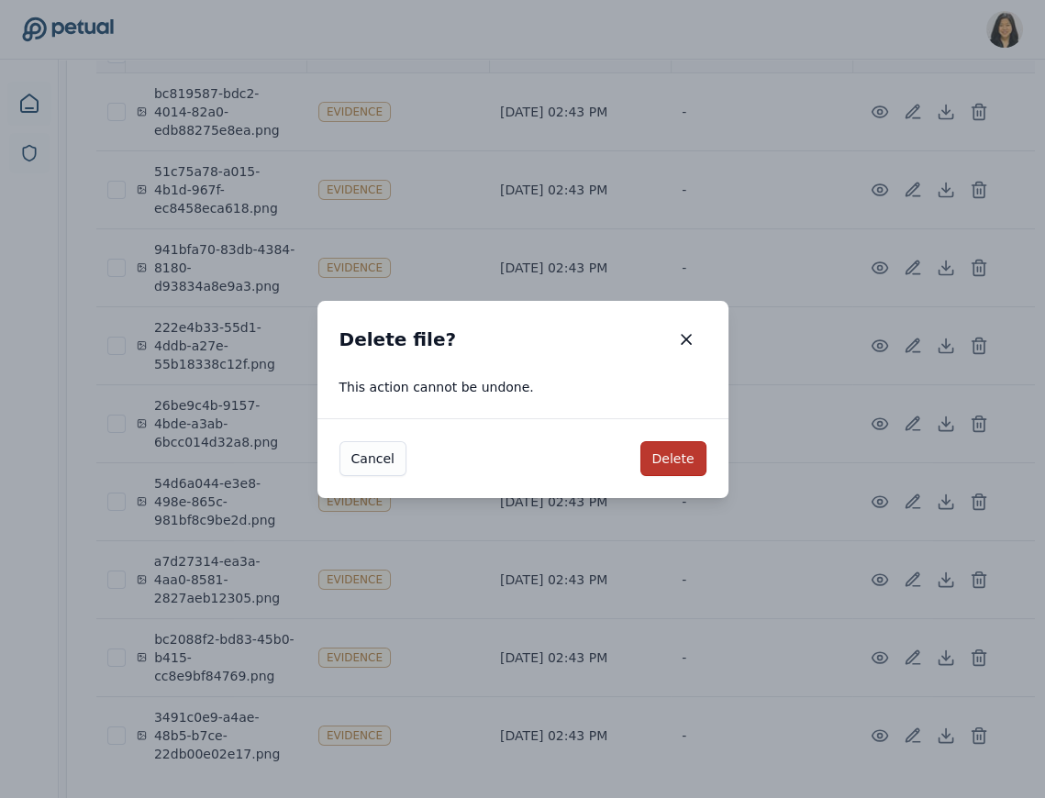
click at [679, 462] on button "Delete" at bounding box center [673, 458] width 66 height 35
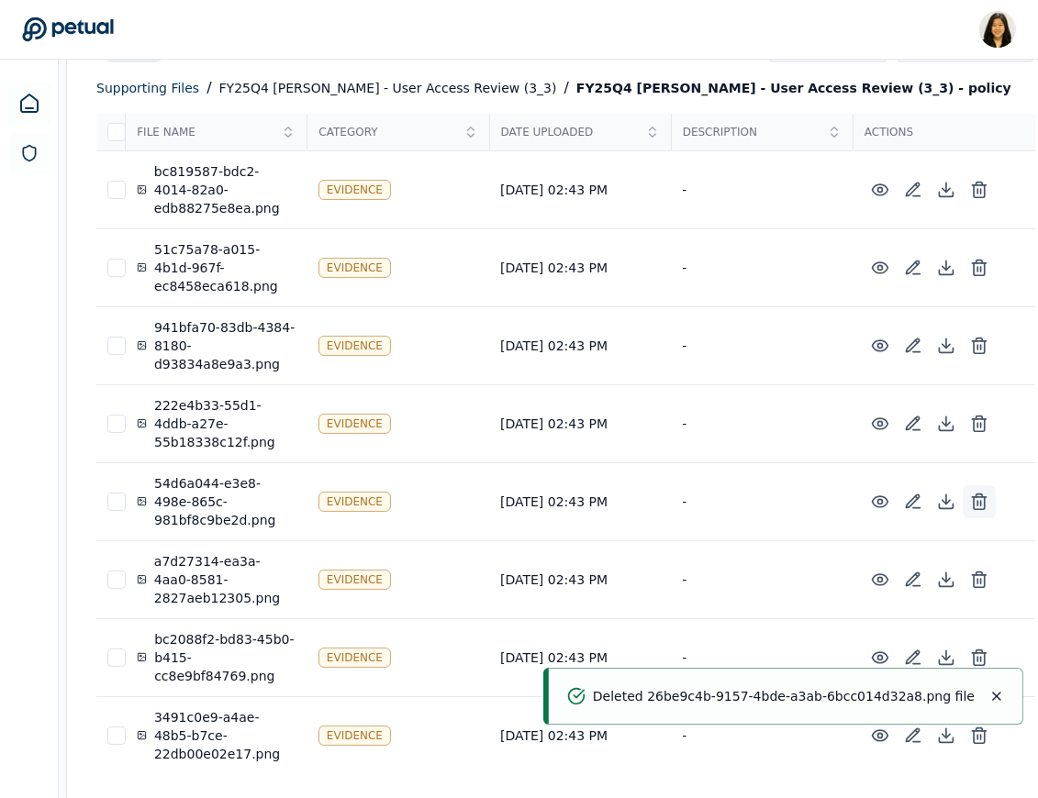
click at [970, 498] on icon at bounding box center [979, 502] width 18 height 18
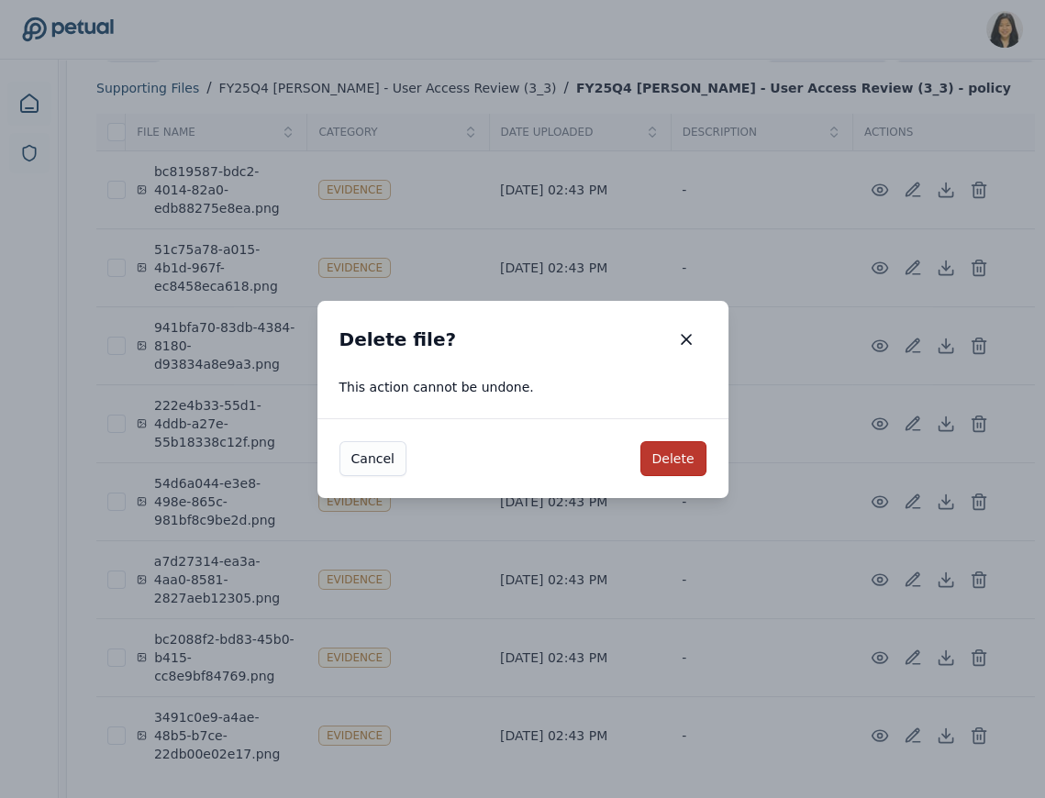
click at [673, 462] on button "Delete" at bounding box center [673, 458] width 66 height 35
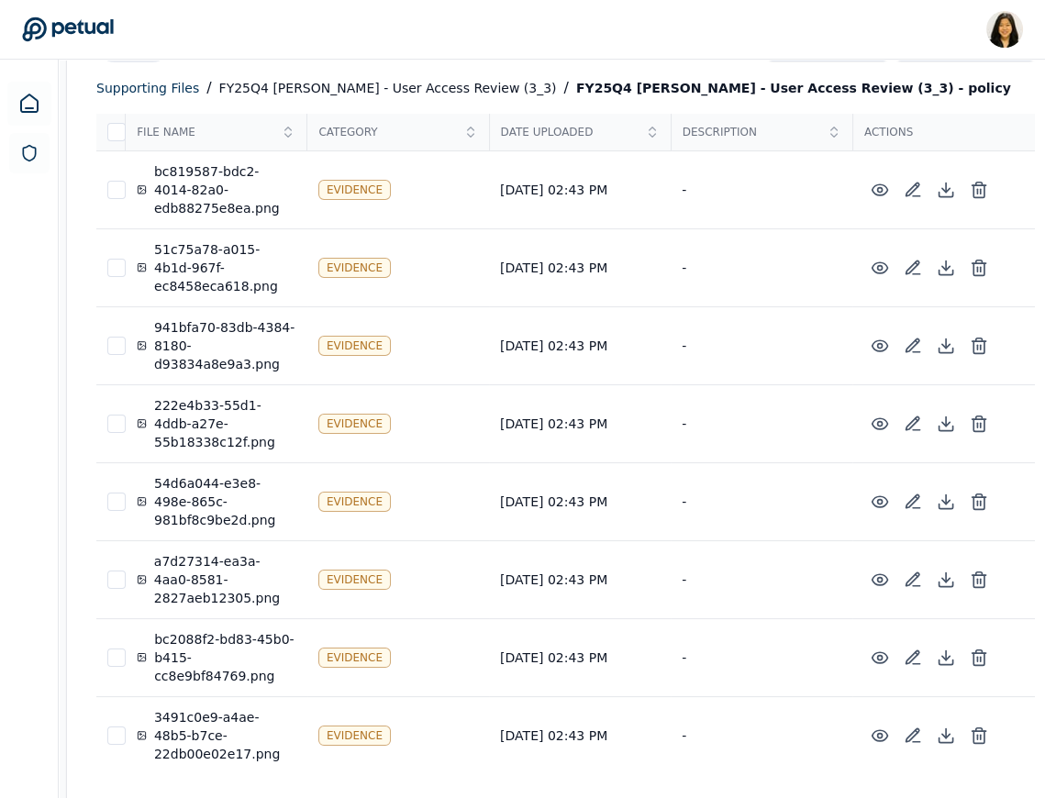
scroll to position [249, 0]
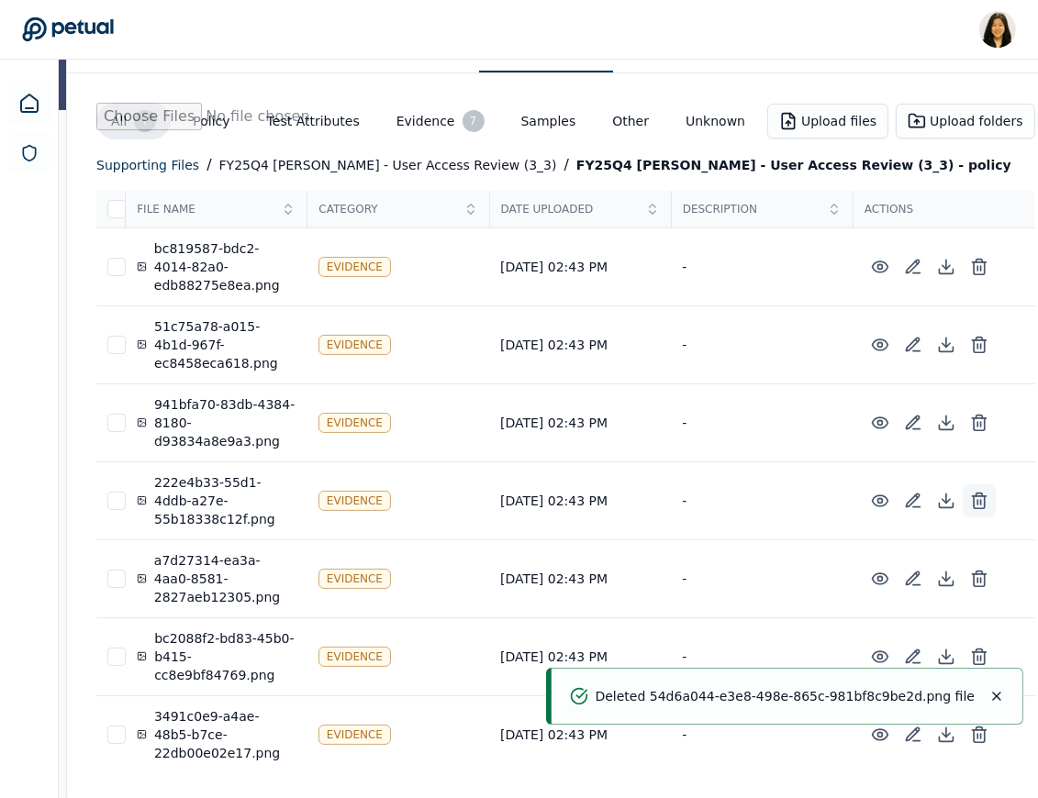
click at [970, 495] on icon at bounding box center [979, 501] width 18 height 18
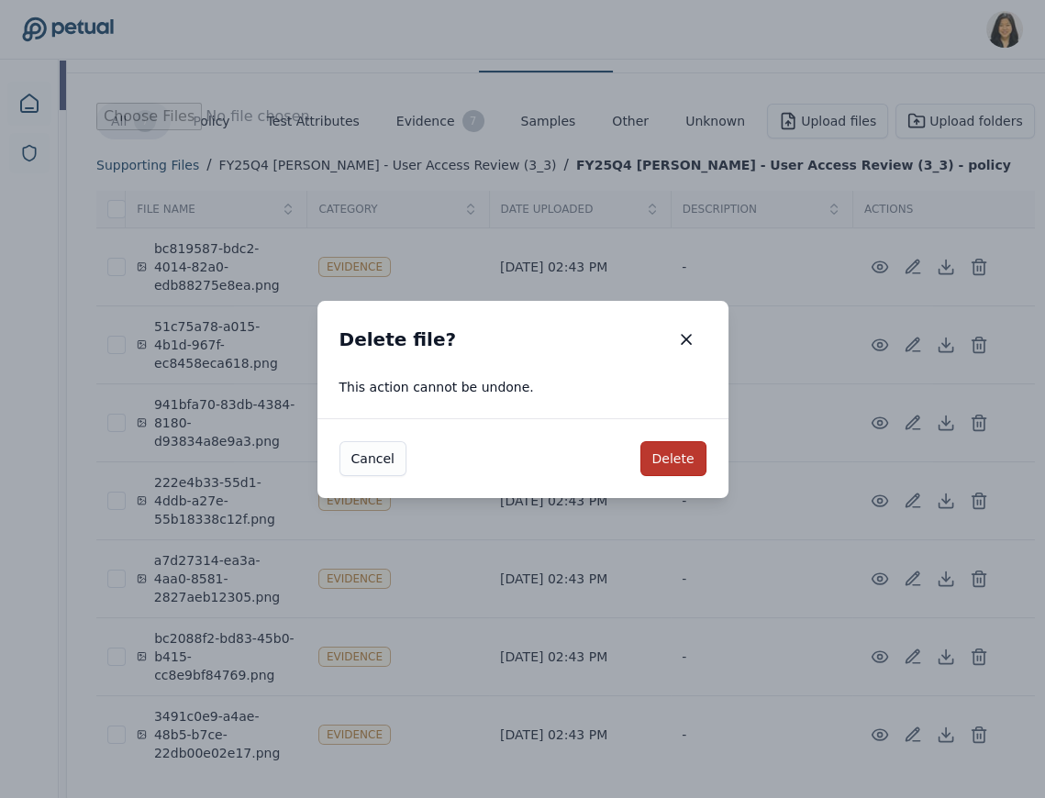
click at [675, 459] on button "Delete" at bounding box center [673, 458] width 66 height 35
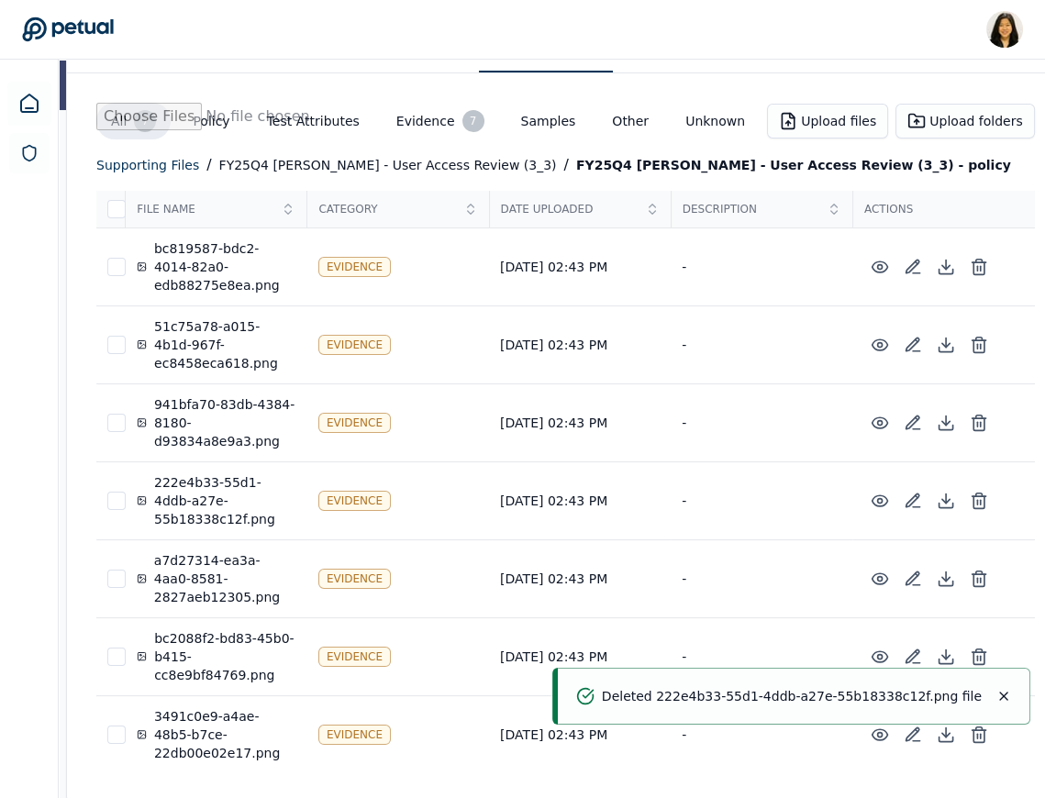
scroll to position [171, 0]
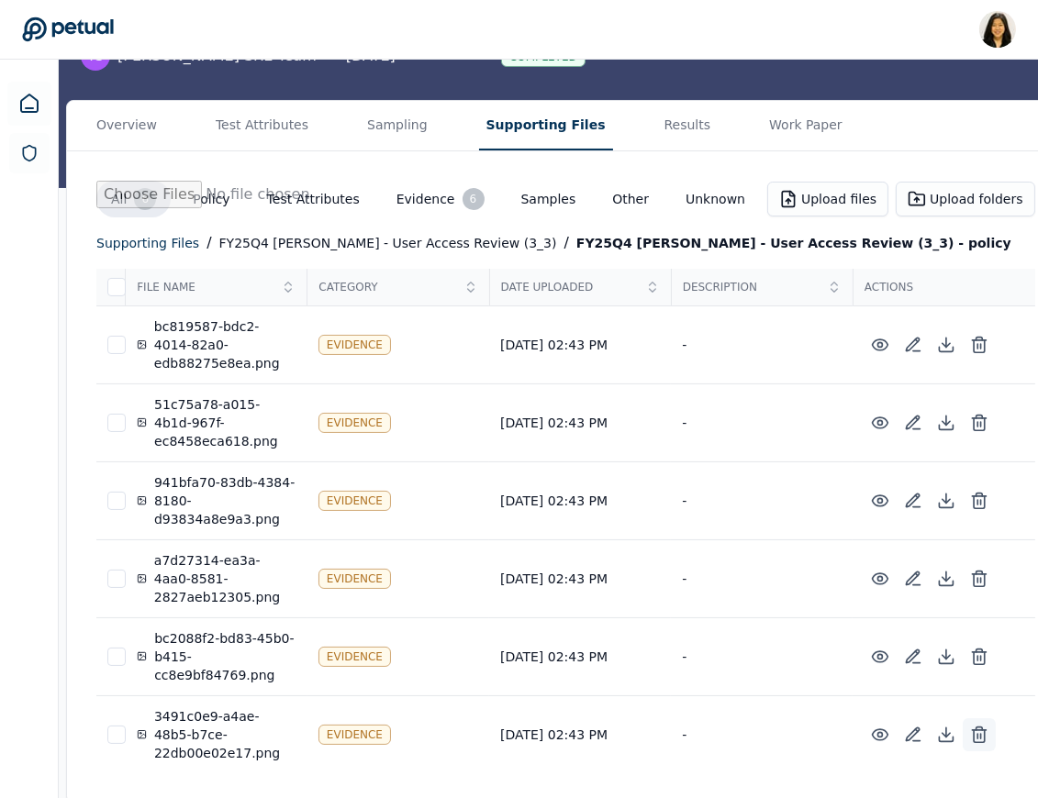
click at [978, 734] on line at bounding box center [978, 736] width 0 height 5
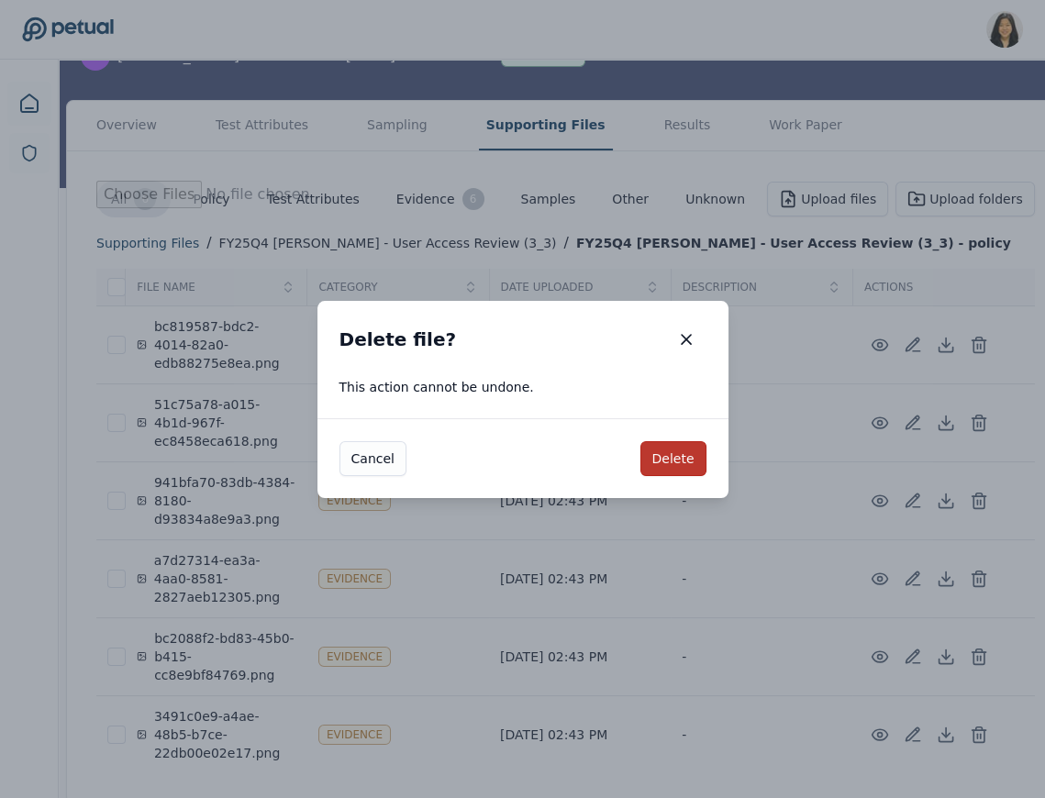
click at [686, 455] on button "Delete" at bounding box center [673, 458] width 66 height 35
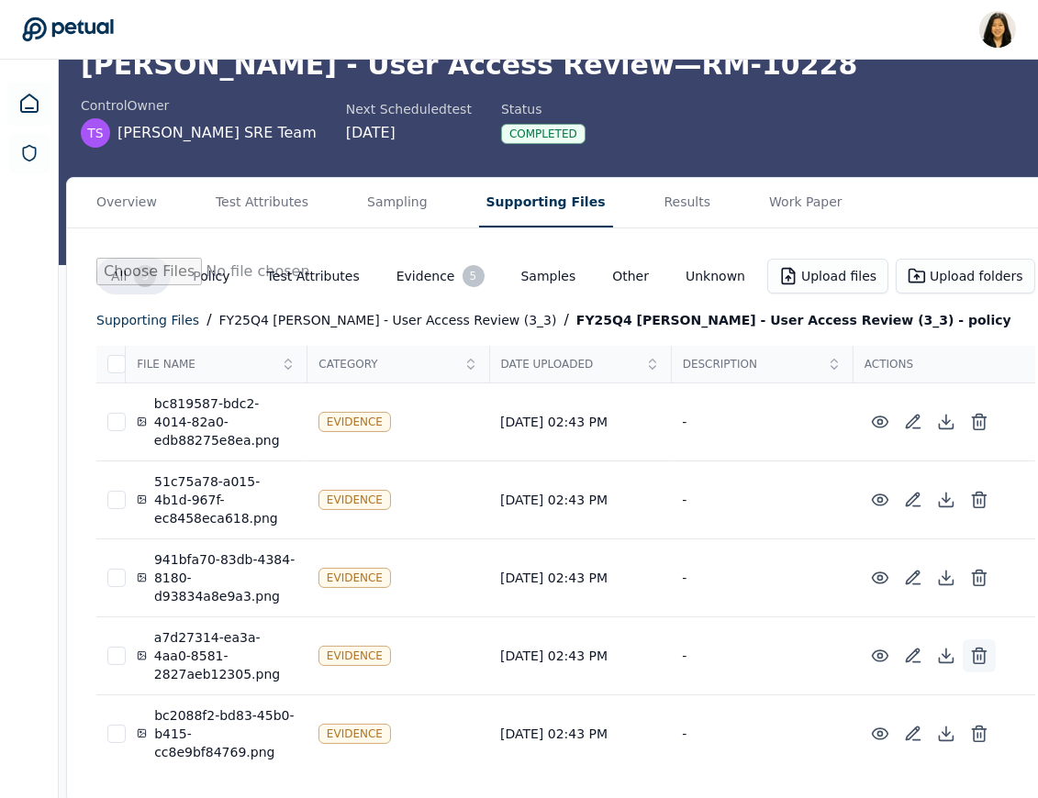
click at [970, 648] on icon at bounding box center [979, 656] width 18 height 18
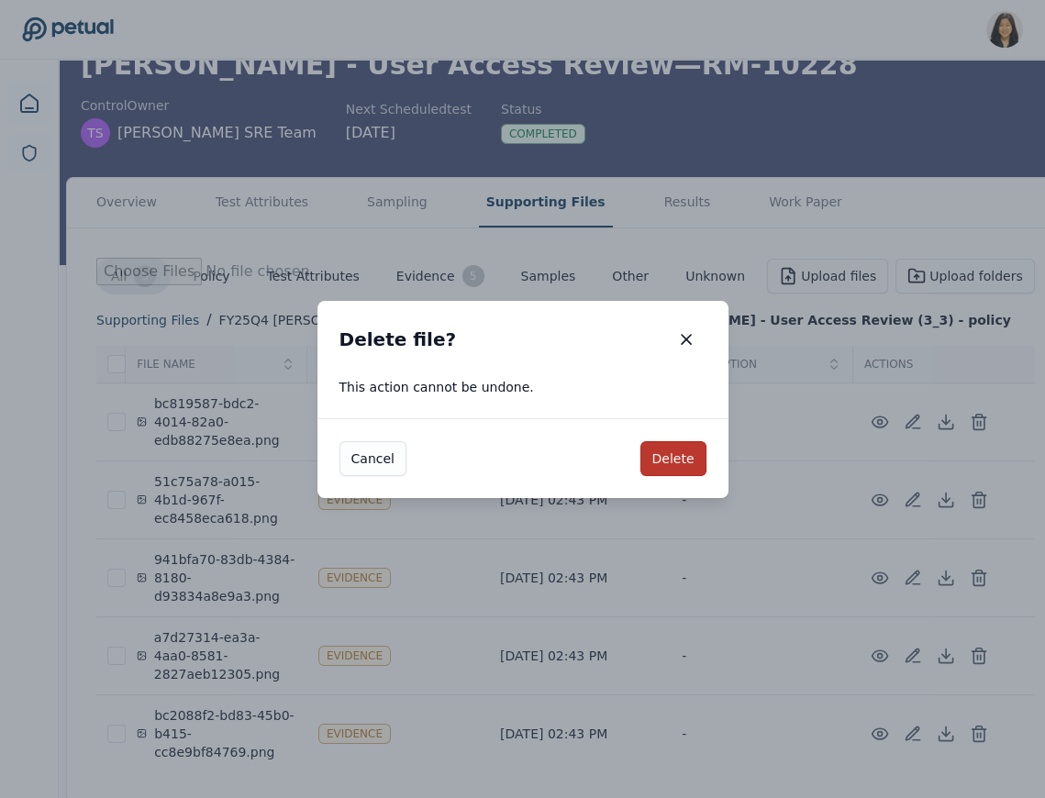
click at [681, 460] on button "Delete" at bounding box center [673, 458] width 66 height 35
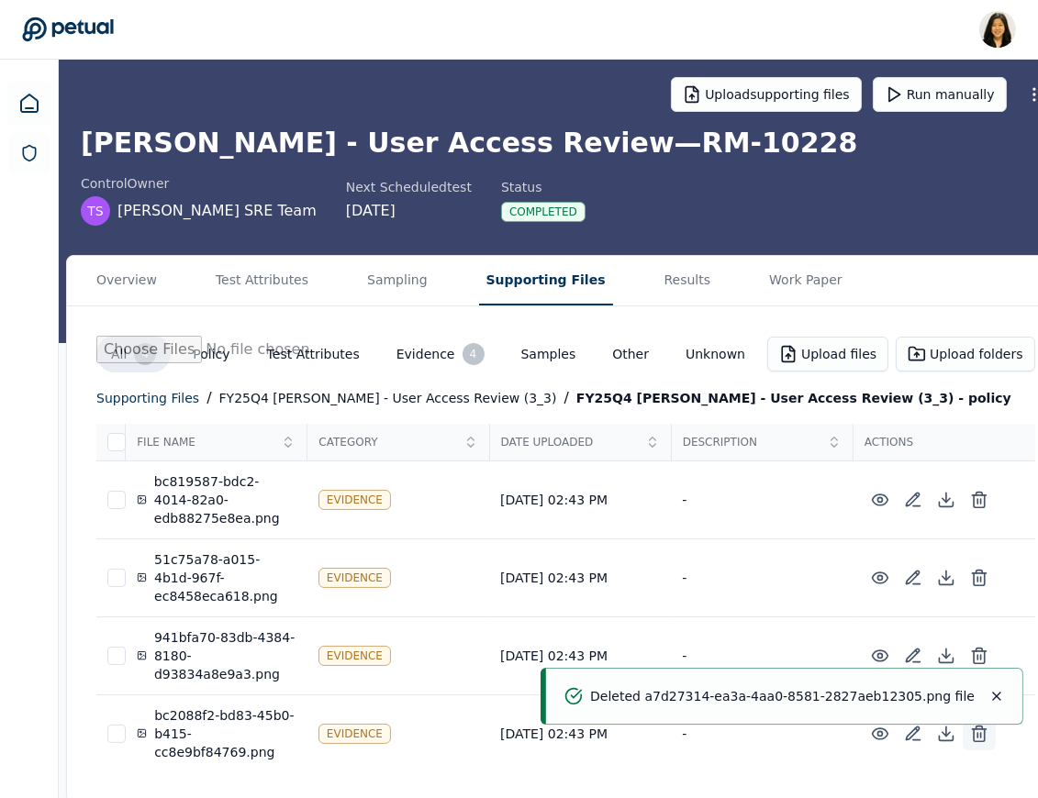
click at [970, 734] on icon at bounding box center [979, 734] width 18 height 18
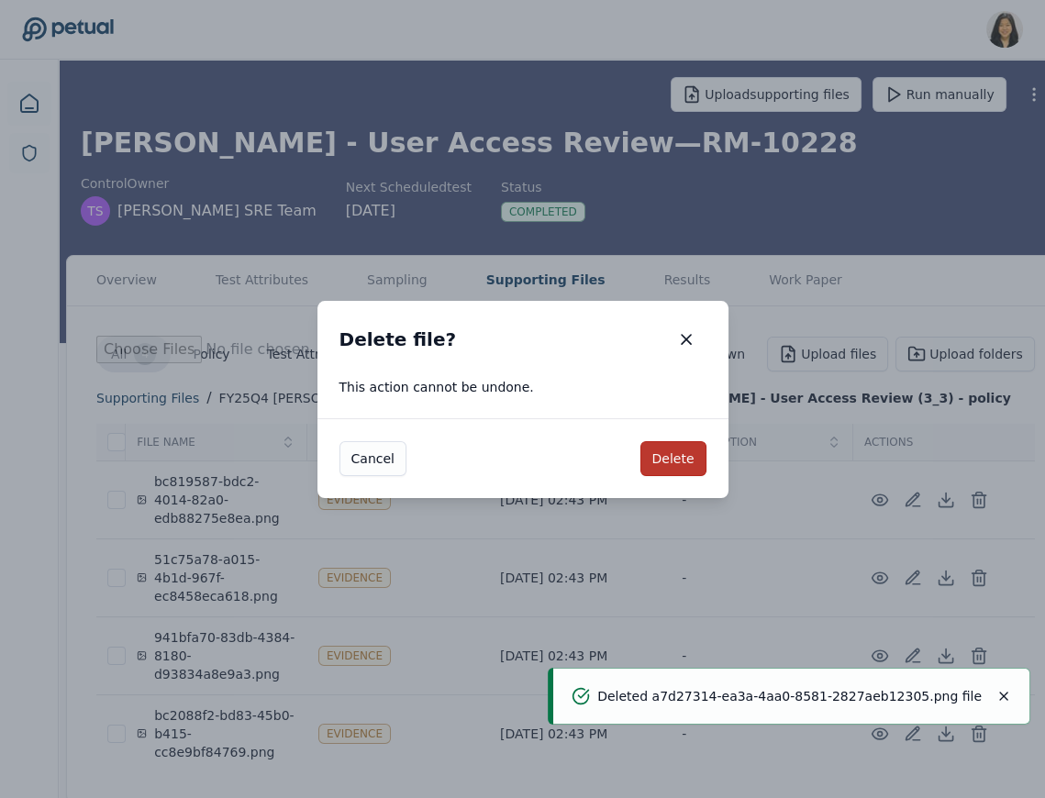
click at [677, 461] on button "Delete" at bounding box center [673, 458] width 66 height 35
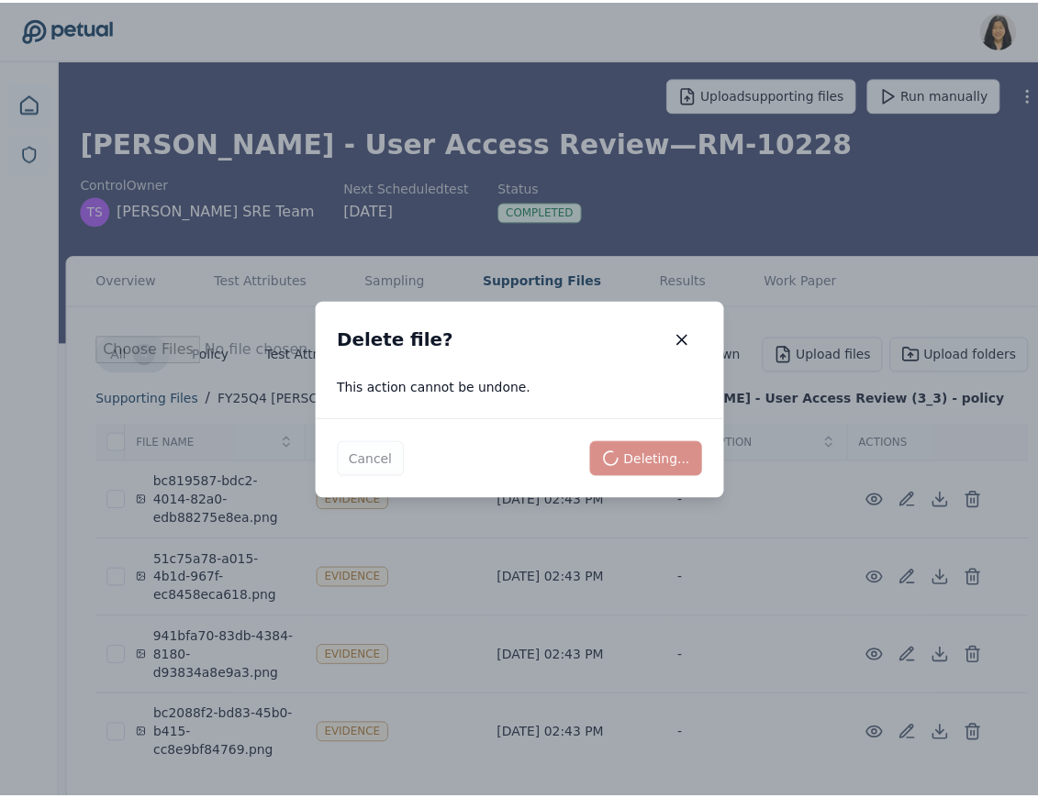
scroll to position [0, 0]
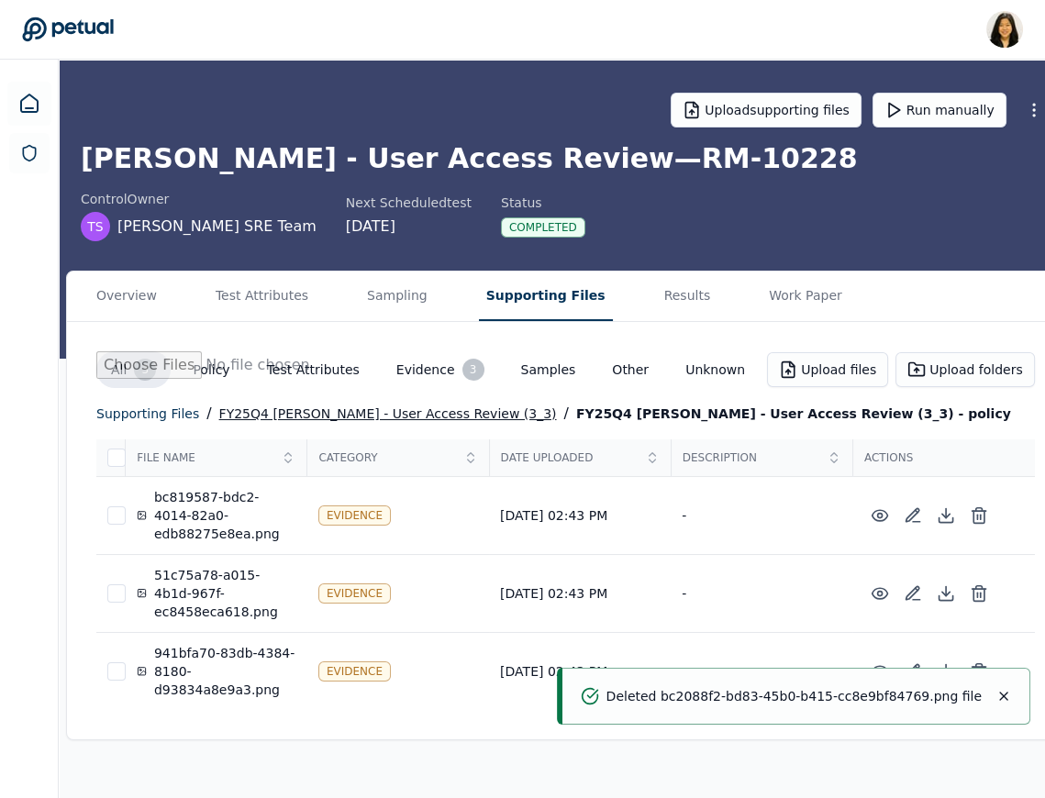
click at [280, 410] on div "FY25Q4 [PERSON_NAME] - User Access Review (3_3)" at bounding box center [388, 414] width 338 height 22
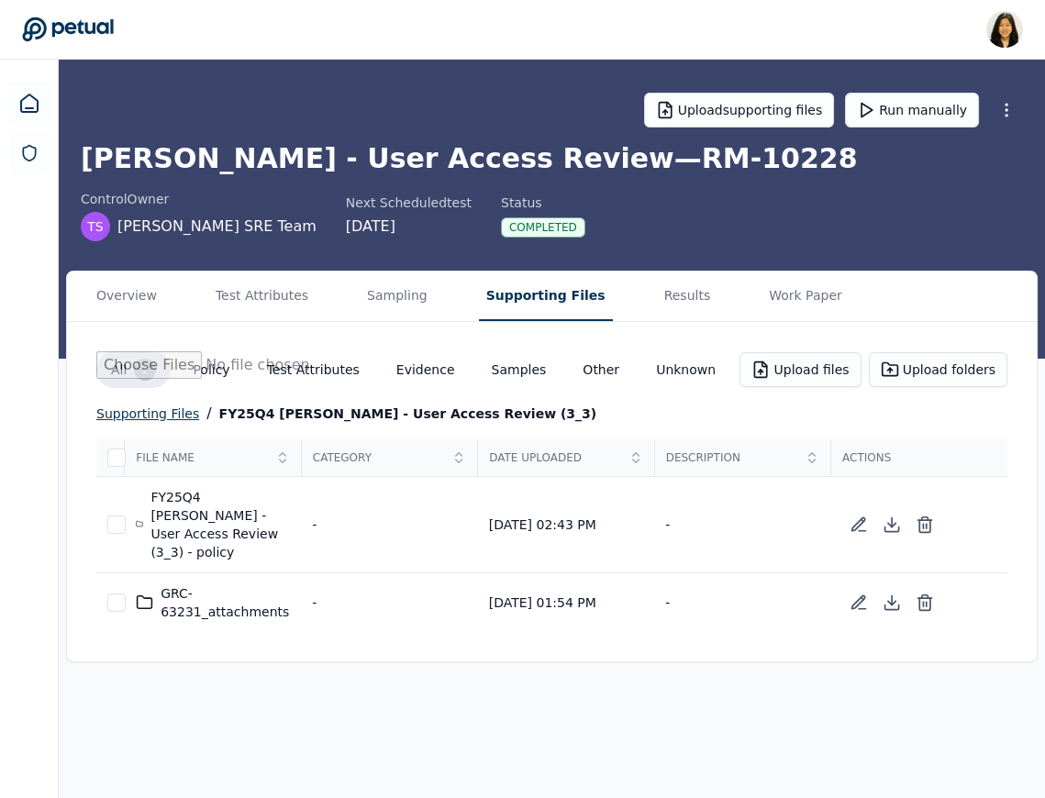
click at [164, 405] on div "supporting files" at bounding box center [147, 414] width 103 height 22
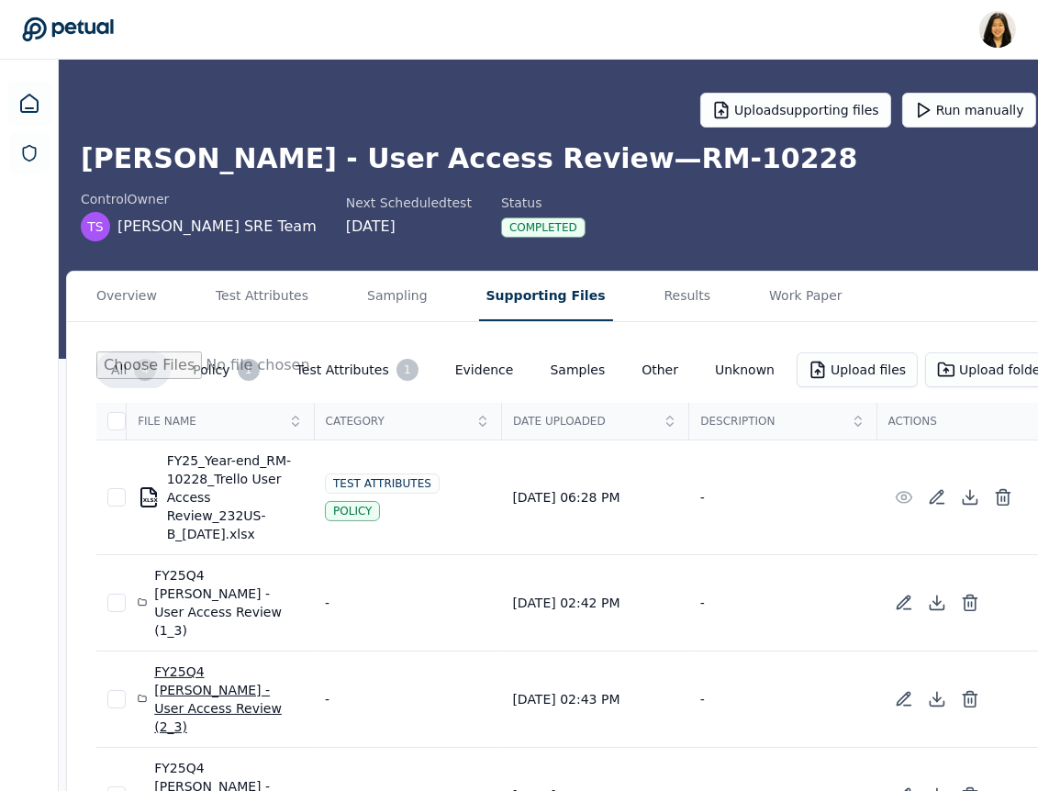
click at [210, 662] on div "FY25Q4 [PERSON_NAME] - User Access Review (2_3)" at bounding box center [220, 698] width 165 height 73
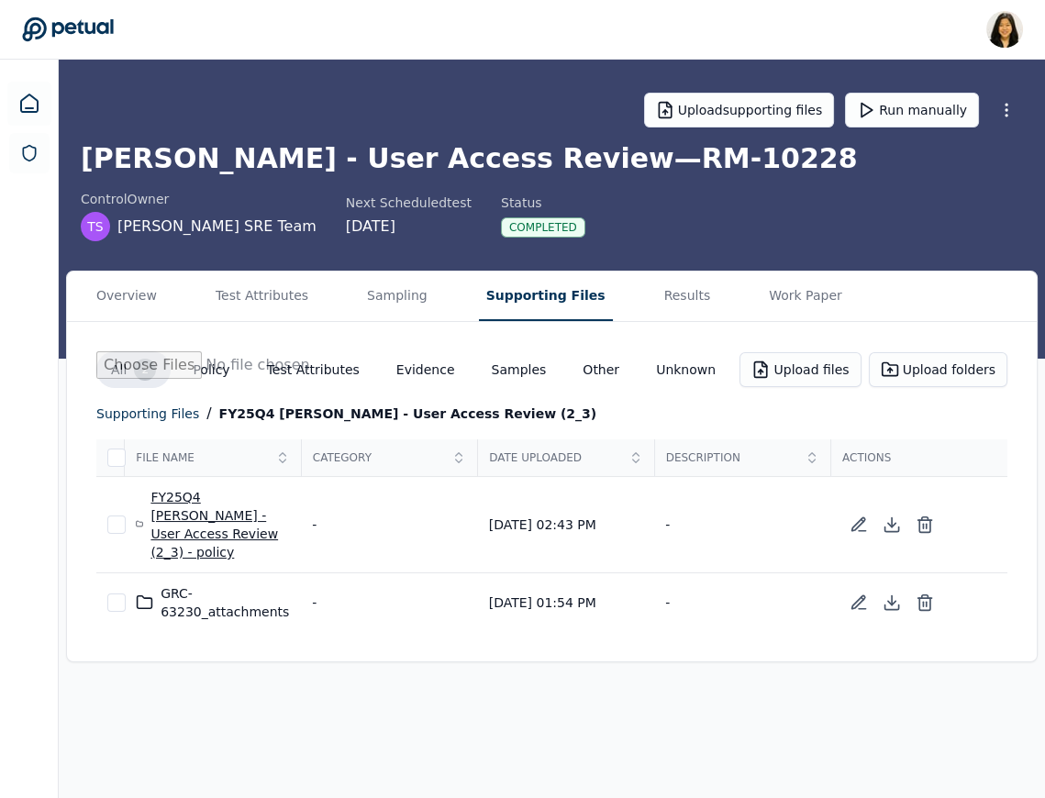
click at [201, 488] on div "FY25Q4 [PERSON_NAME] - User Access Review (2_3) - policy" at bounding box center [213, 524] width 154 height 73
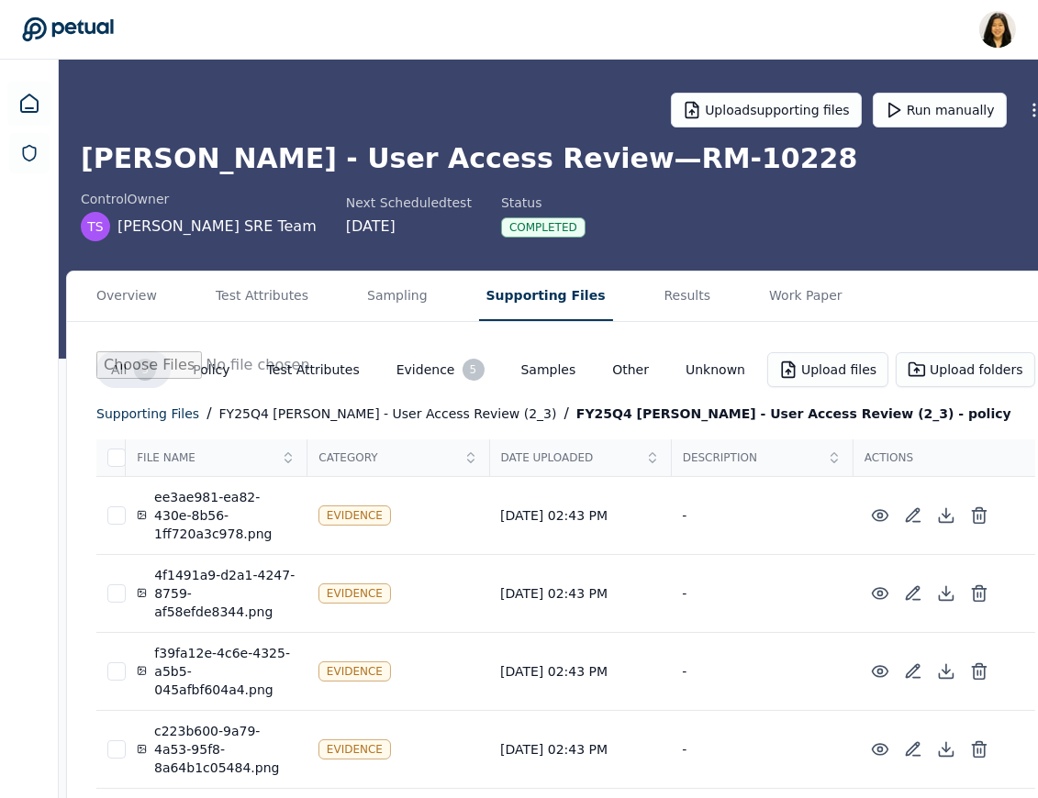
scroll to position [94, 0]
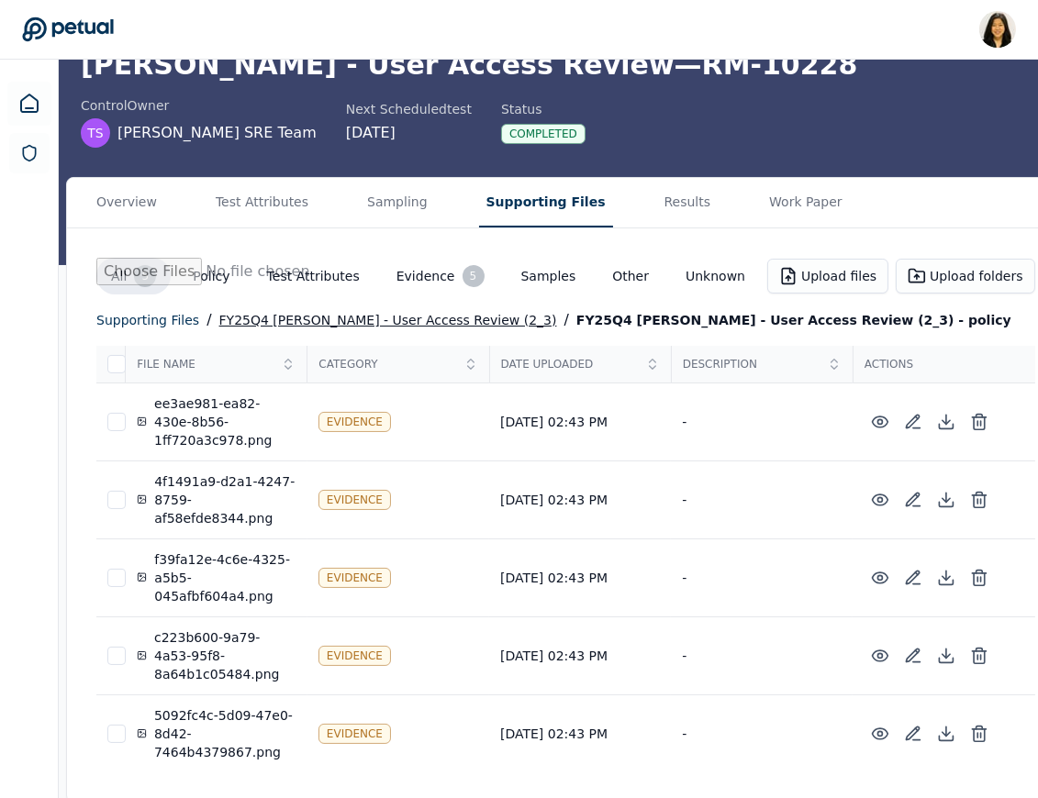
click at [297, 309] on div "FY25Q4 [PERSON_NAME] - User Access Review (2_3)" at bounding box center [388, 320] width 338 height 22
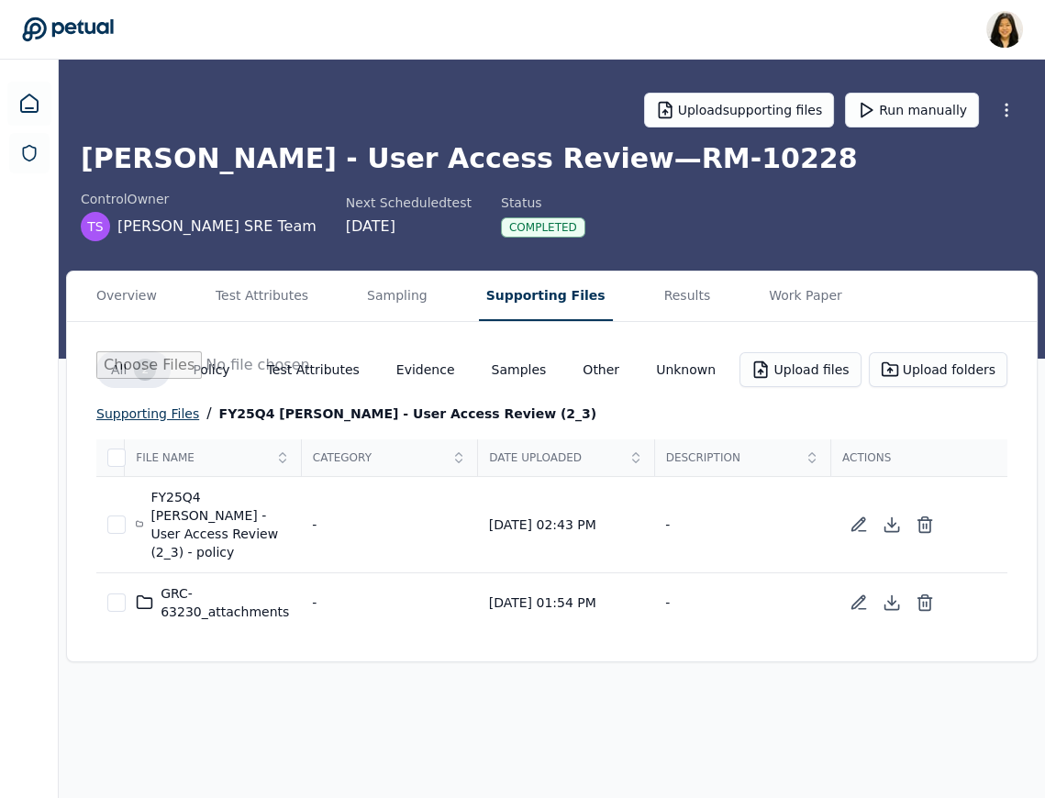
click at [168, 409] on div "supporting files" at bounding box center [147, 414] width 103 height 22
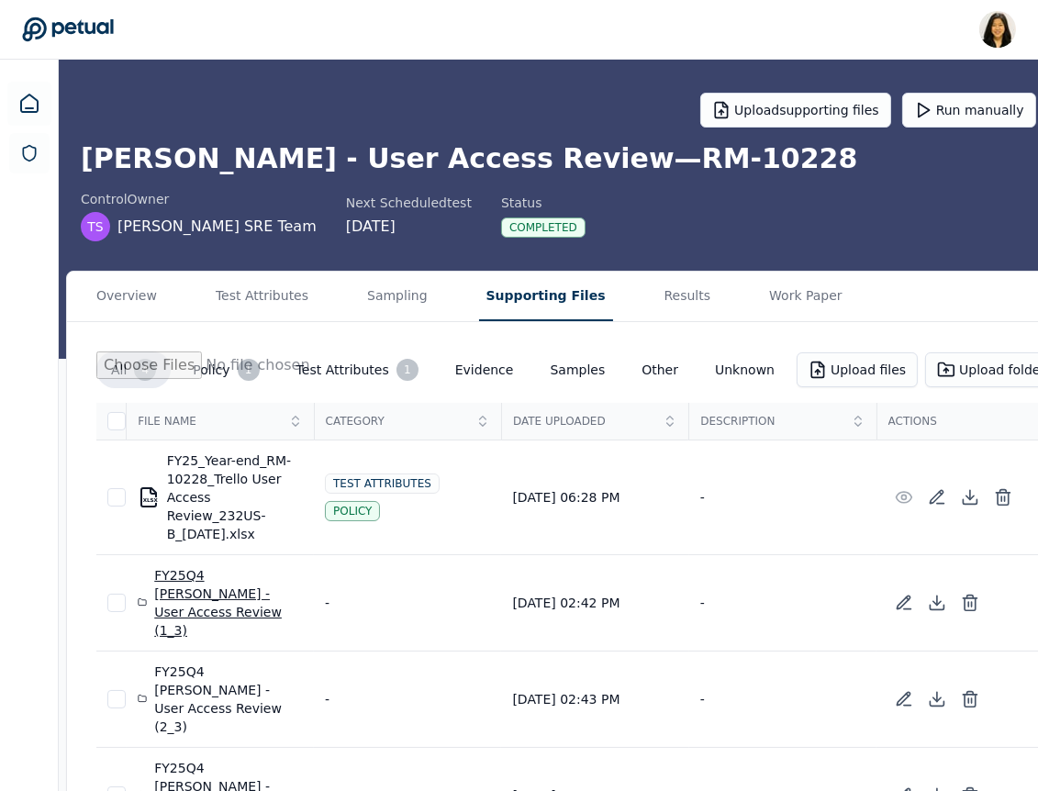
click at [189, 577] on div "FY25Q4 [PERSON_NAME] - User Access Review (1_3)" at bounding box center [220, 602] width 165 height 73
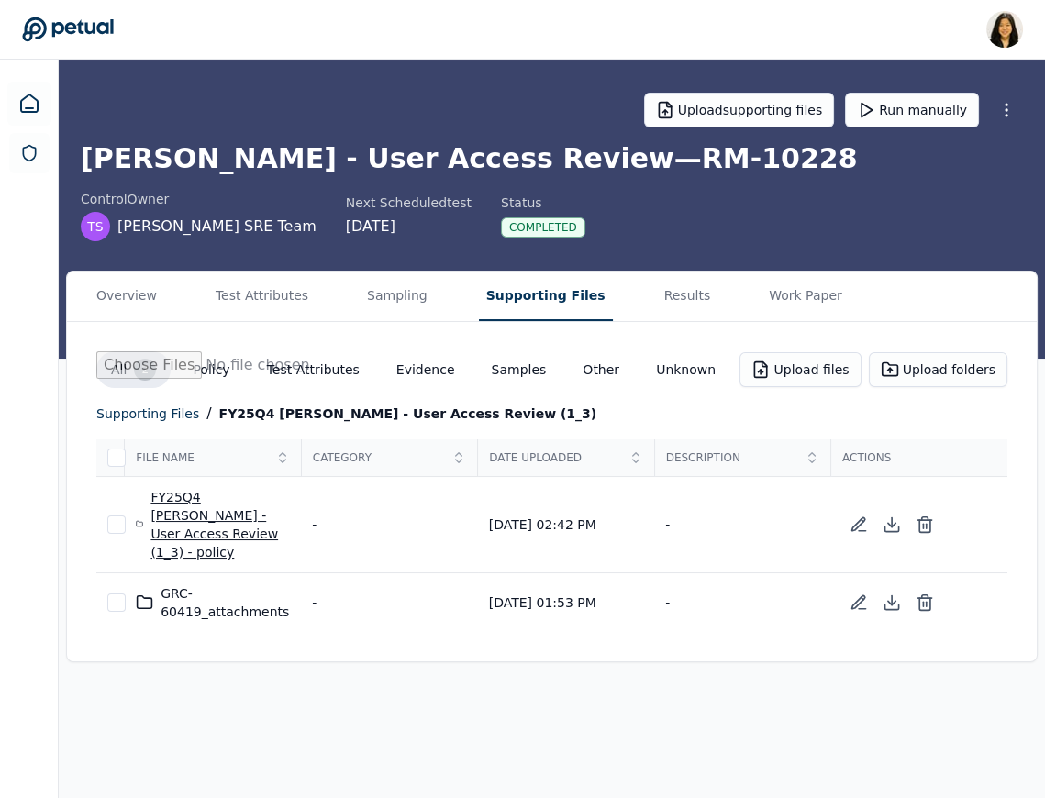
click at [184, 505] on div "FY25Q4 [PERSON_NAME] - User Access Review (1_3) - policy" at bounding box center [213, 524] width 154 height 73
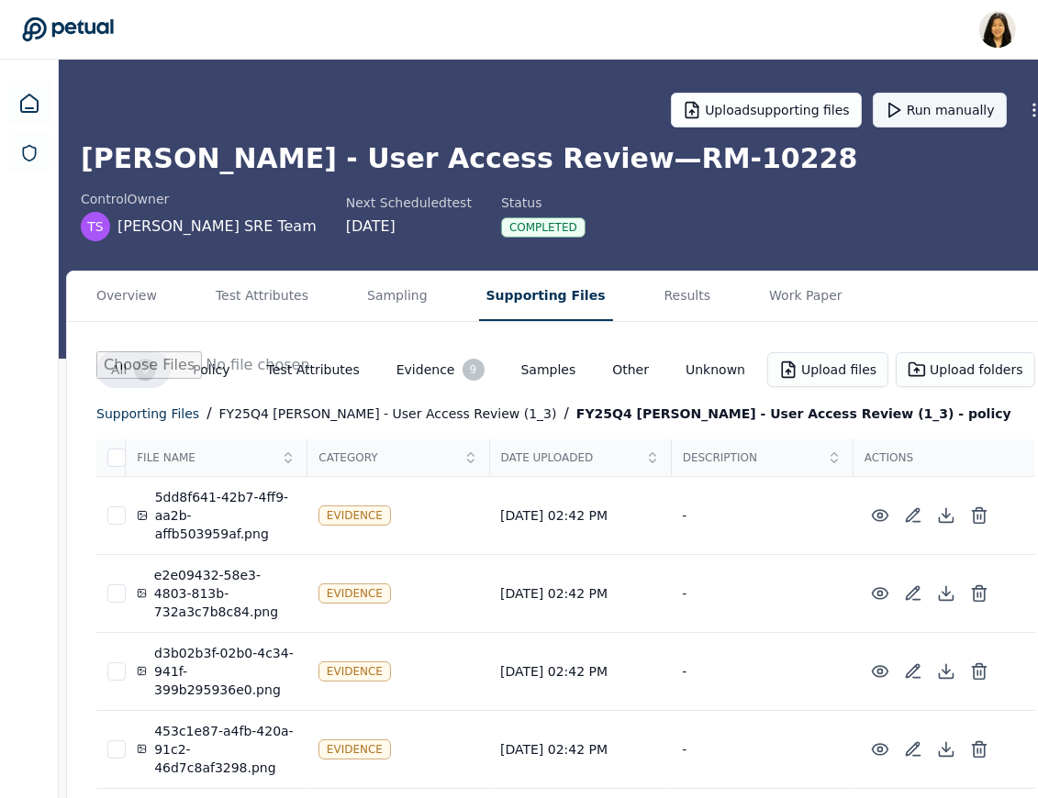
click at [901, 103] on button "Run manually" at bounding box center [940, 110] width 134 height 35
